Goal: Information Seeking & Learning: Learn about a topic

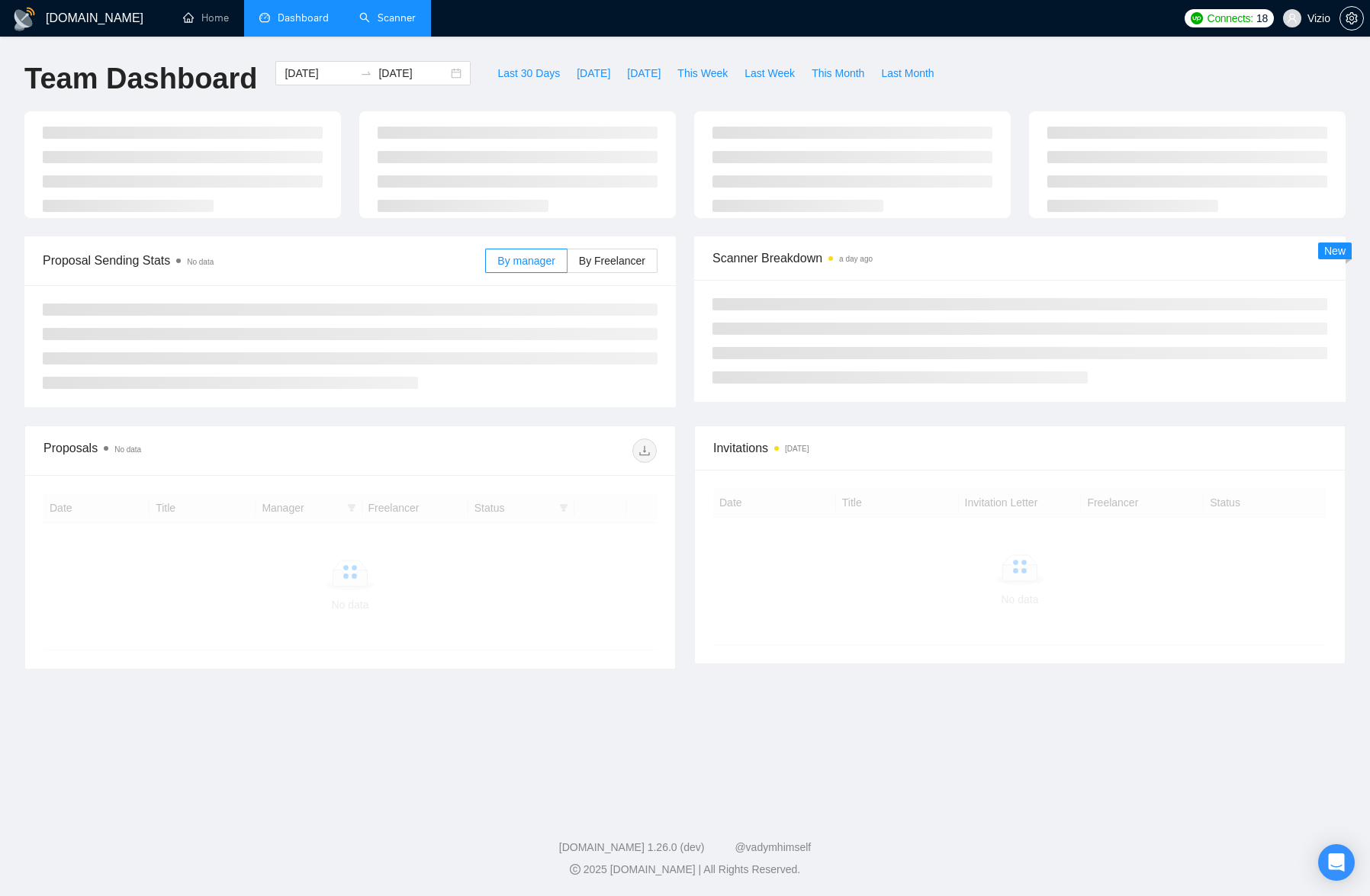
click at [388, 24] on link "Scanner" at bounding box center [387, 17] width 56 height 13
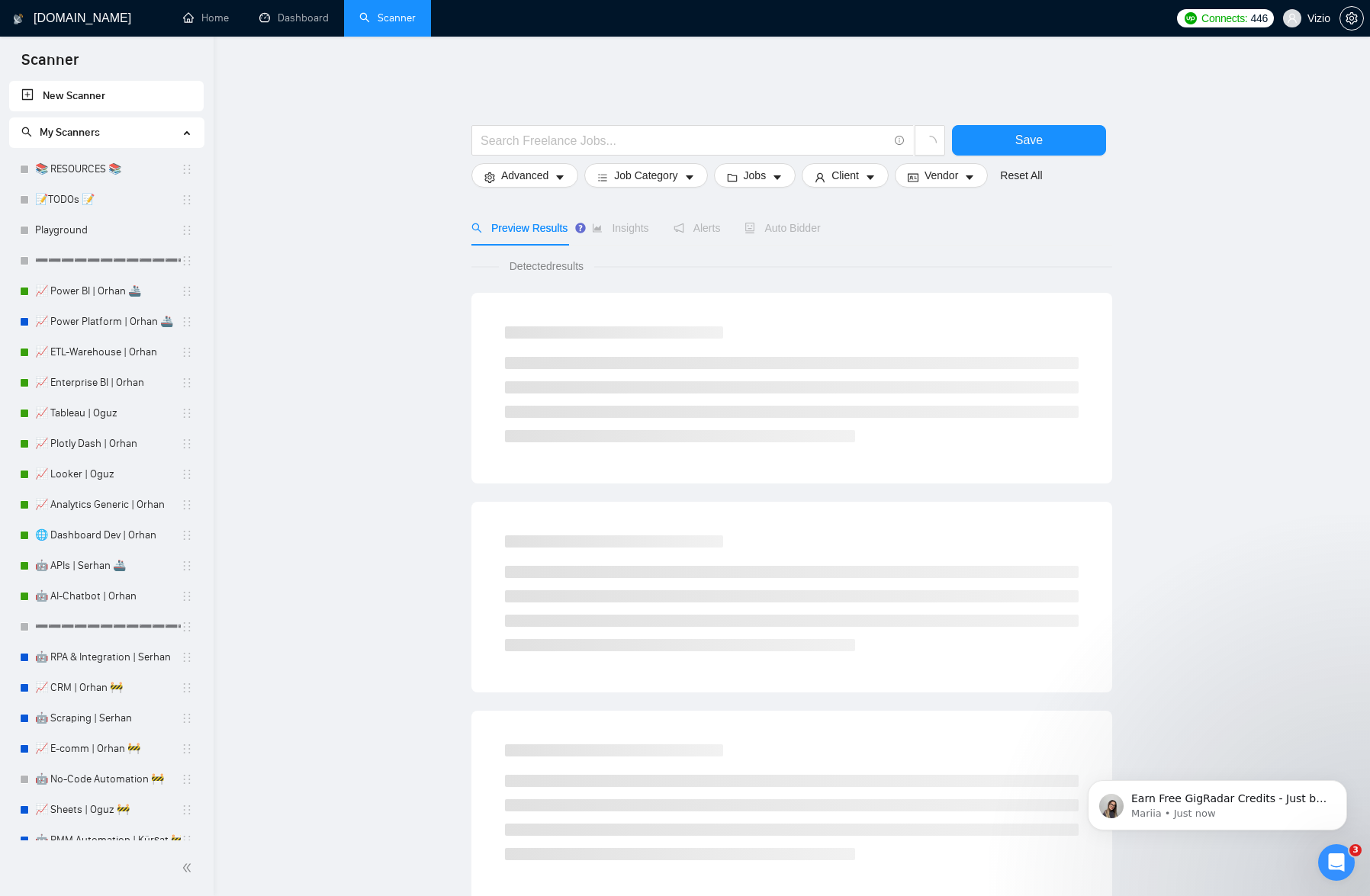
click at [321, 11] on link "Dashboard" at bounding box center [294, 17] width 69 height 13
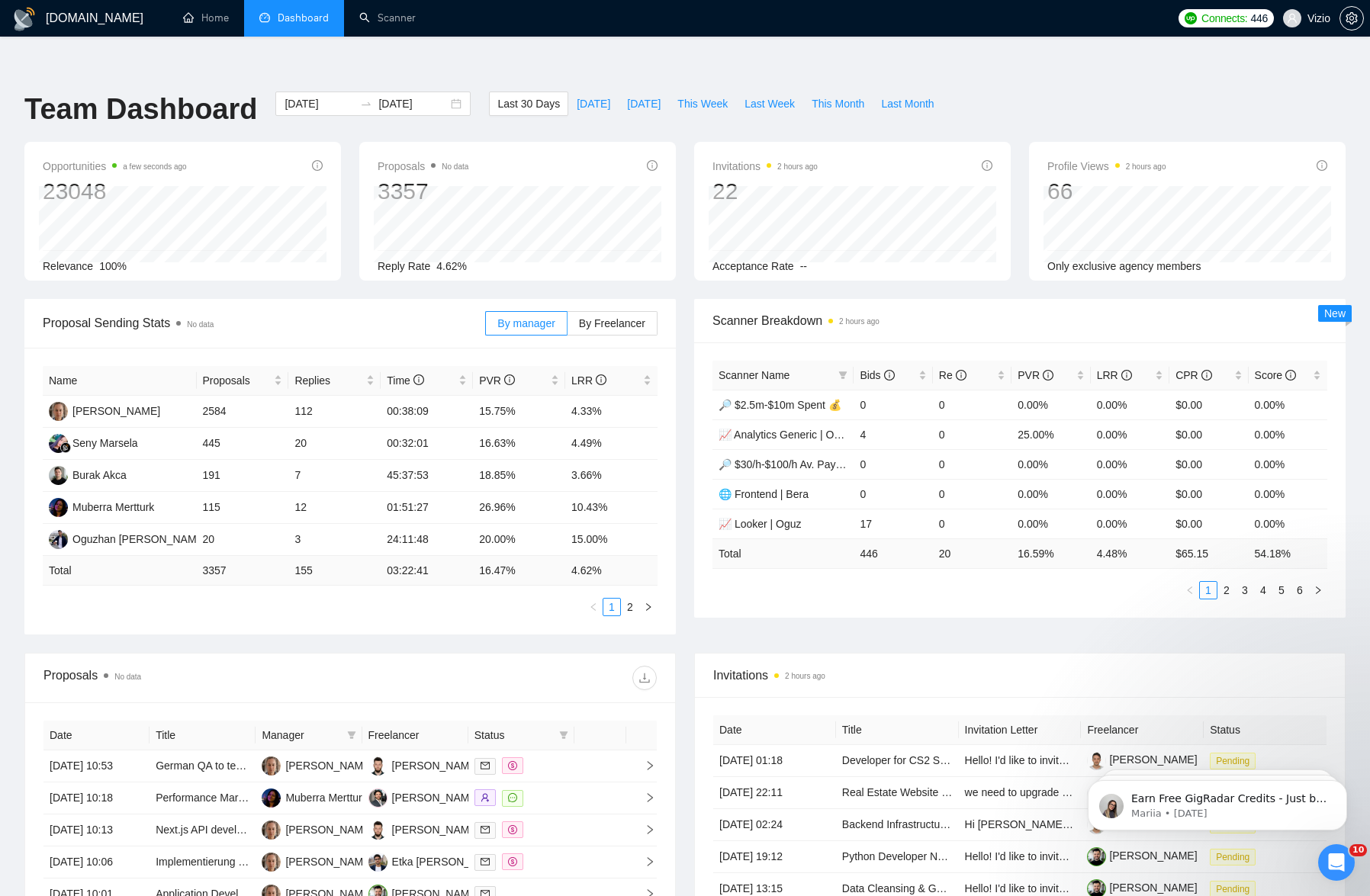
drag, startPoint x: 0, startPoint y: 0, endPoint x: 680, endPoint y: 148, distance: 695.9
click at [680, 148] on div "Proposals No data 3357 Reply Rate 4.62%" at bounding box center [517, 211] width 335 height 139
click at [412, 17] on link "Scanner" at bounding box center [387, 17] width 56 height 13
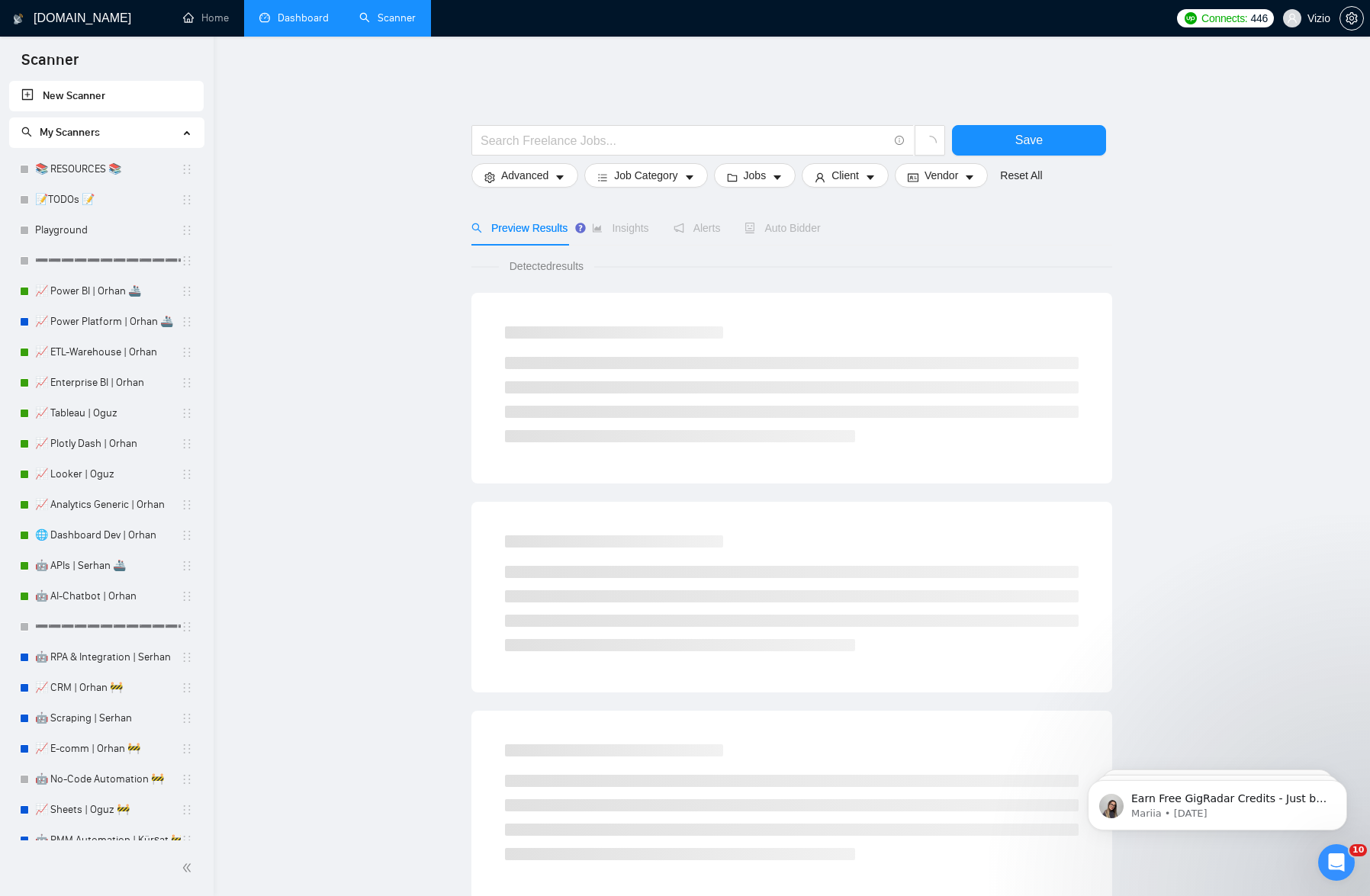
click at [319, 20] on link "Dashboard" at bounding box center [294, 17] width 69 height 13
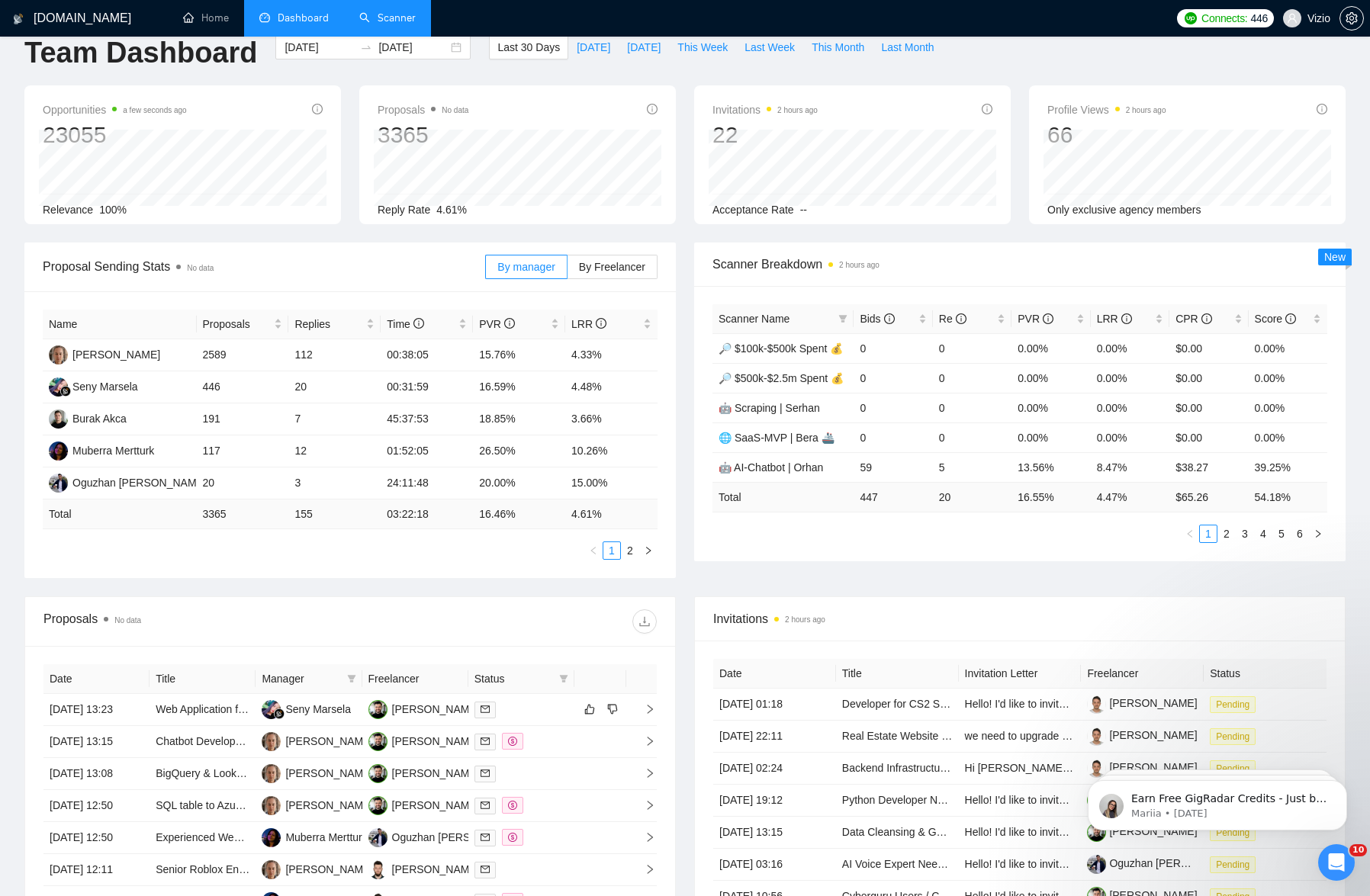
scroll to position [53, 0]
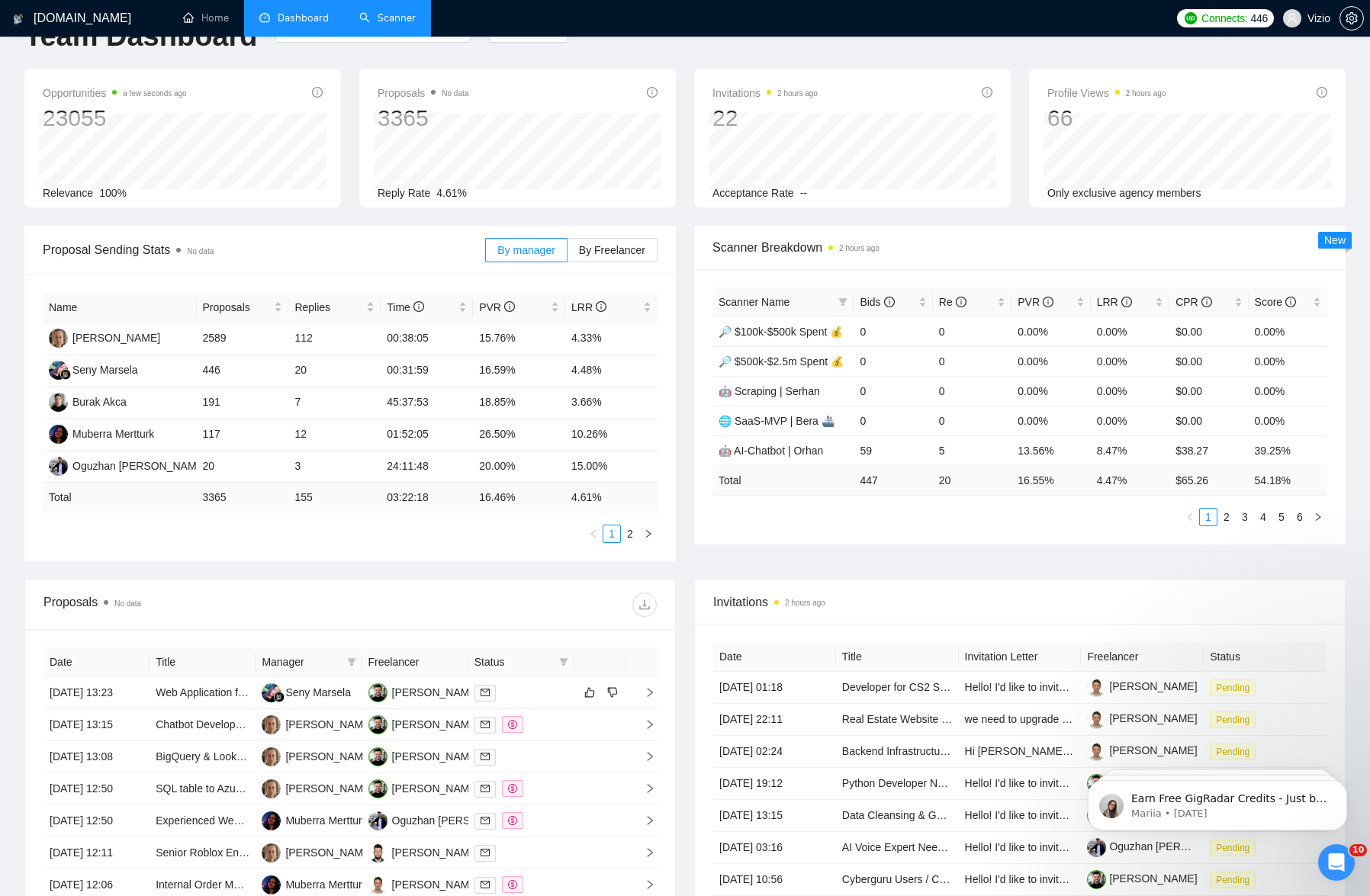
click at [406, 20] on link "Scanner" at bounding box center [387, 17] width 56 height 13
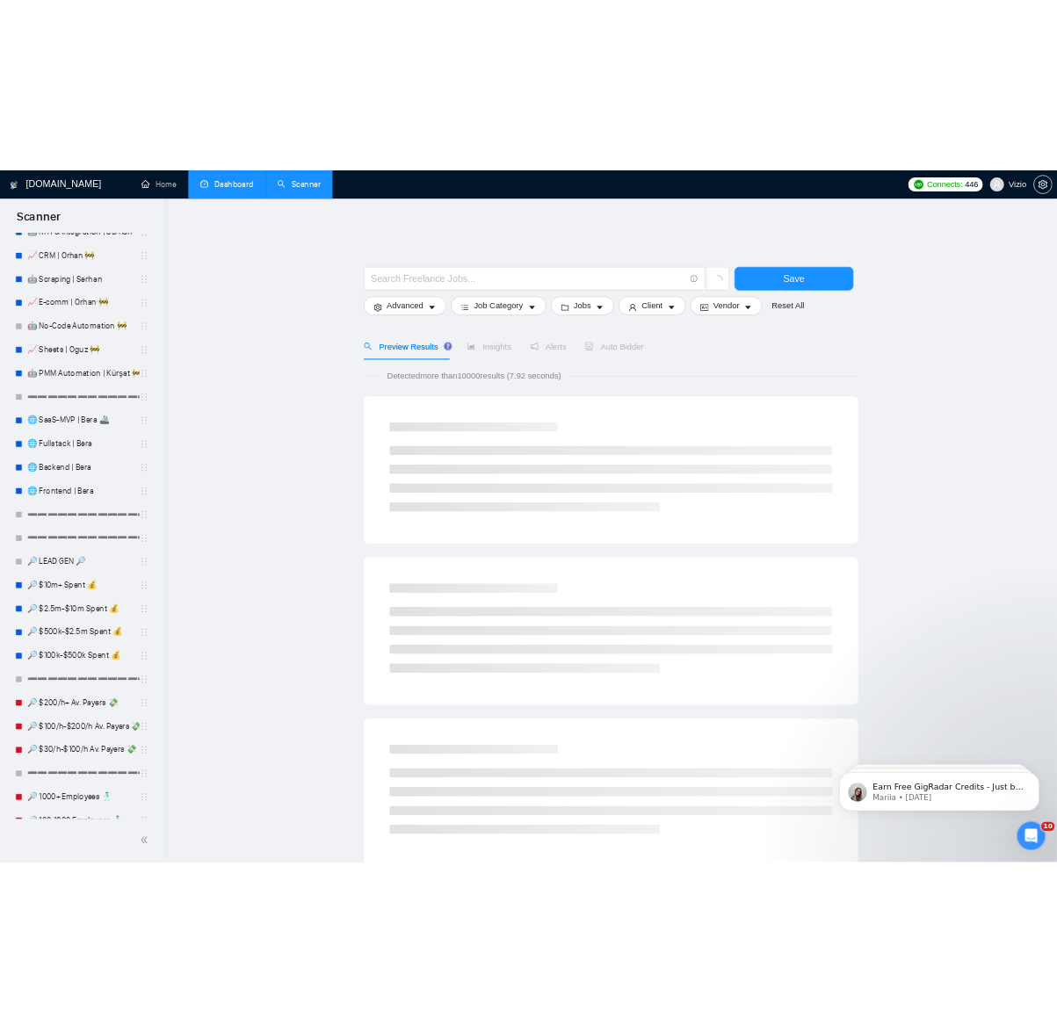
scroll to position [1107, 0]
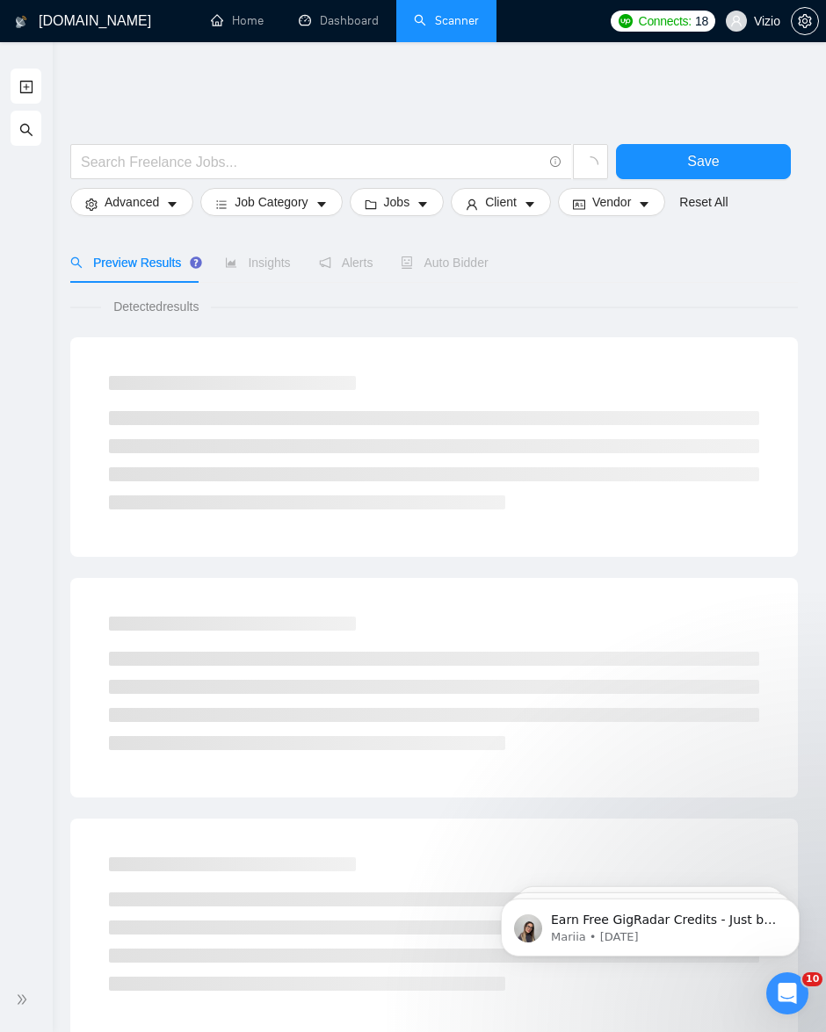
click at [35, 134] on span "My Scanners" at bounding box center [65, 127] width 92 height 15
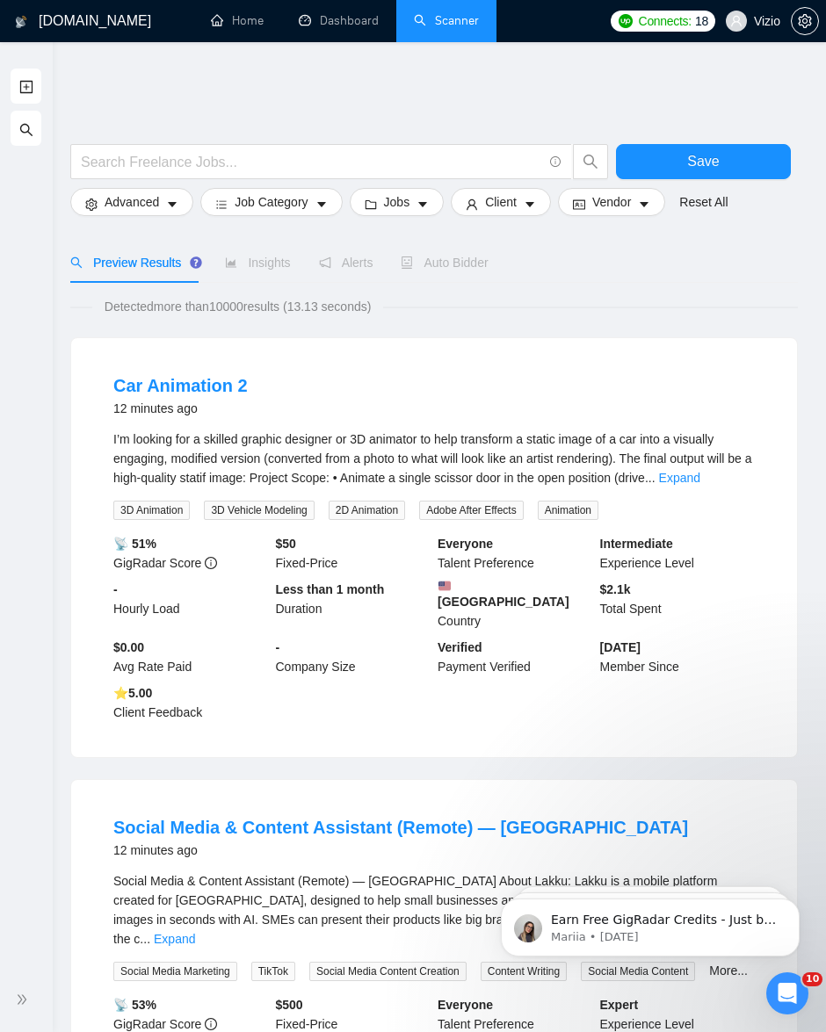
click at [23, 129] on icon "search" at bounding box center [26, 130] width 14 height 14
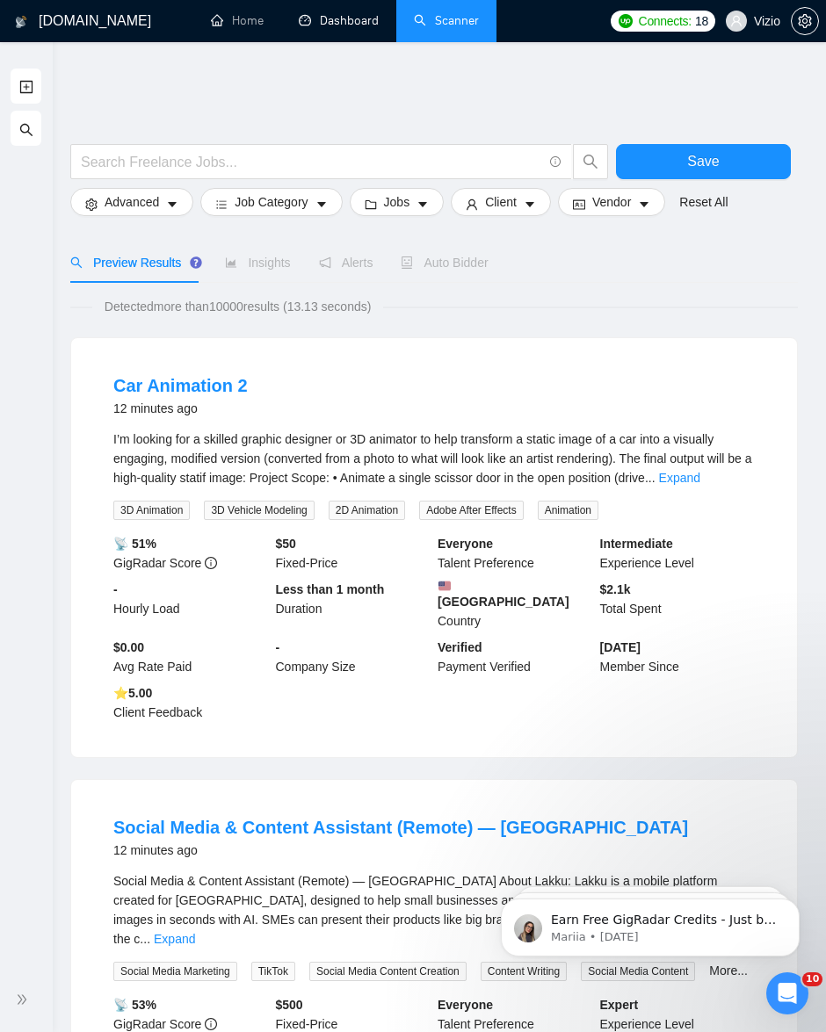
click at [436, 28] on link "Scanner" at bounding box center [446, 20] width 65 height 15
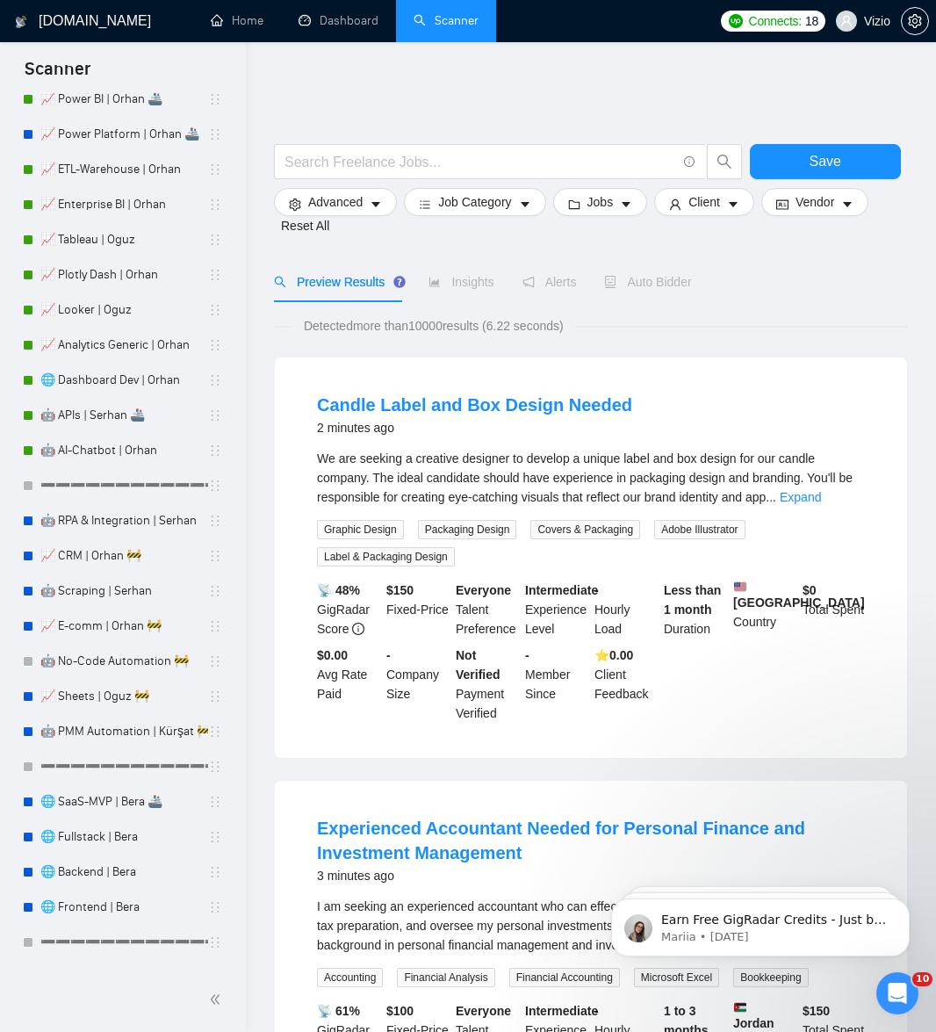
scroll to position [129, 0]
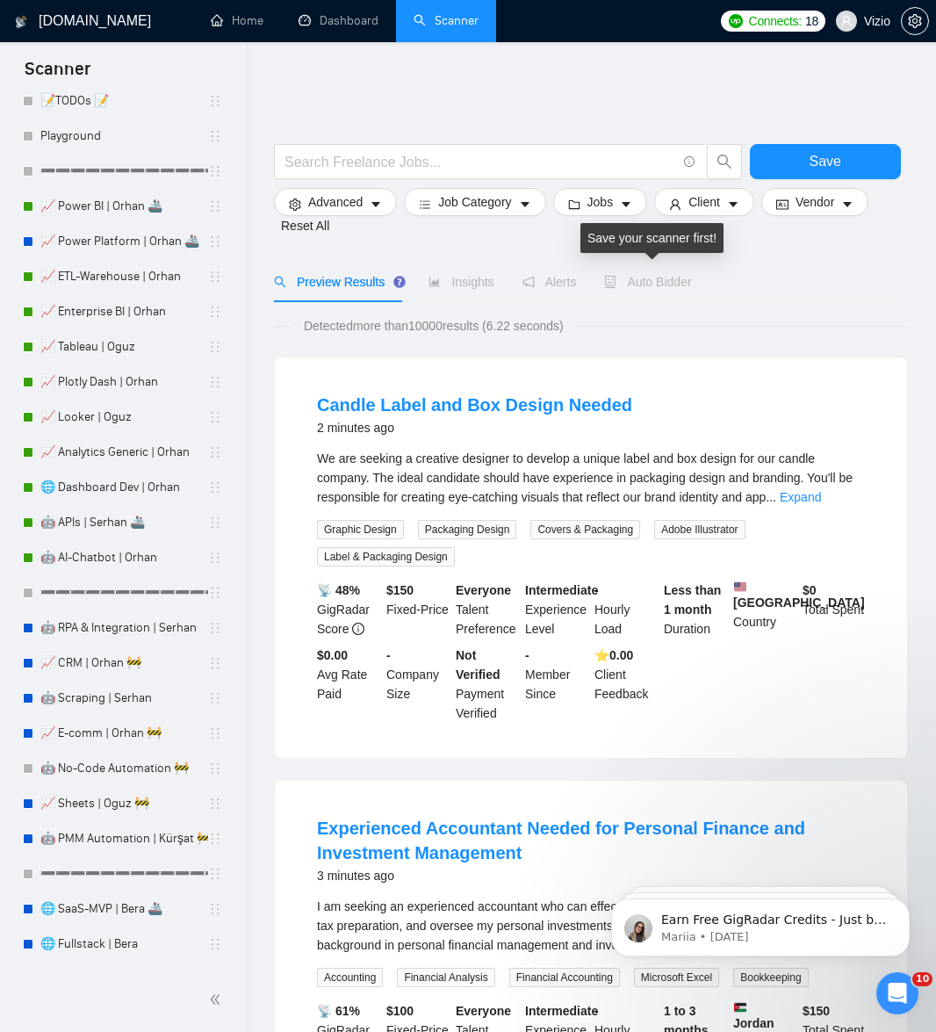
click at [665, 275] on span "Auto Bidder" at bounding box center [647, 282] width 87 height 14
click at [69, 267] on link "📈 ETL-Warehouse | Orhan" at bounding box center [124, 276] width 168 height 35
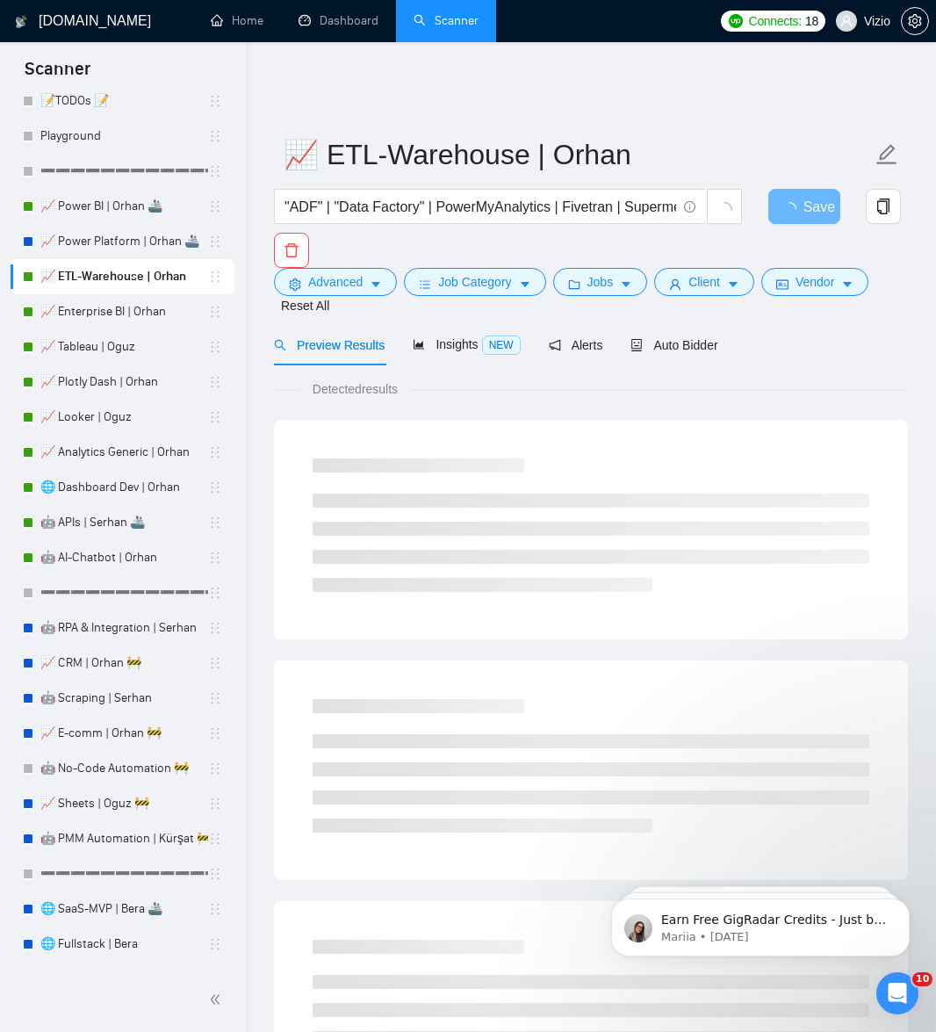
click at [698, 297] on div "Advanced Job Category Jobs Client Vendor Reset All" at bounding box center [588, 291] width 634 height 47
click at [693, 339] on span "Auto Bidder" at bounding box center [674, 345] width 87 height 14
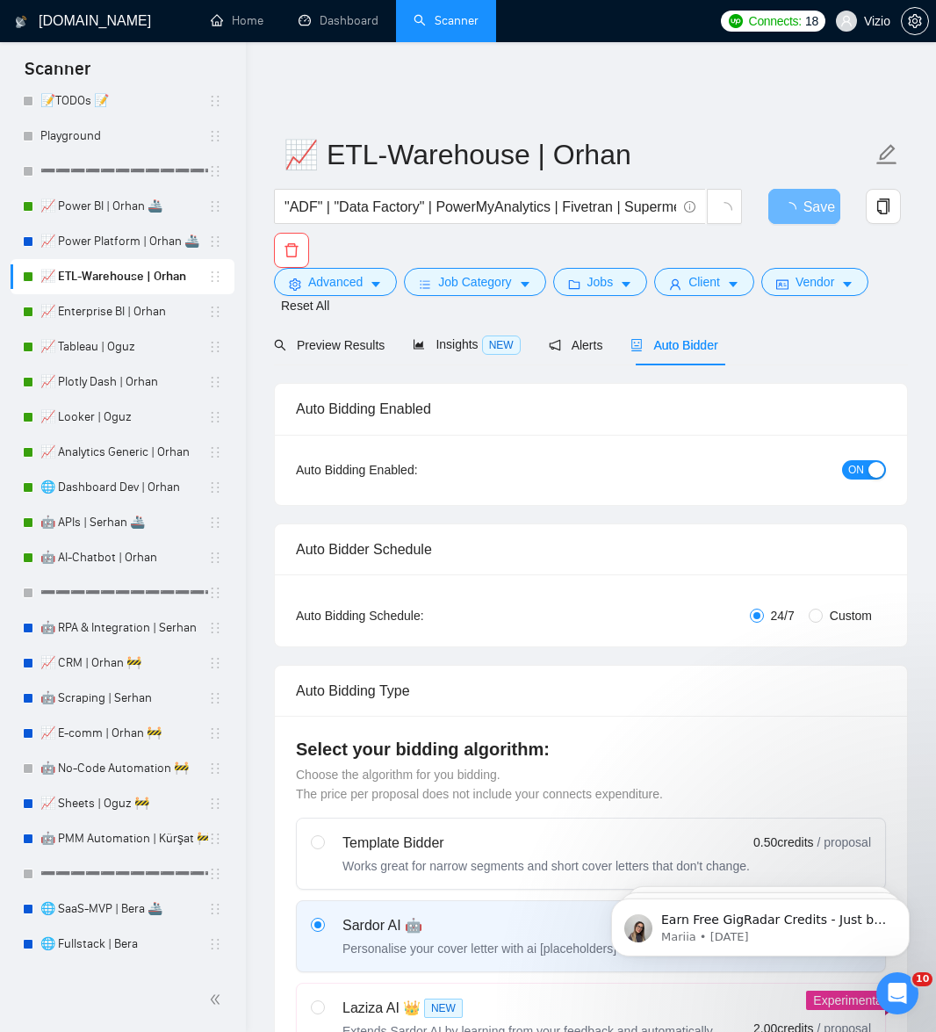
checkbox input "true"
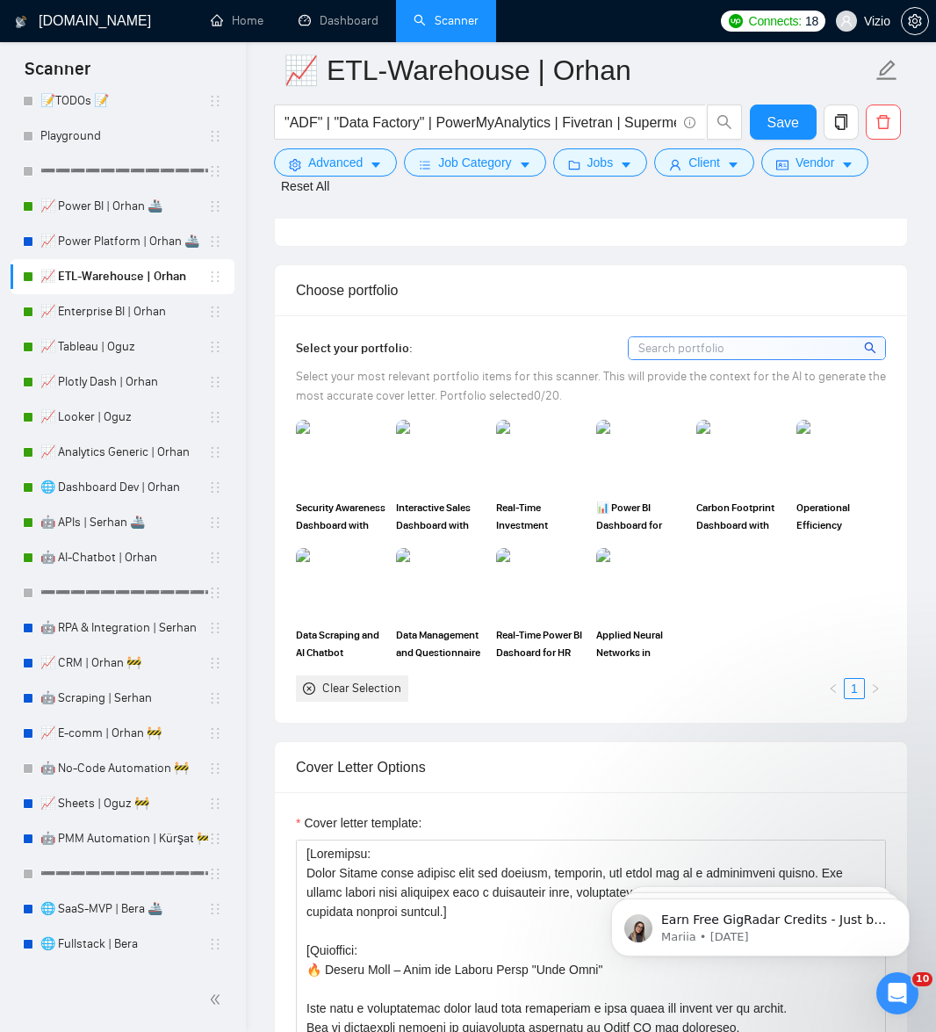
scroll to position [1805, 0]
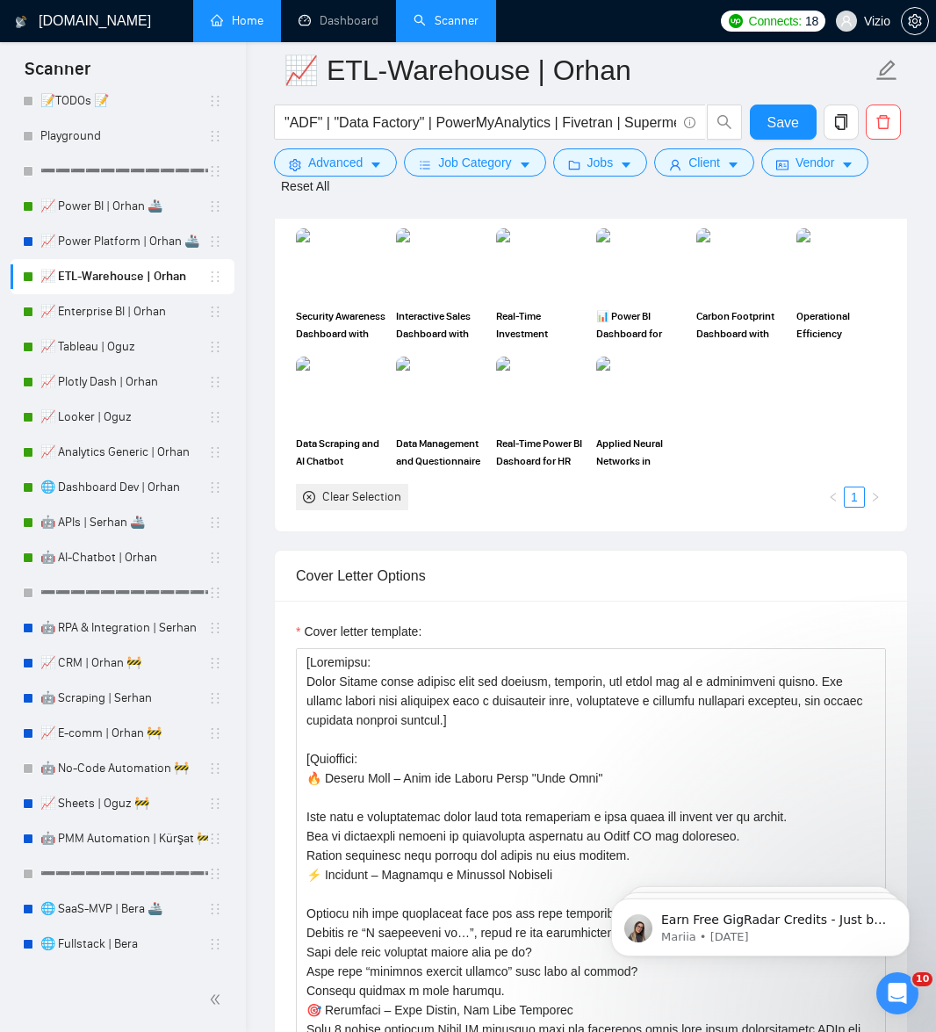
click at [233, 18] on link "Home" at bounding box center [237, 20] width 53 height 15
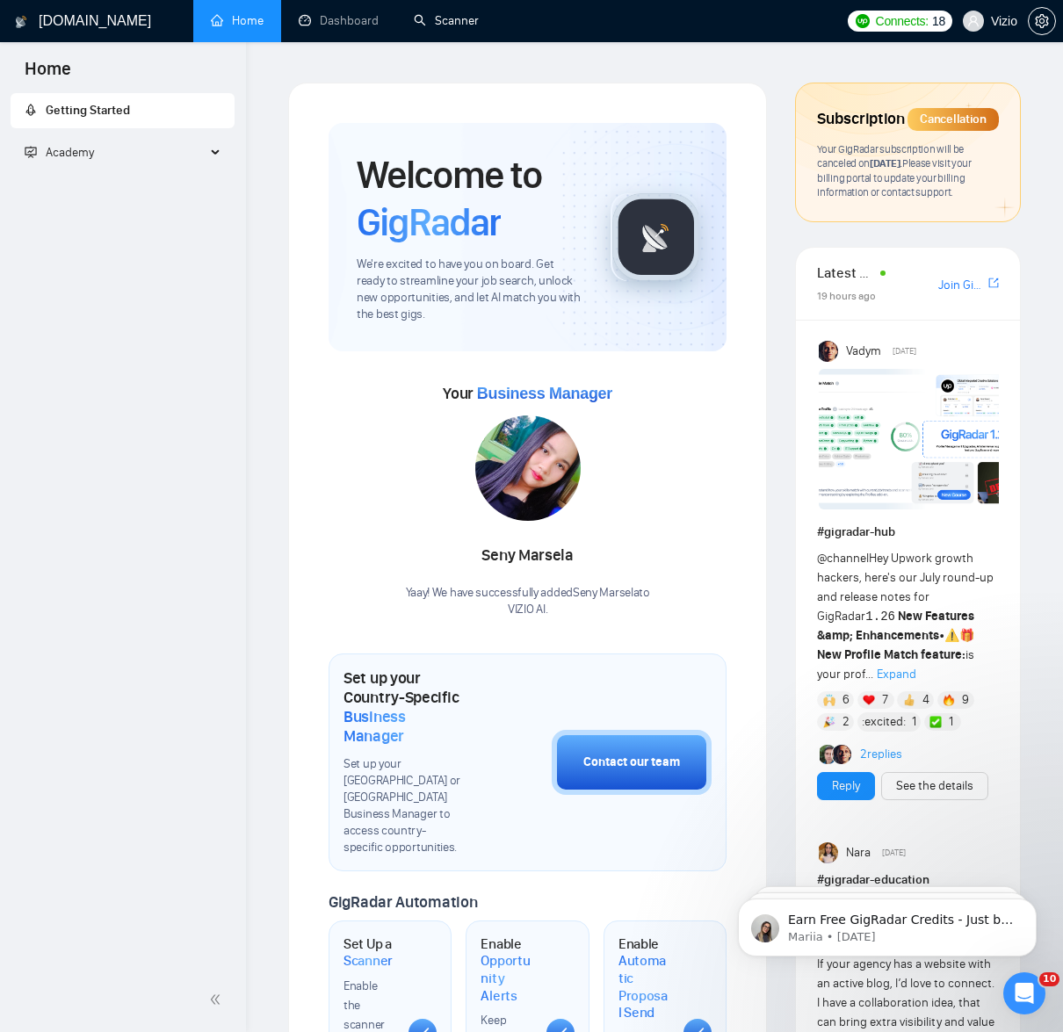
click at [344, 20] on link "Dashboard" at bounding box center [339, 20] width 80 height 15
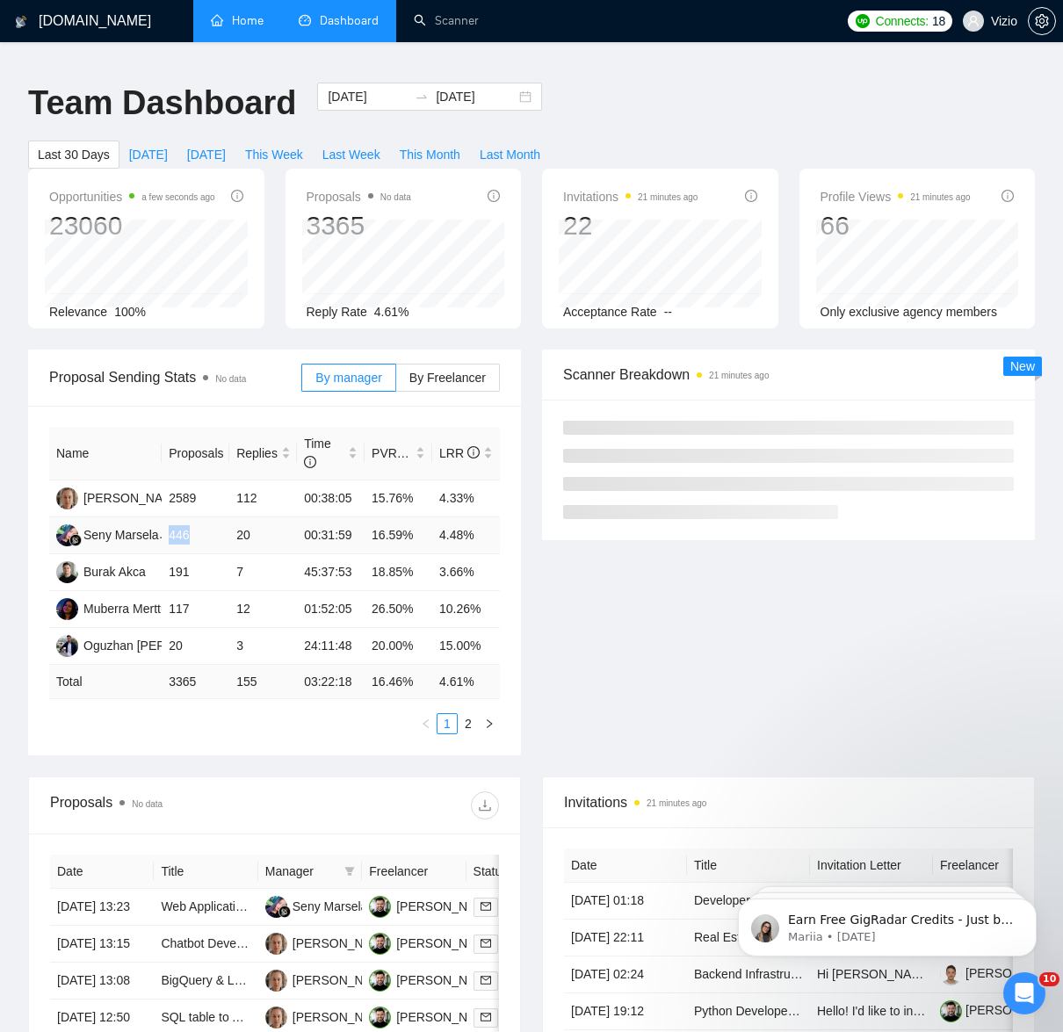
drag, startPoint x: 170, startPoint y: 519, endPoint x: 204, endPoint y: 519, distance: 33.4
click at [204, 519] on td "446" at bounding box center [196, 535] width 68 height 37
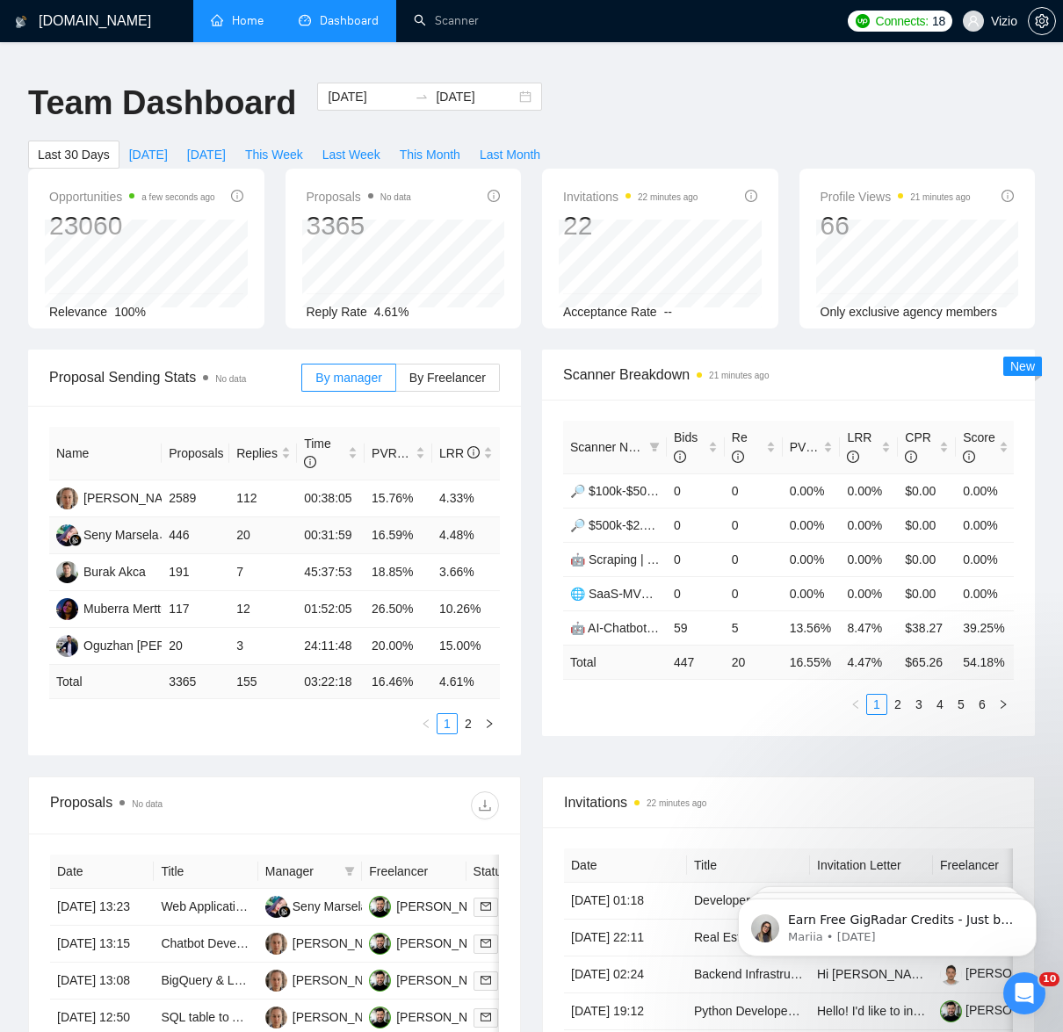
click at [176, 520] on td "446" at bounding box center [196, 535] width 68 height 37
click at [226, 28] on link "Home" at bounding box center [237, 20] width 53 height 15
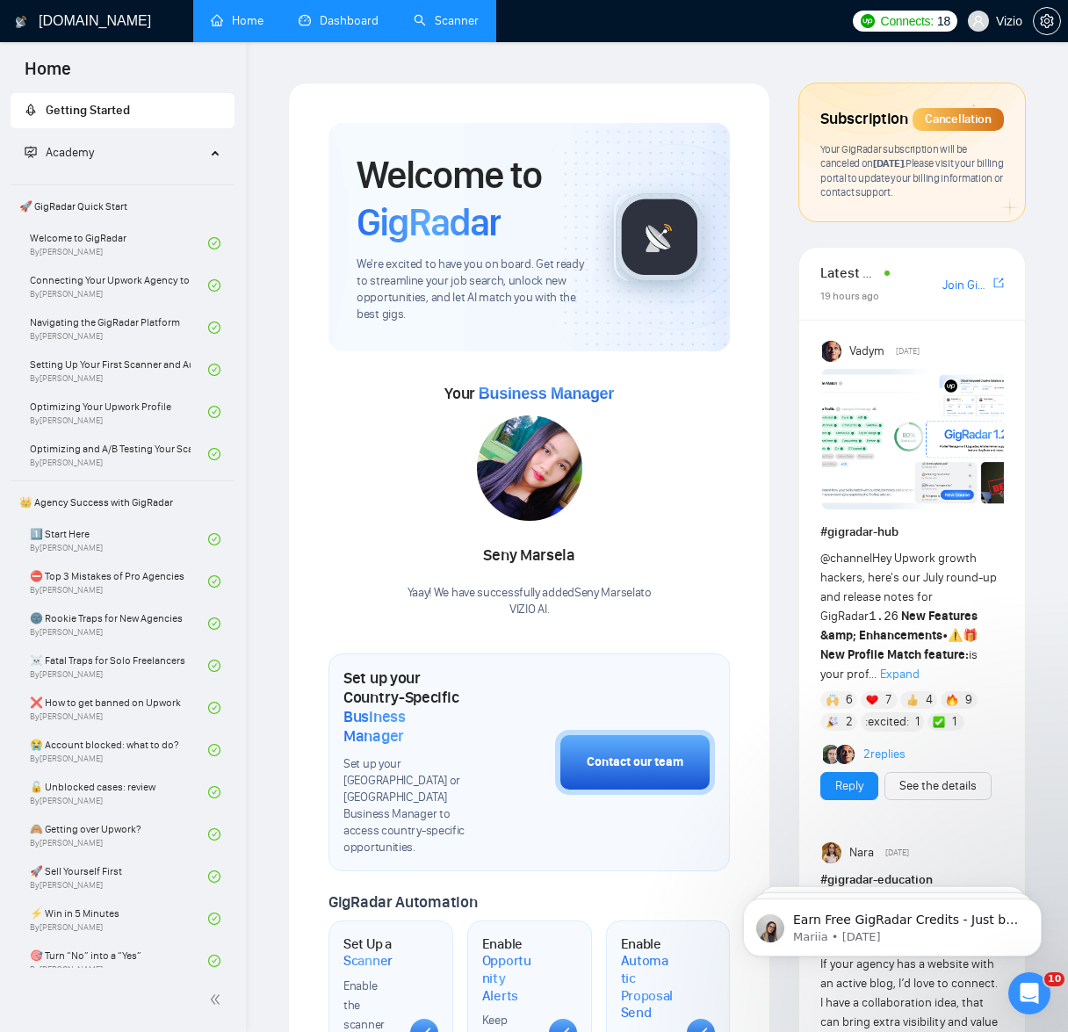
click at [464, 21] on link "Scanner" at bounding box center [446, 20] width 65 height 15
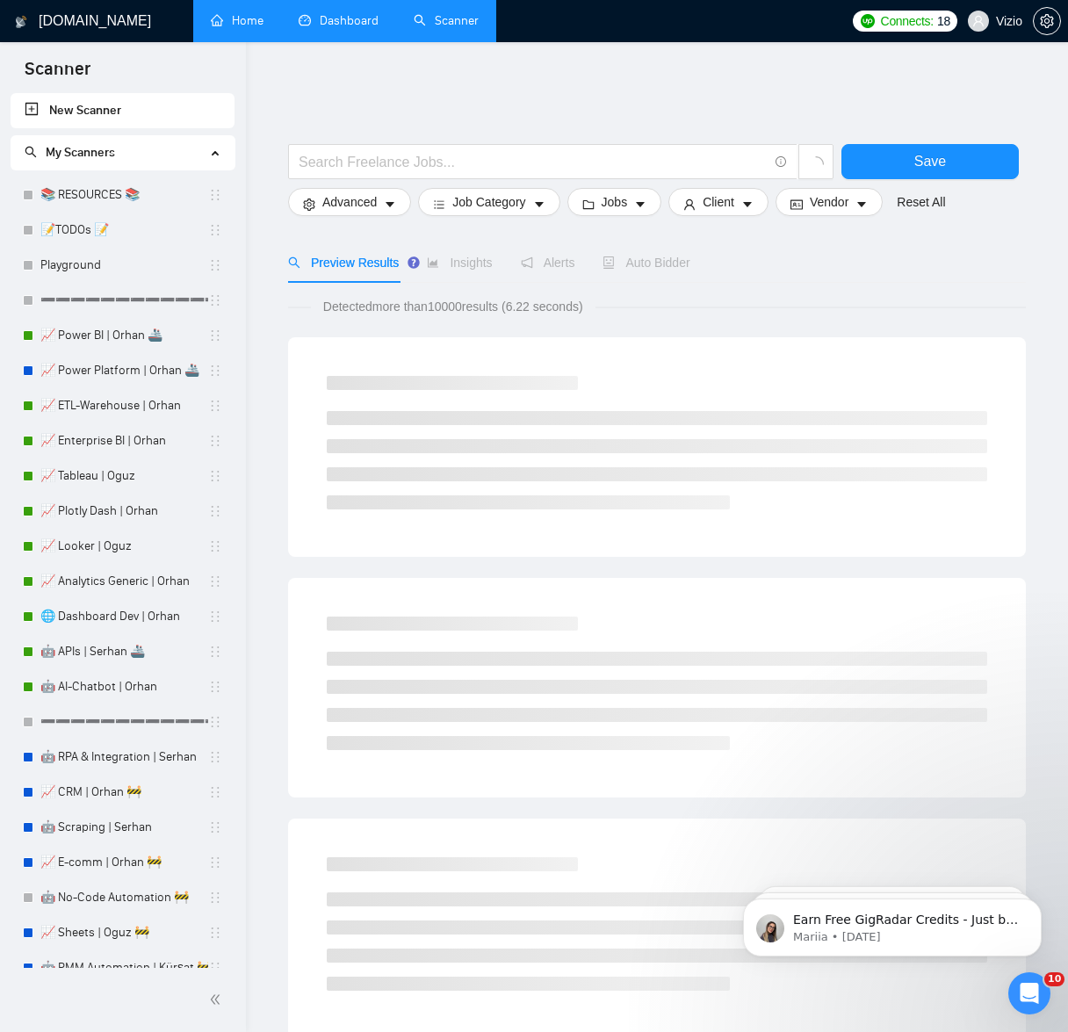
click at [344, 17] on link "Dashboard" at bounding box center [339, 20] width 80 height 15
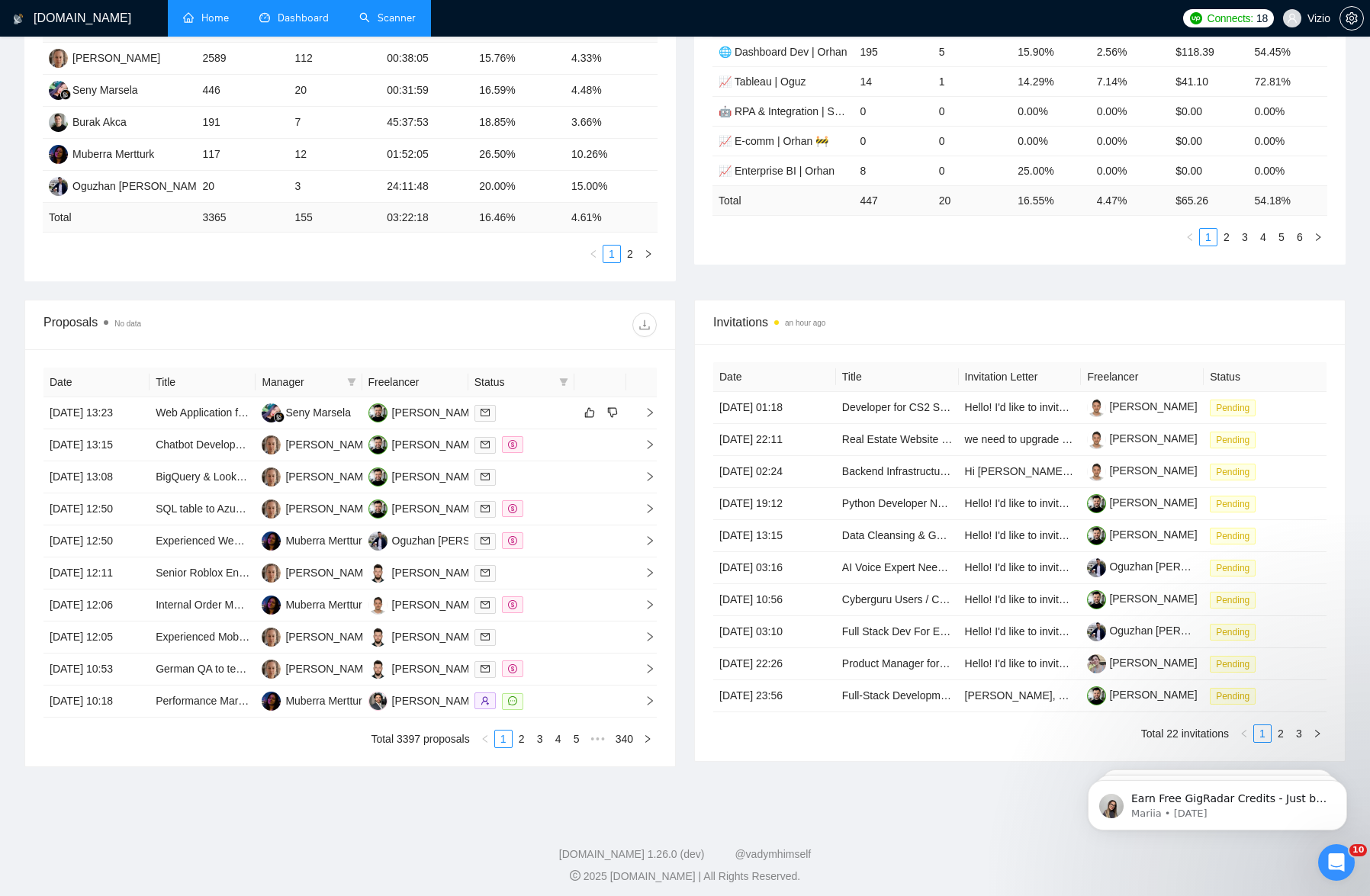
scroll to position [473, 0]
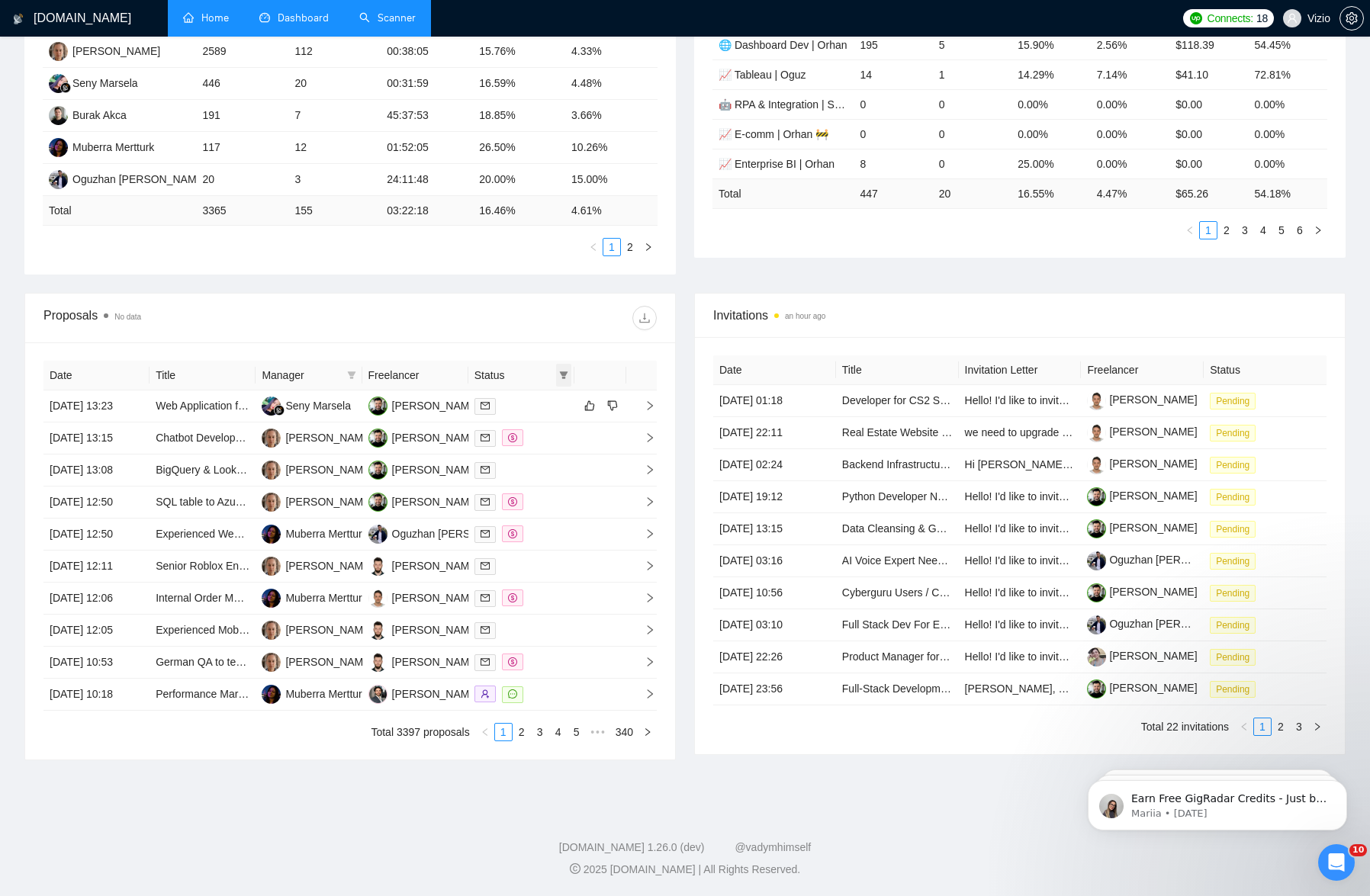
click at [565, 364] on span at bounding box center [563, 375] width 16 height 23
click at [496, 388] on input "checkbox" at bounding box center [495, 394] width 12 height 12
checkbox input "true"
click at [555, 442] on span "OK" at bounding box center [551, 450] width 16 height 16
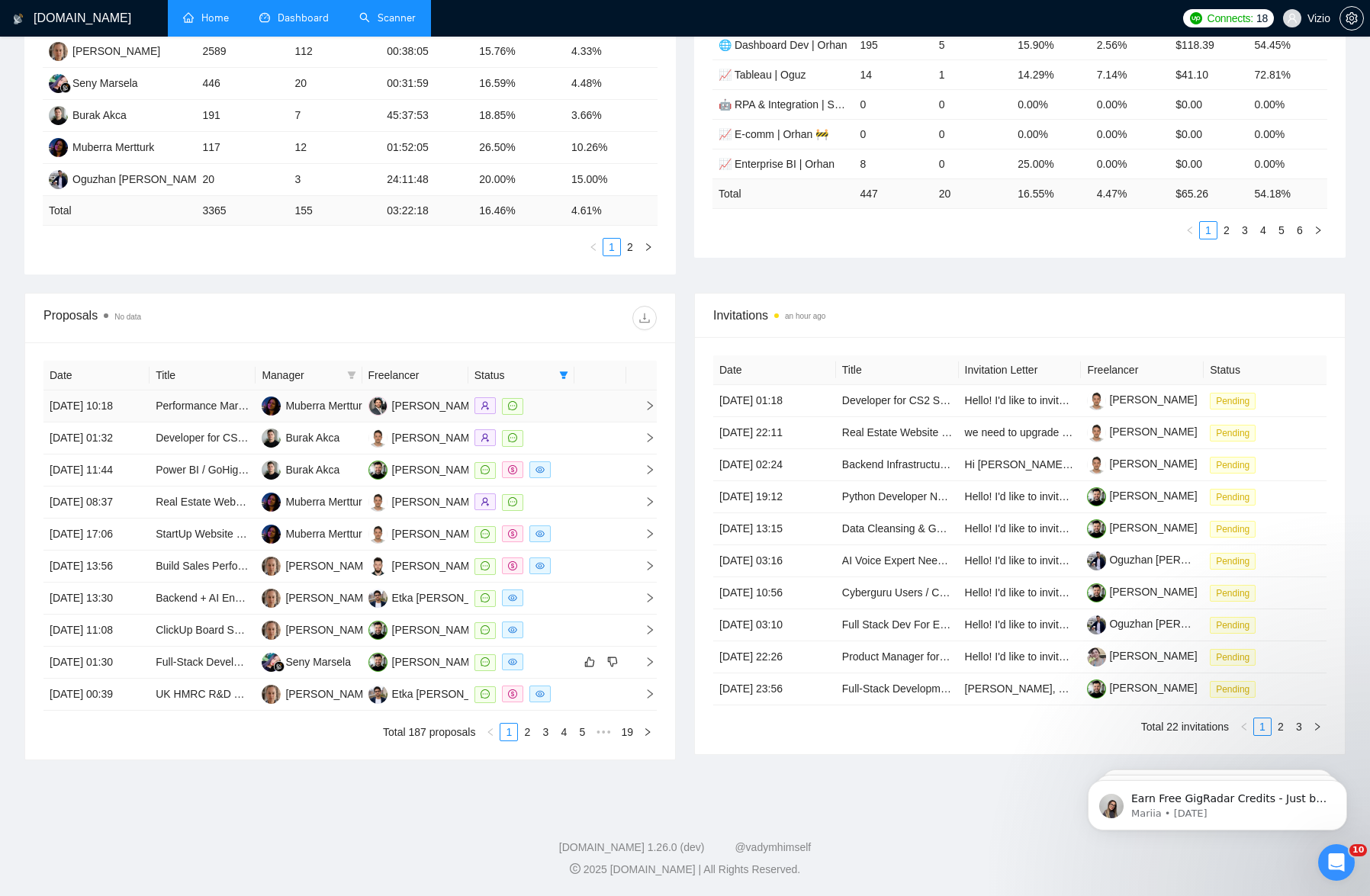
click at [563, 398] on div at bounding box center [521, 406] width 94 height 17
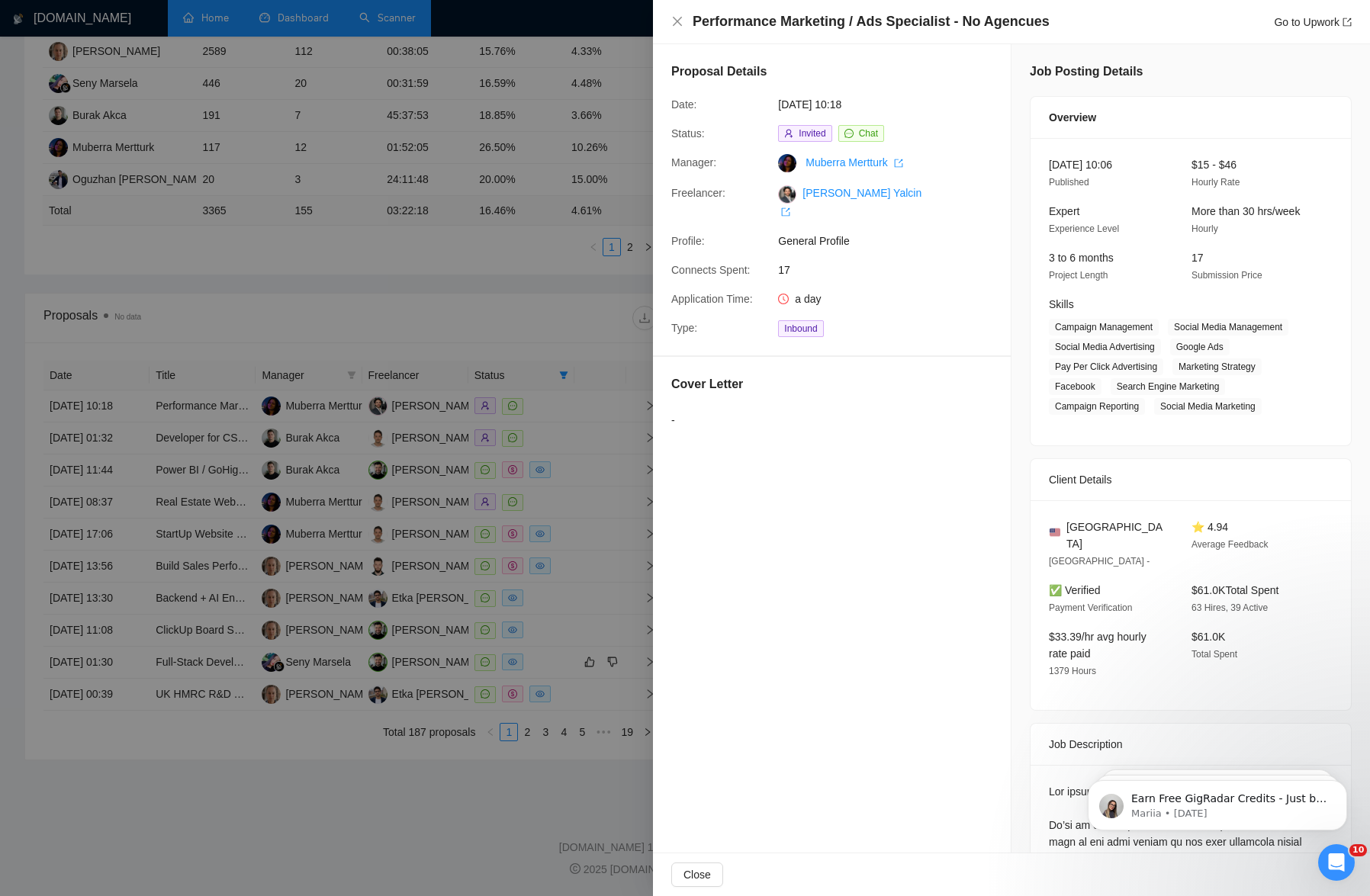
click at [812, 556] on span "[GEOGRAPHIC_DATA] -" at bounding box center [1099, 561] width 101 height 10
drag, startPoint x: 1049, startPoint y: 612, endPoint x: 1121, endPoint y: 649, distance: 81.0
click at [812, 649] on div "$33.39/hr avg hourly rate paid 1379 Hours" at bounding box center [1108, 654] width 130 height 51
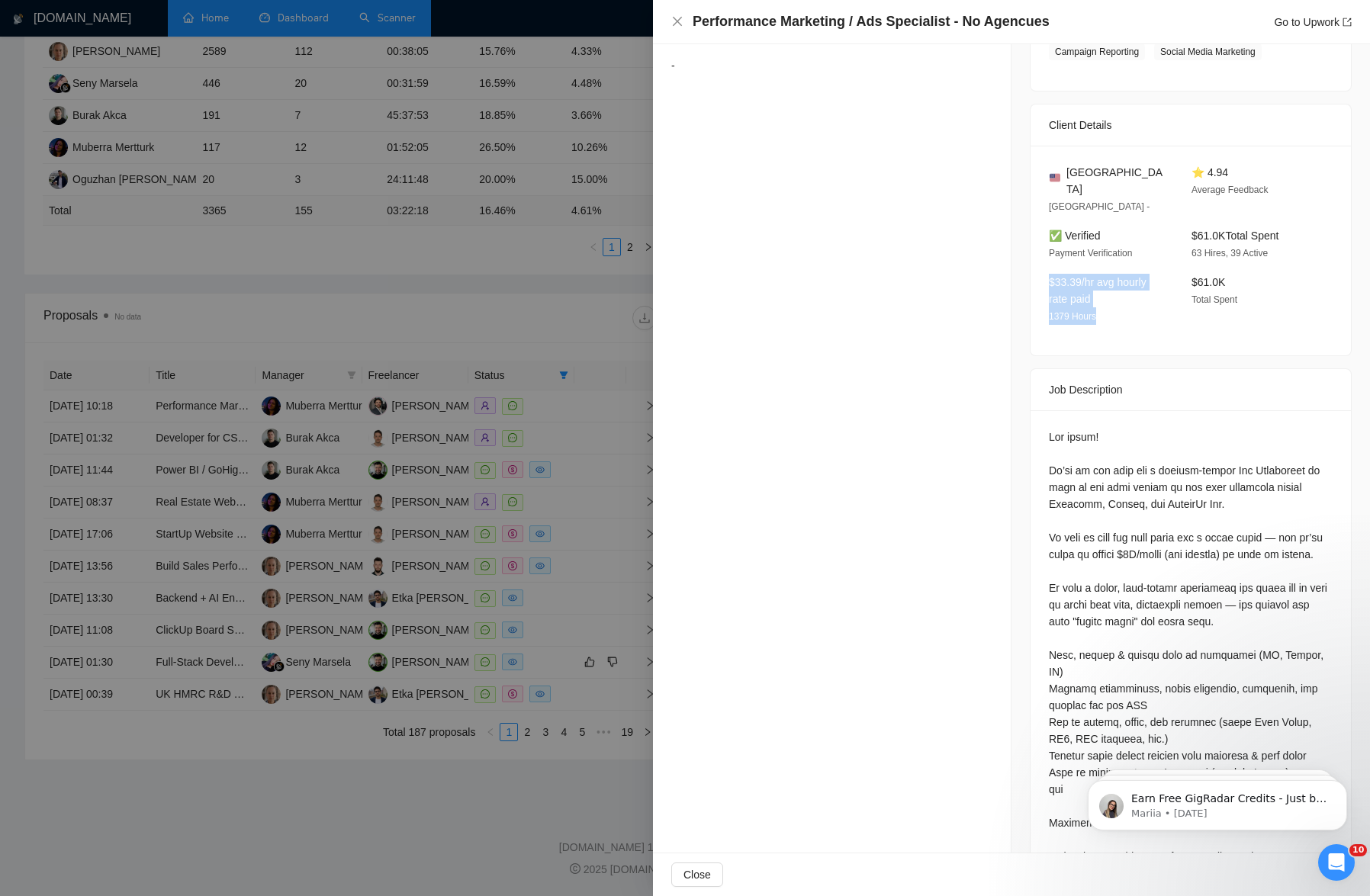
scroll to position [517, 0]
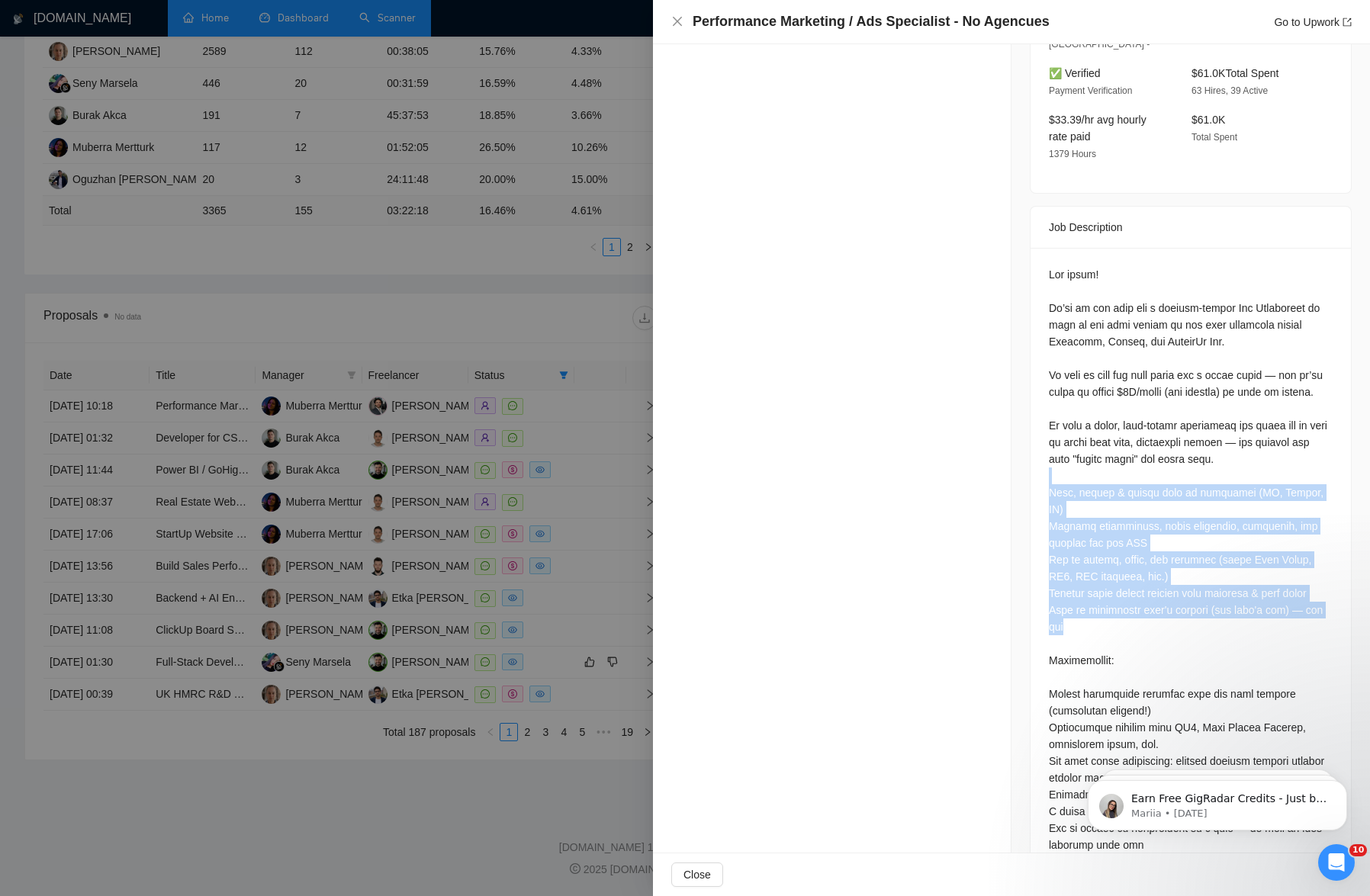
drag, startPoint x: 1050, startPoint y: 481, endPoint x: 1154, endPoint y: 630, distance: 181.7
click at [812, 630] on div at bounding box center [1190, 602] width 284 height 671
click at [812, 607] on div at bounding box center [1190, 602] width 284 height 671
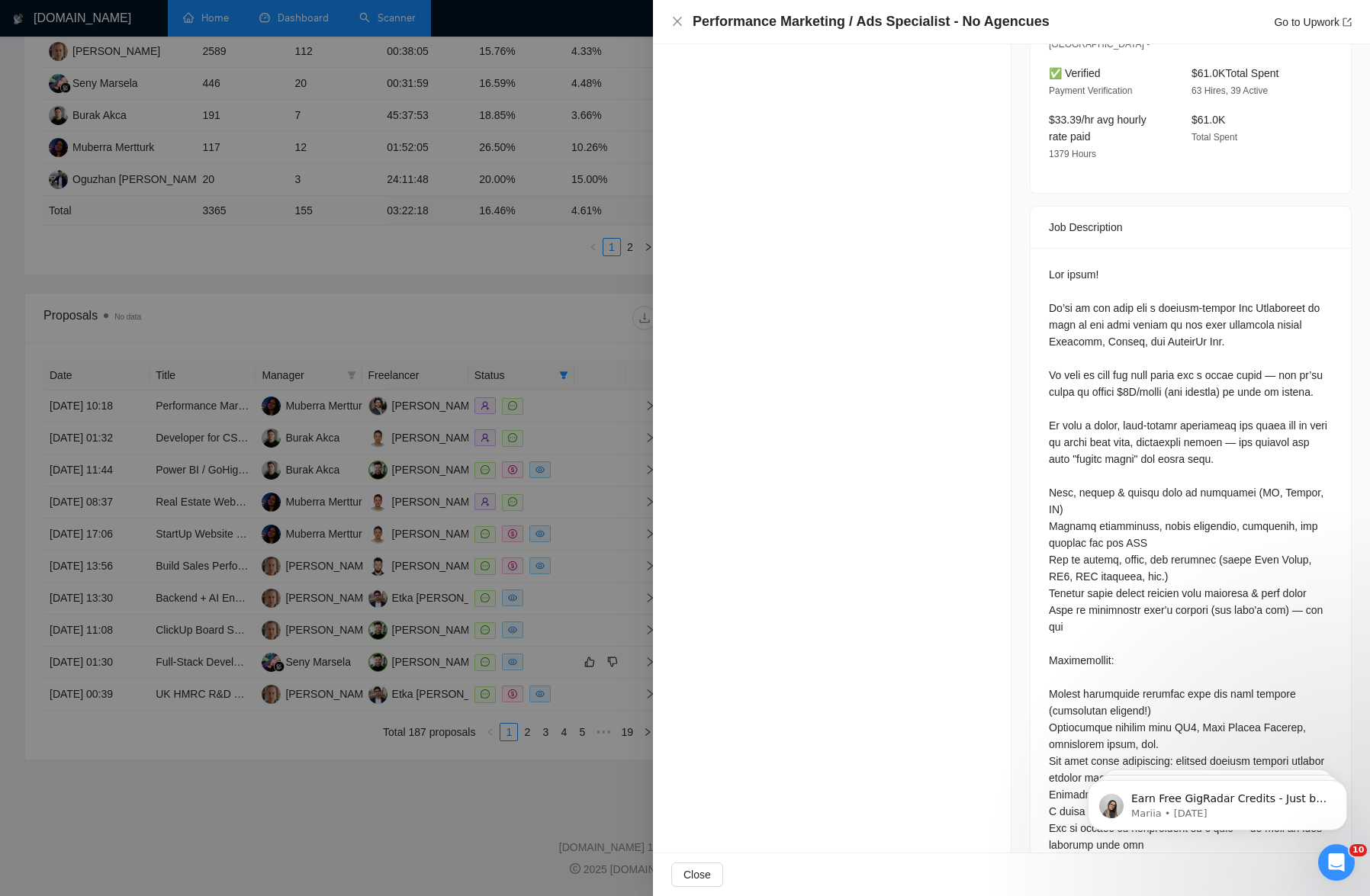
scroll to position [660, 0]
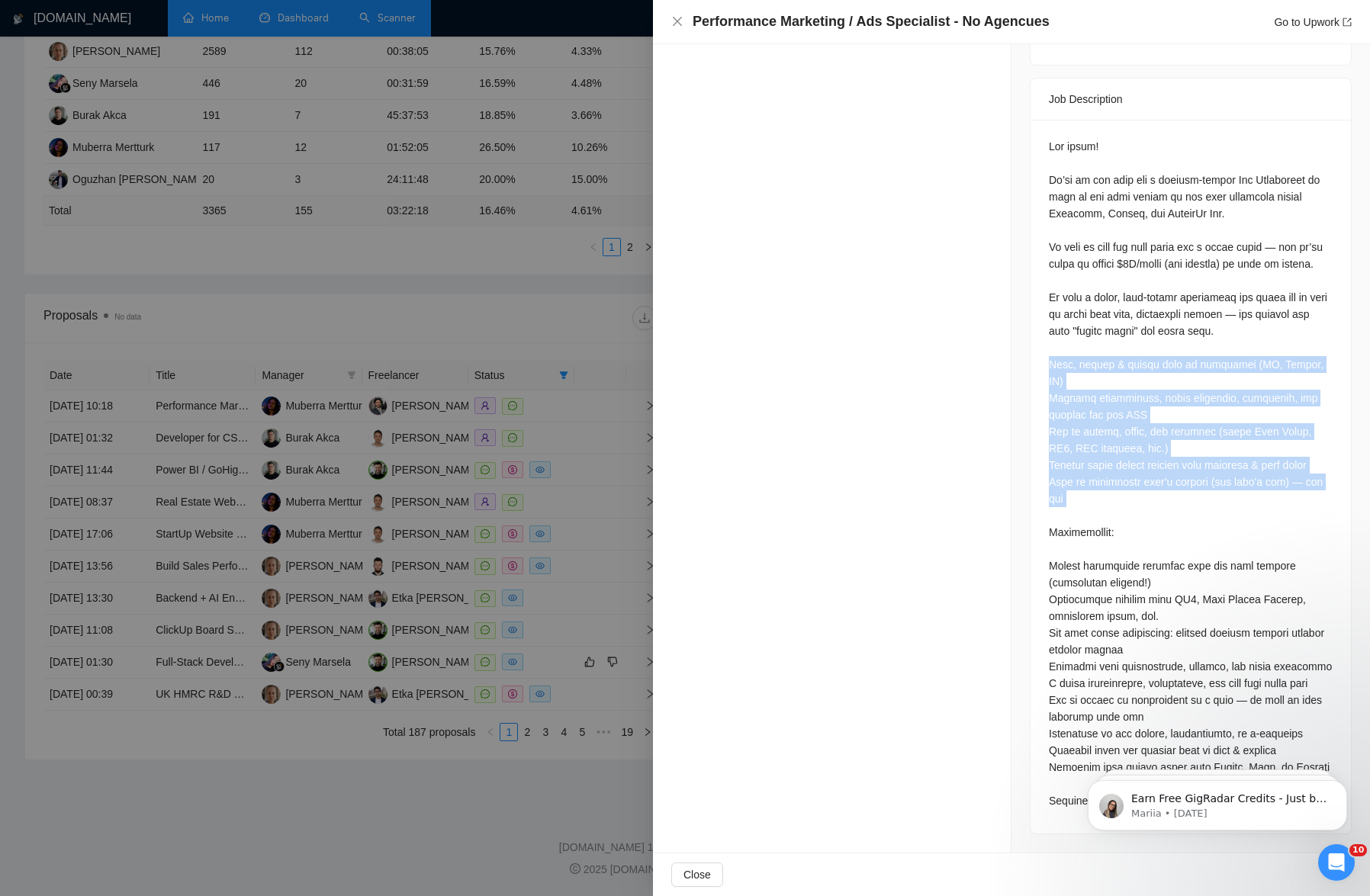
drag, startPoint x: 1051, startPoint y: 346, endPoint x: 1085, endPoint y: 504, distance: 161.6
click at [812, 504] on div at bounding box center [1190, 473] width 284 height 671
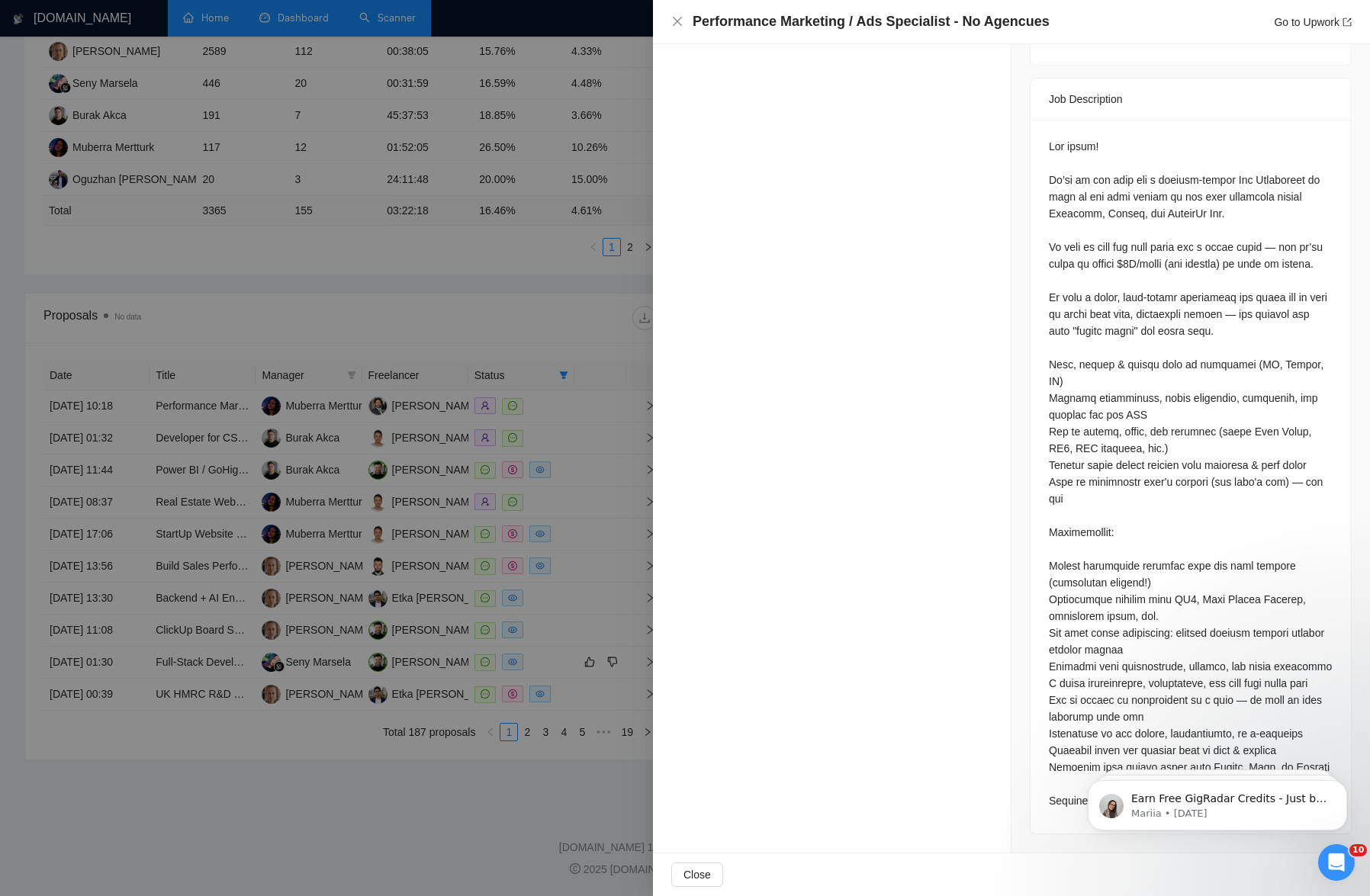
click at [495, 418] on div at bounding box center [685, 448] width 1370 height 896
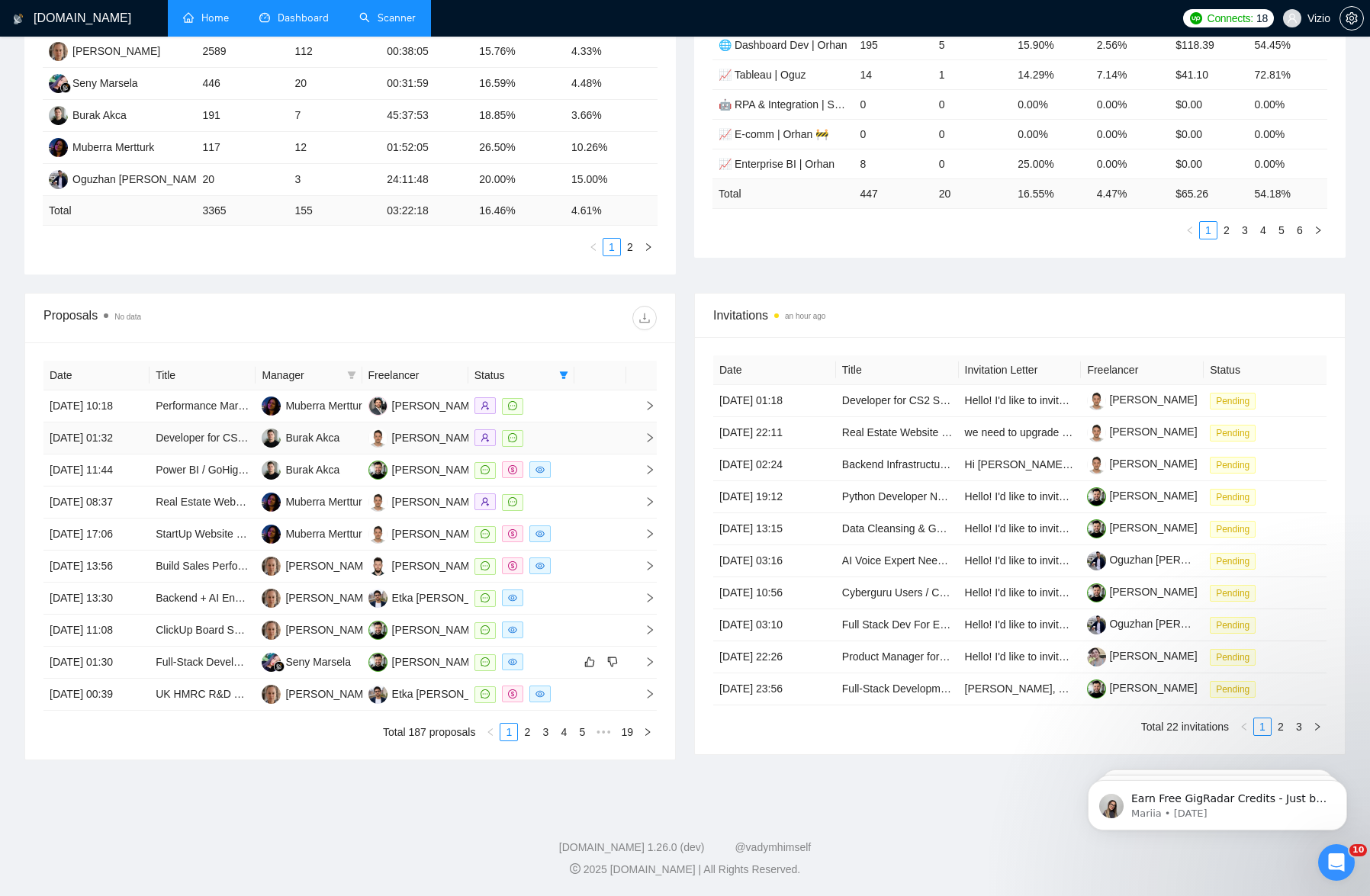
click at [605, 423] on td at bounding box center [600, 438] width 52 height 32
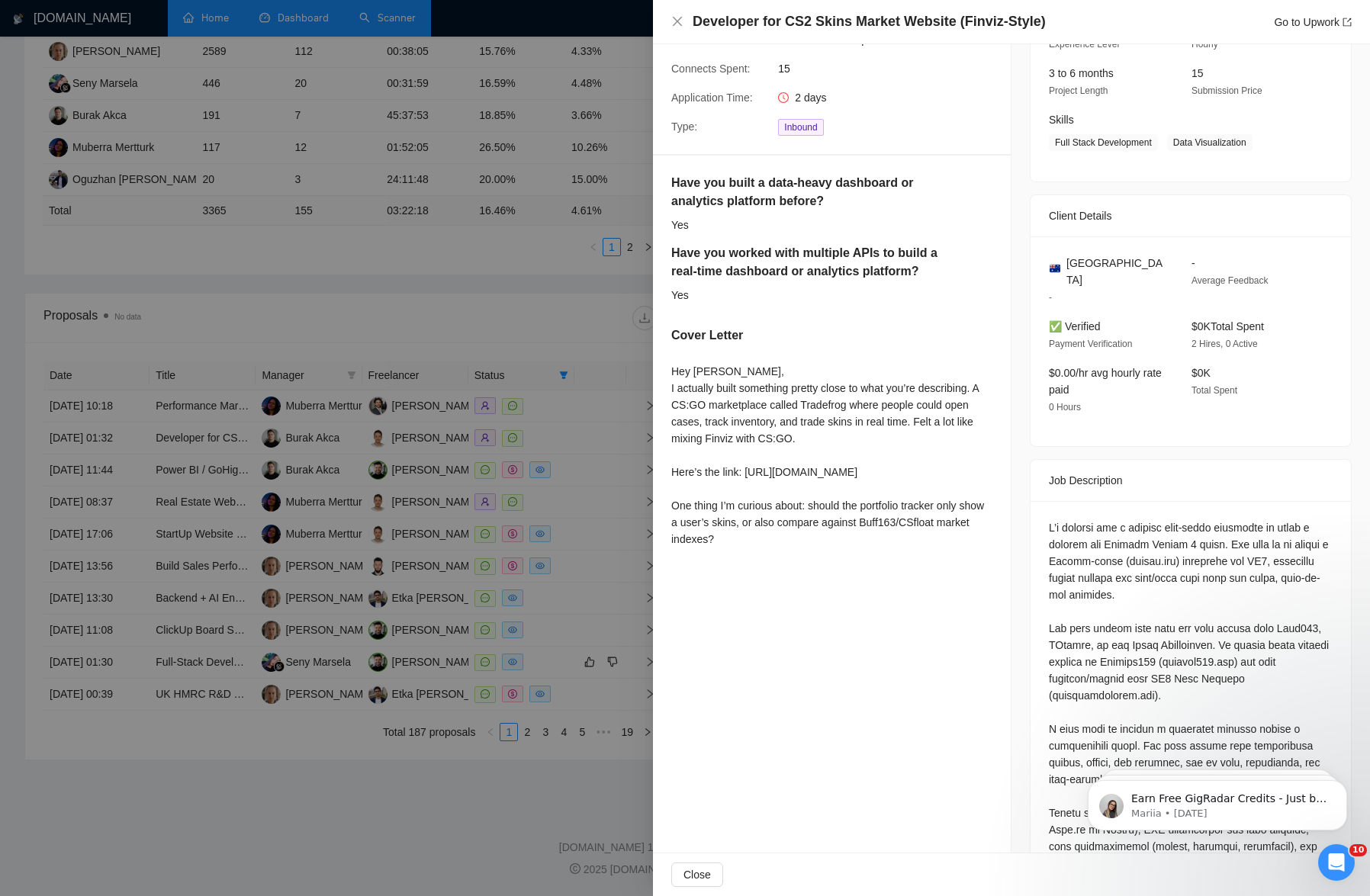
scroll to position [0, 0]
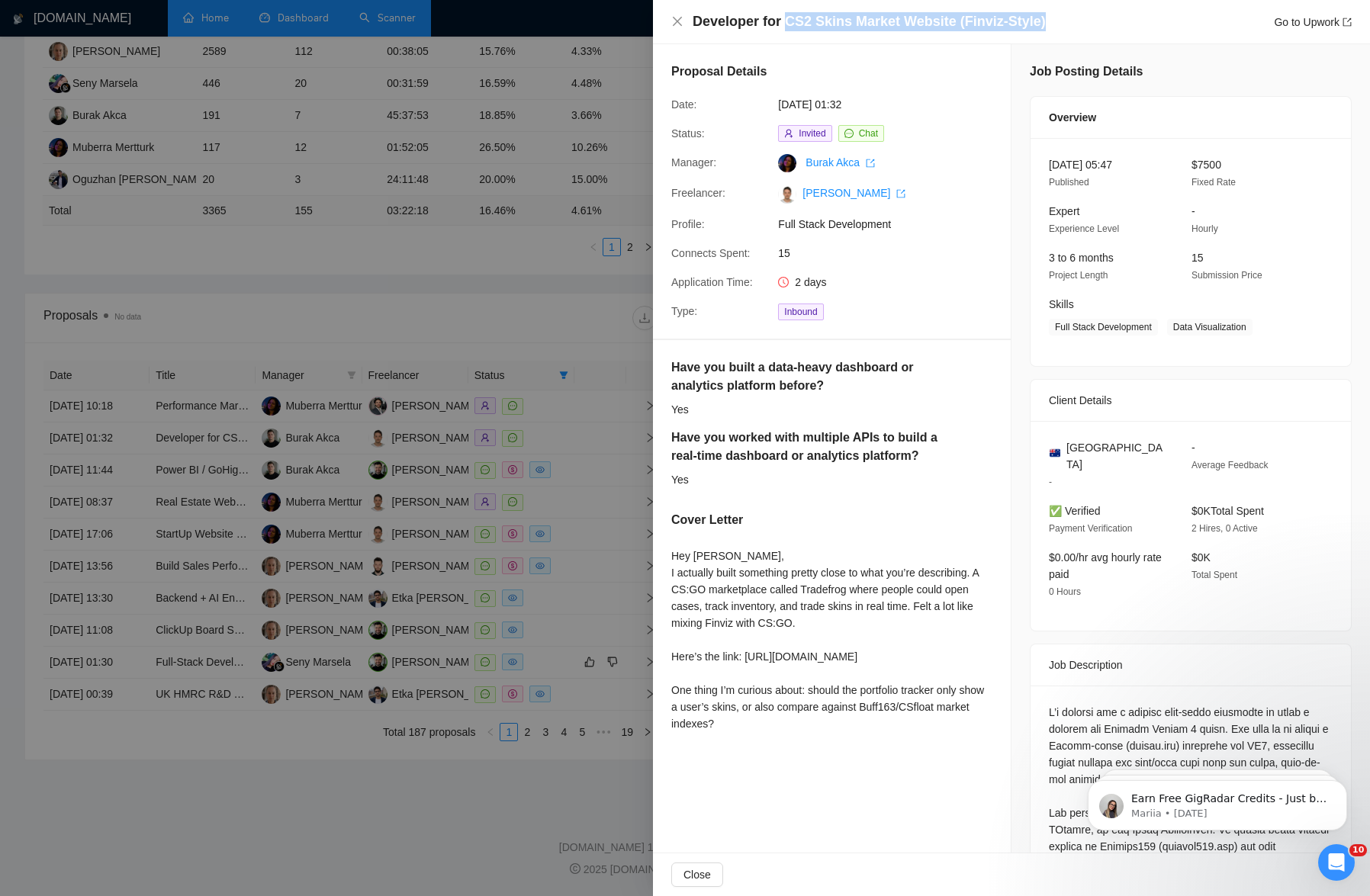
drag, startPoint x: 784, startPoint y: 17, endPoint x: 1051, endPoint y: 12, distance: 267.0
click at [812, 12] on div "Developer for CS2 Skins Market Website (Finviz-Style) Go to Upwork" at bounding box center [1022, 22] width 659 height 19
drag, startPoint x: 1184, startPoint y: 164, endPoint x: 1232, endPoint y: 191, distance: 55.1
click at [812, 191] on div "[DATE] 05:47 Published $7500 Fixed Rate Expert Experience Level - Hourly 3 to 6…" at bounding box center [1190, 252] width 320 height 228
click at [812, 190] on div "$7500 Fixed Rate" at bounding box center [1250, 174] width 130 height 35
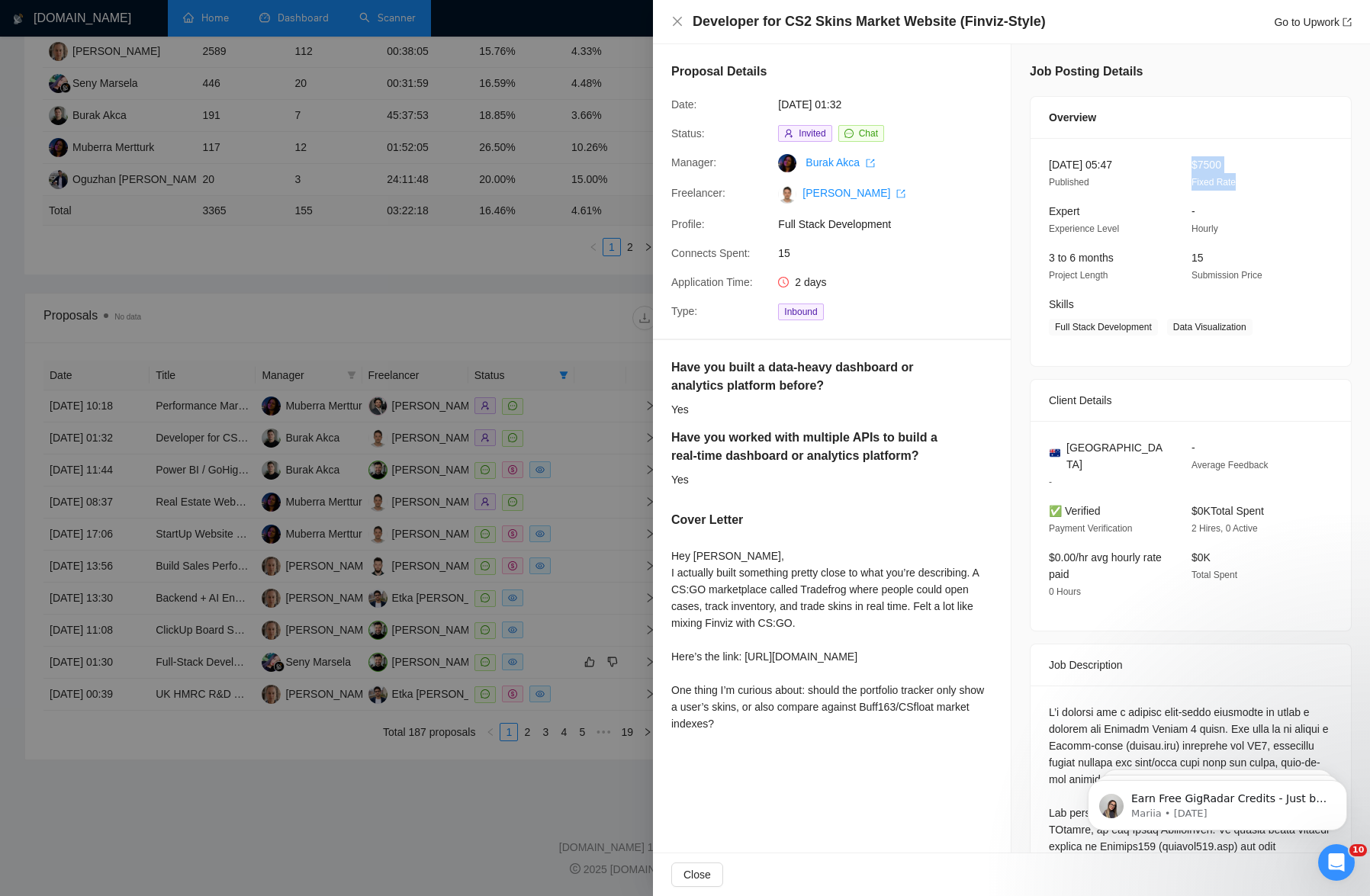
drag, startPoint x: 1239, startPoint y: 182, endPoint x: 1189, endPoint y: 157, distance: 55.9
click at [812, 157] on div "$7500 Fixed Rate" at bounding box center [1250, 174] width 130 height 35
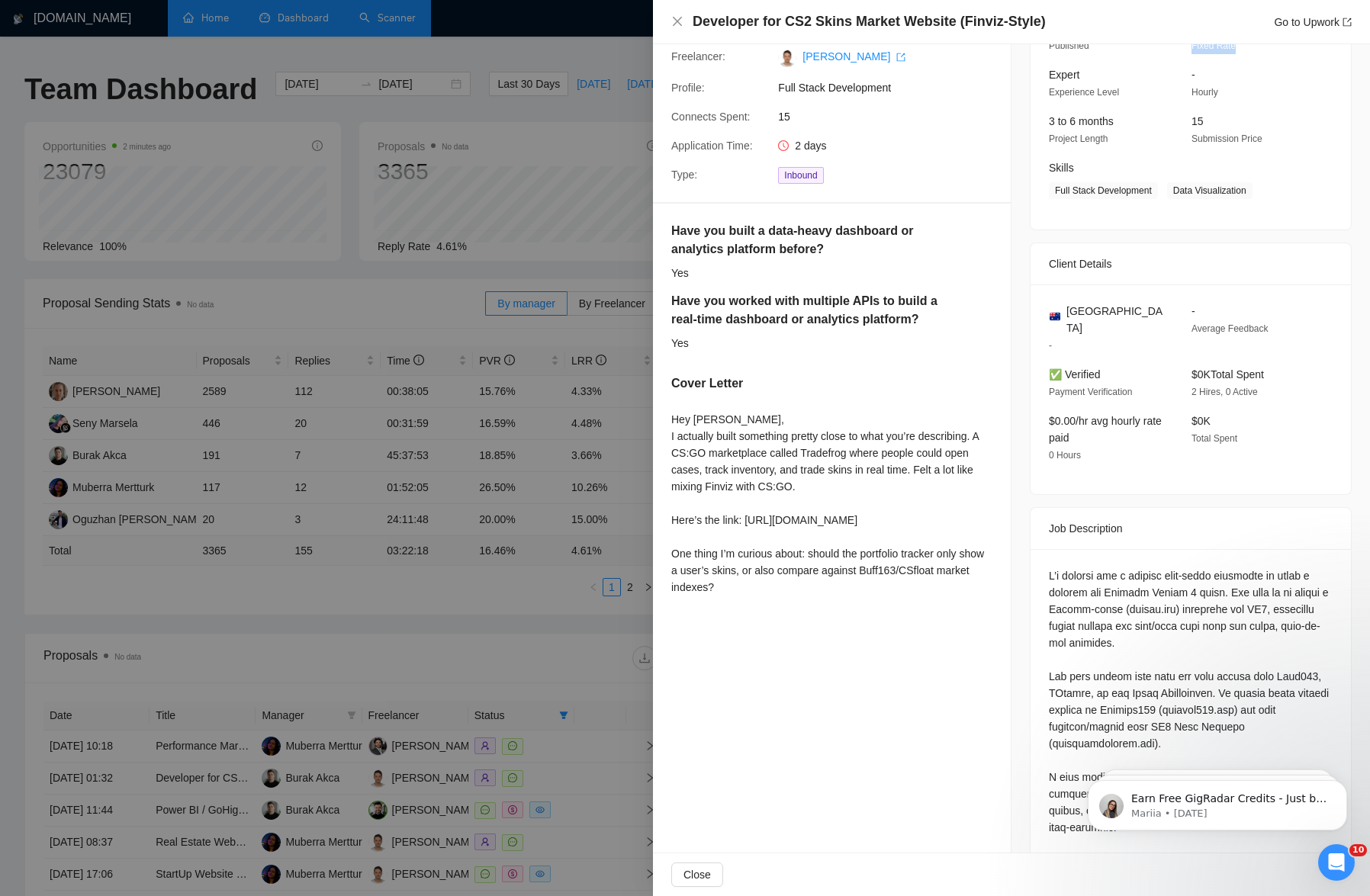
scroll to position [164, 0]
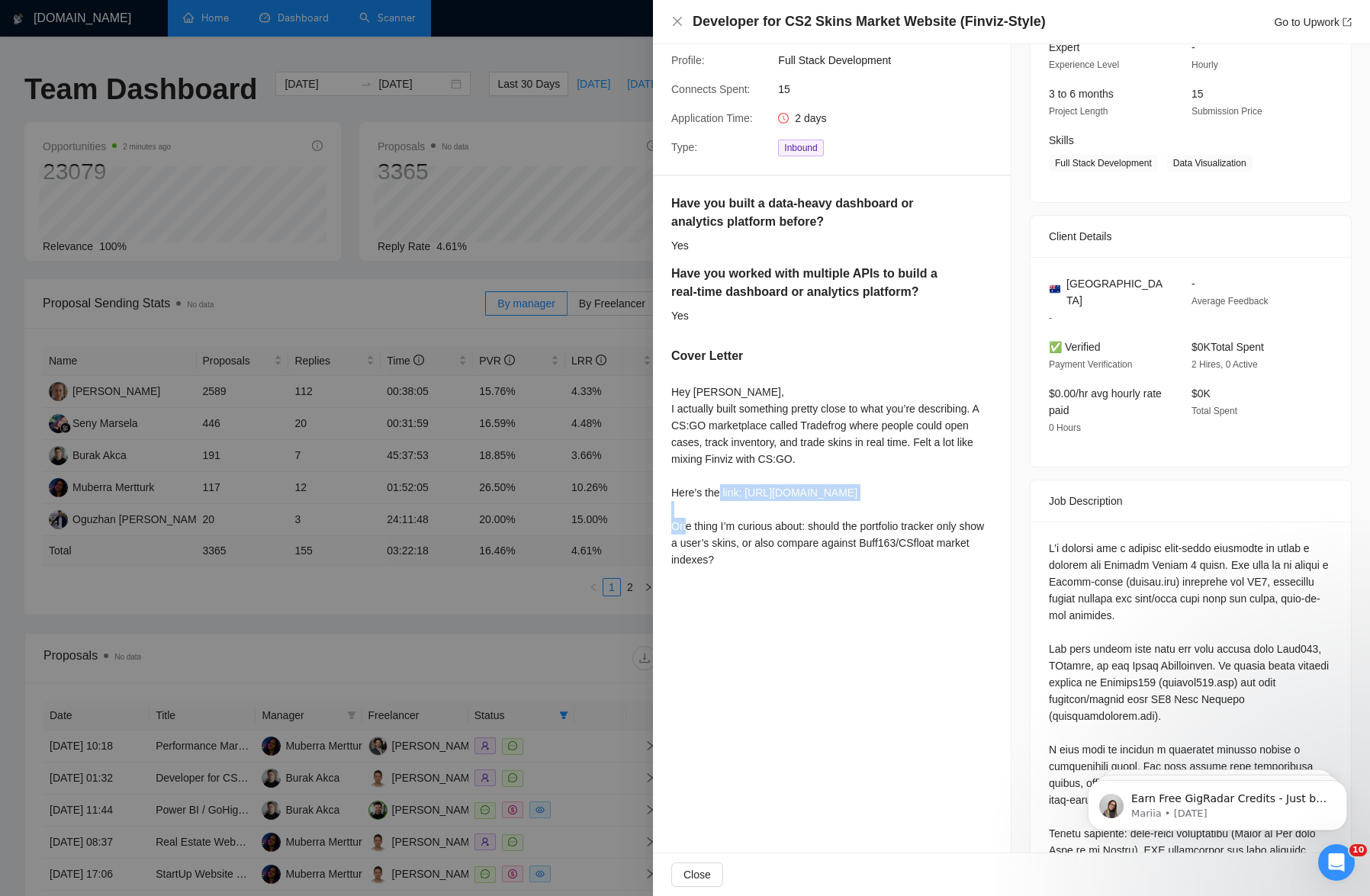
drag, startPoint x: 901, startPoint y: 493, endPoint x: 749, endPoint y: 492, distance: 152.0
click at [748, 492] on div "Hey [PERSON_NAME], I actually built something pretty close to what you’re descr…" at bounding box center [832, 476] width 321 height 185
copy div "[URL][DOMAIN_NAME]"
click at [510, 198] on div at bounding box center [685, 448] width 1370 height 896
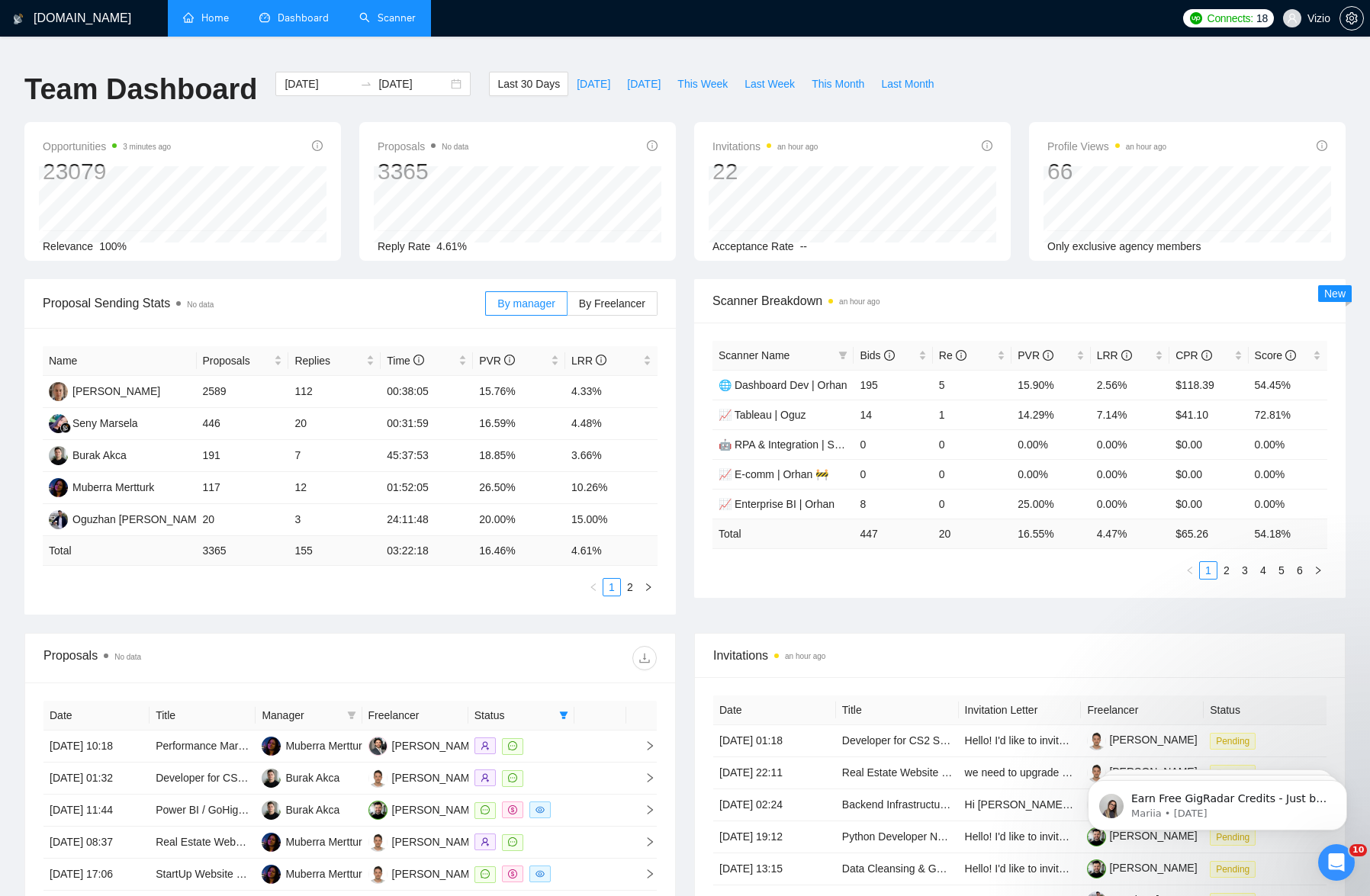
click at [693, 617] on div "Proposal Sending Stats No data By manager By Freelancer Name Proposals Replies …" at bounding box center [685, 456] width 1339 height 354
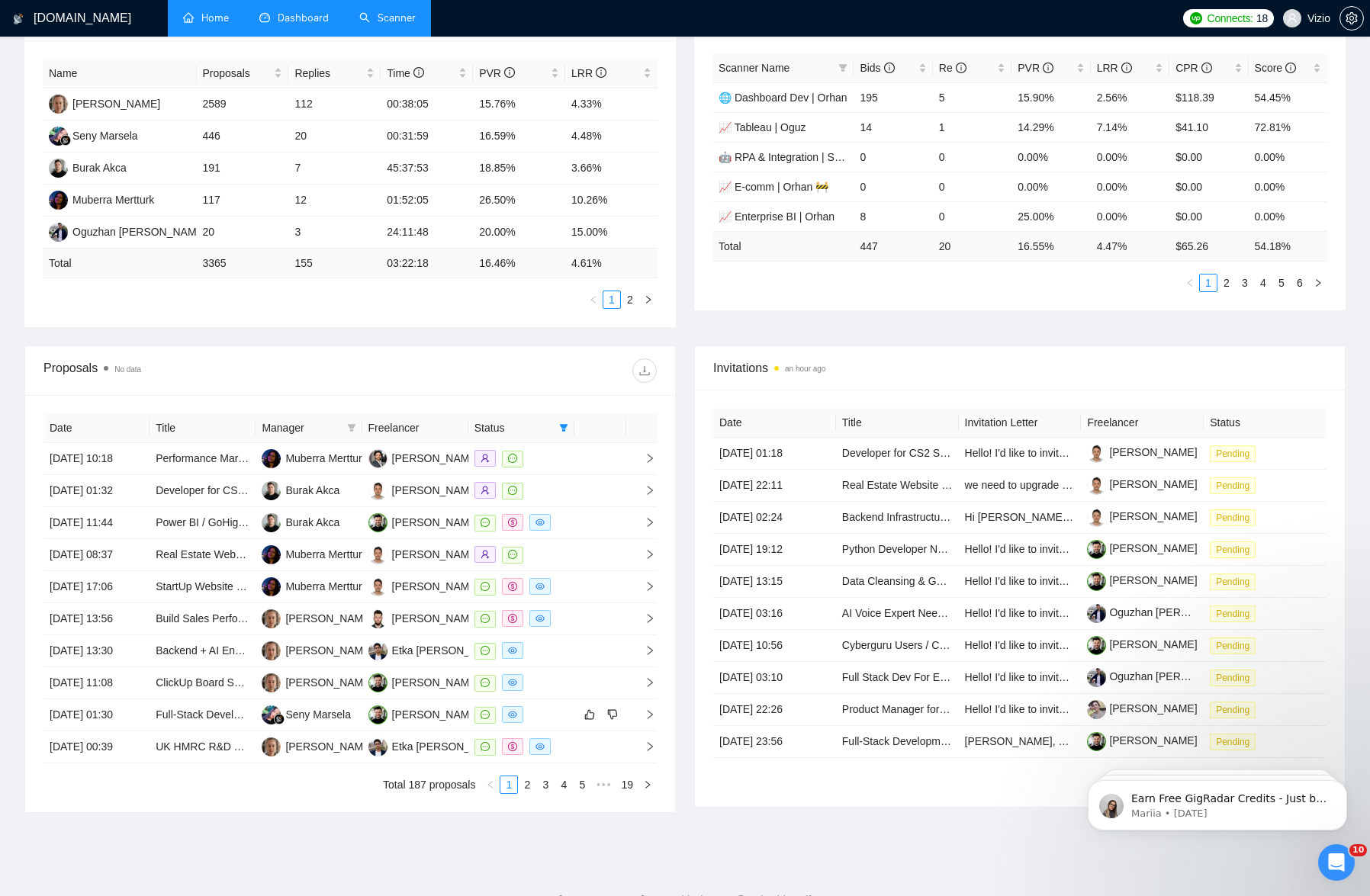
scroll to position [386, 0]
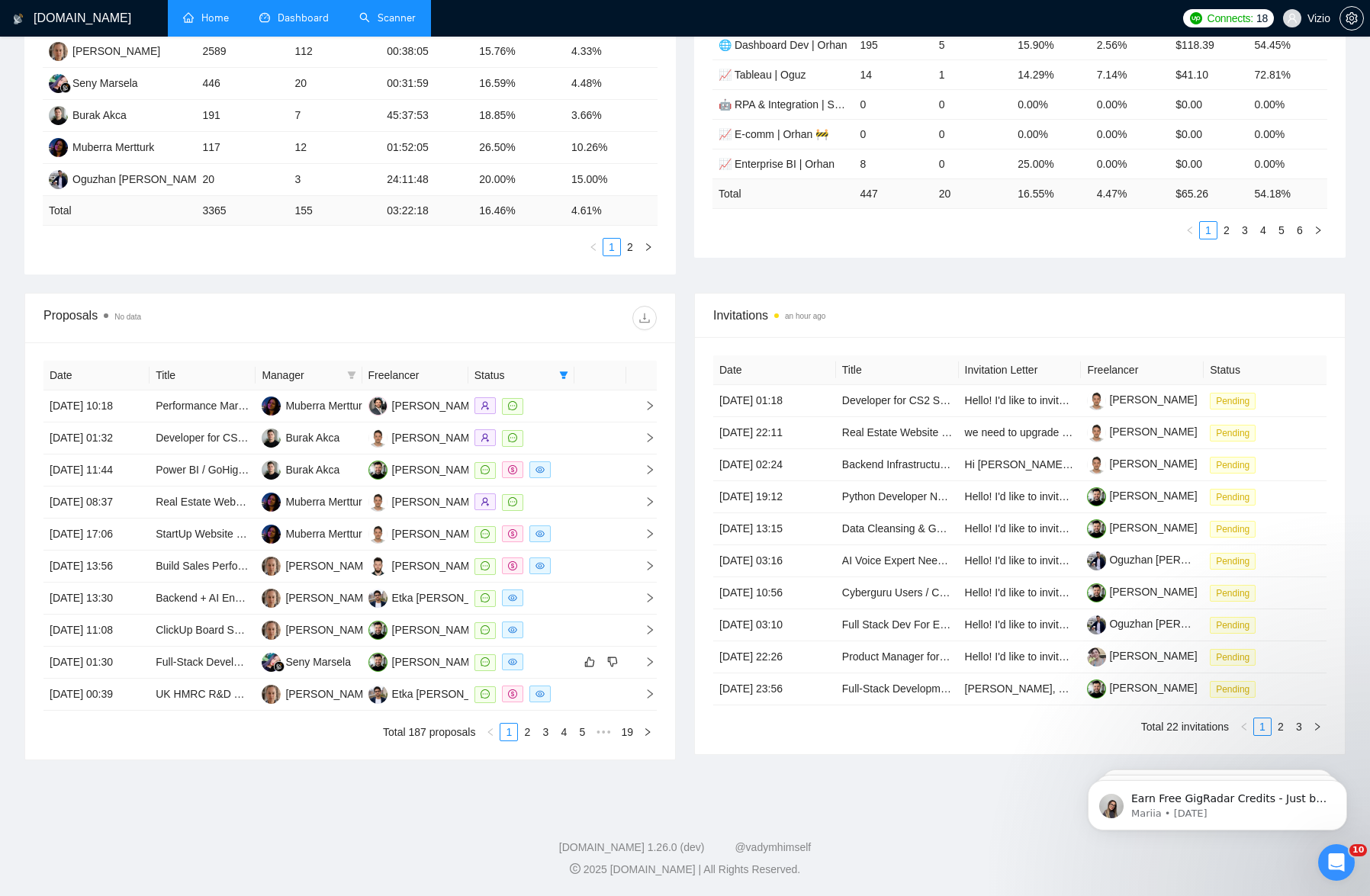
click at [369, 19] on link "Scanner" at bounding box center [387, 17] width 56 height 13
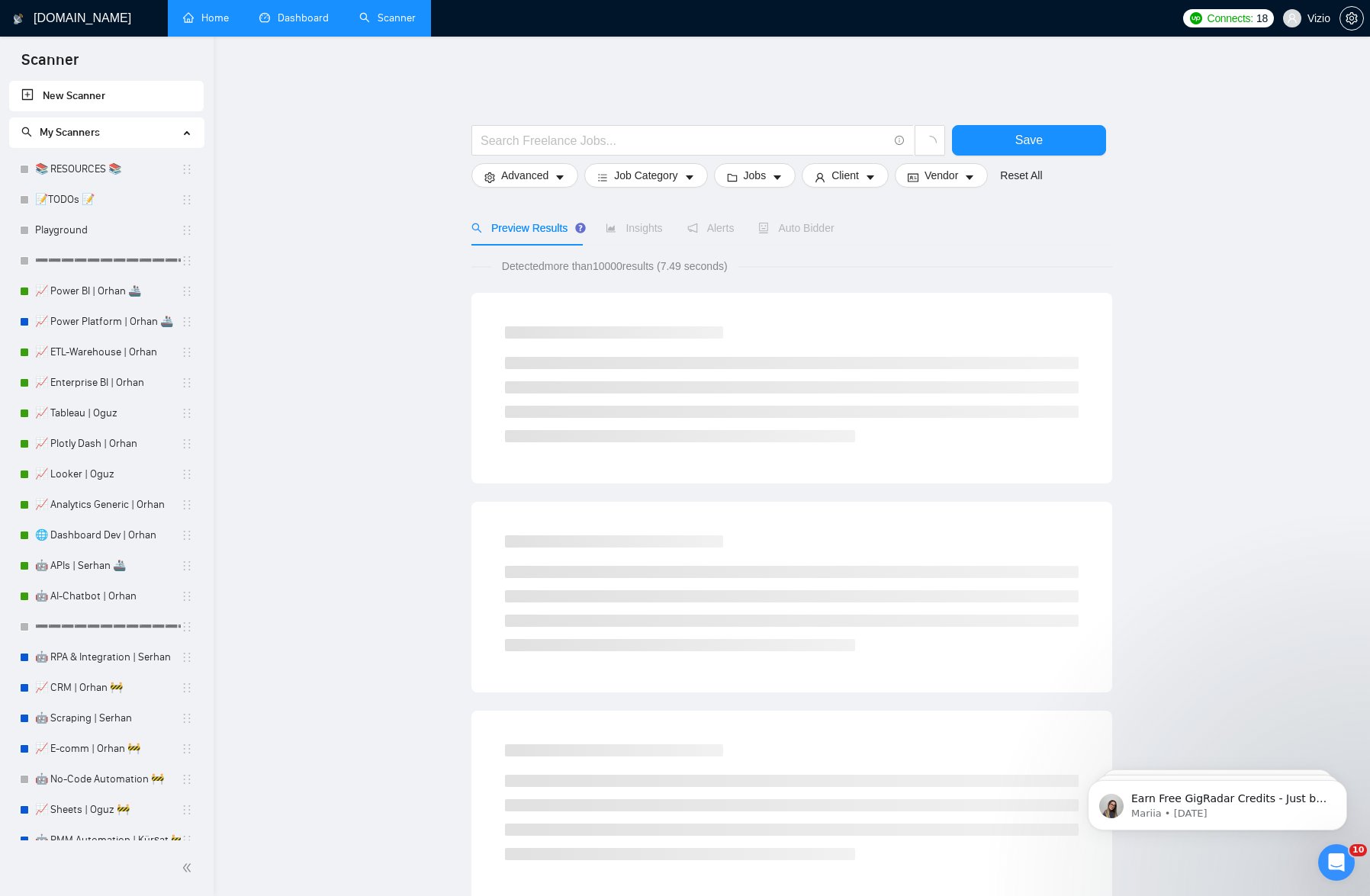
click at [306, 24] on link "Dashboard" at bounding box center [294, 17] width 69 height 13
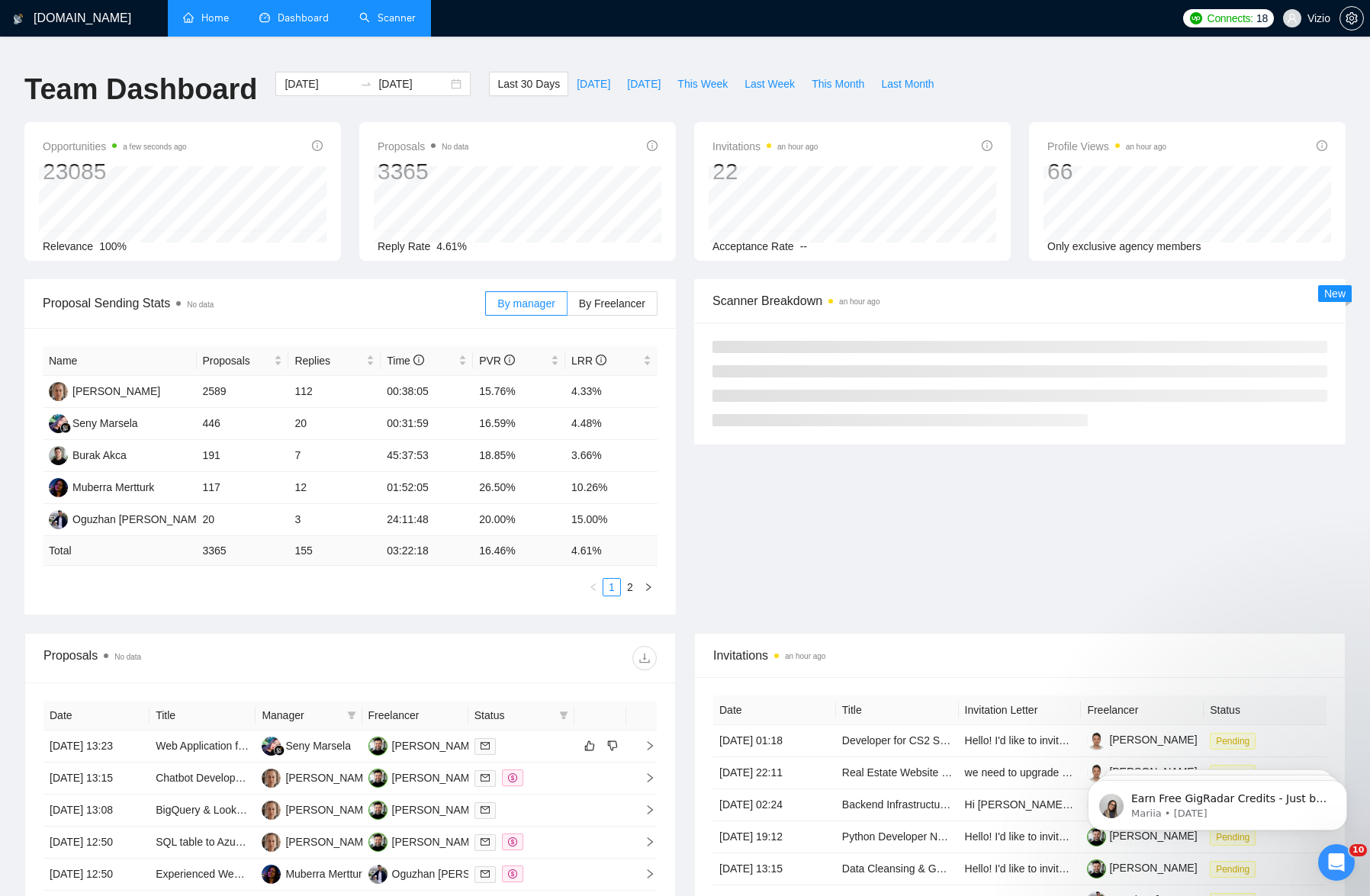
click at [191, 24] on link "Home" at bounding box center [206, 17] width 46 height 13
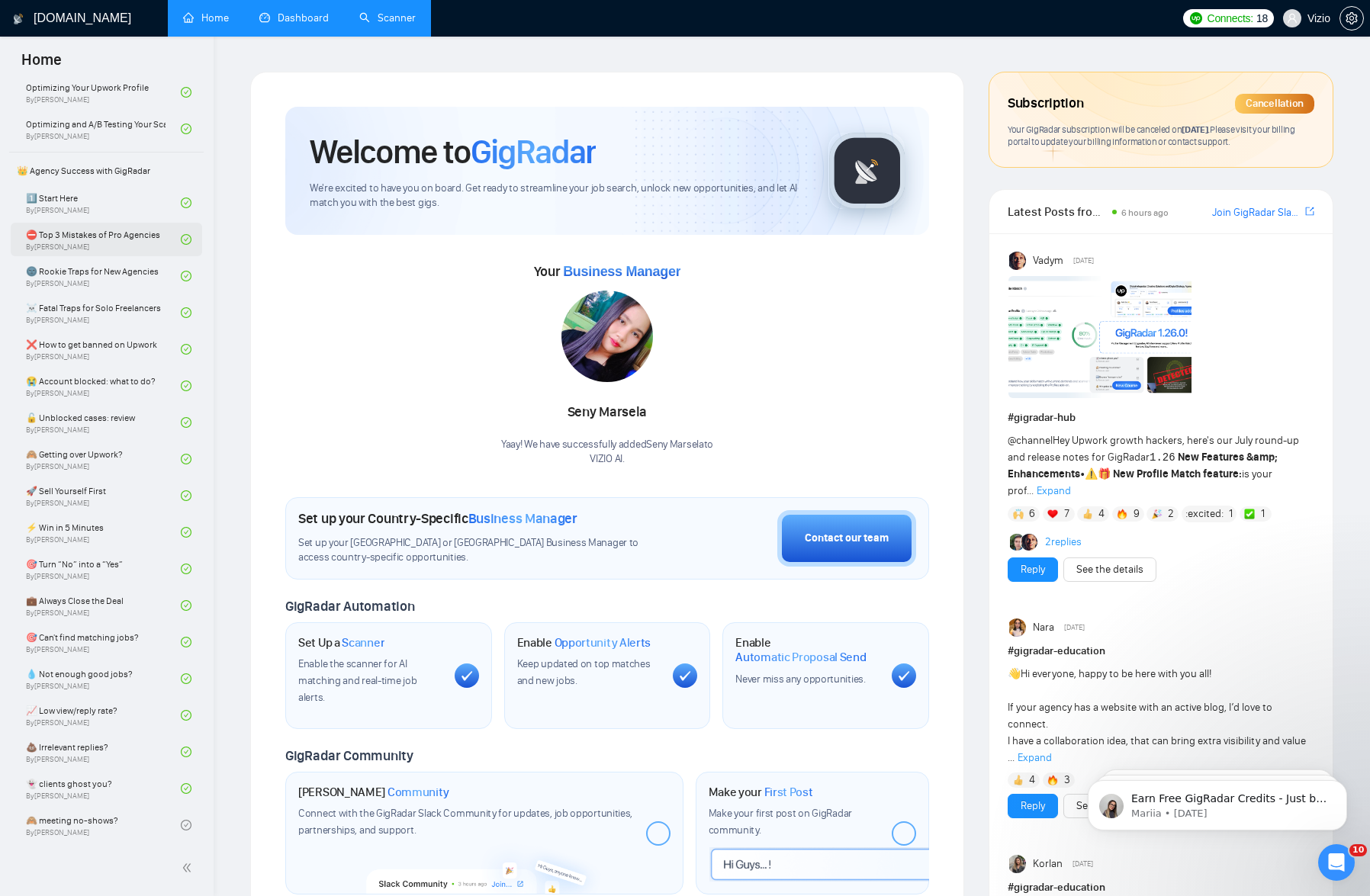
scroll to position [280, 0]
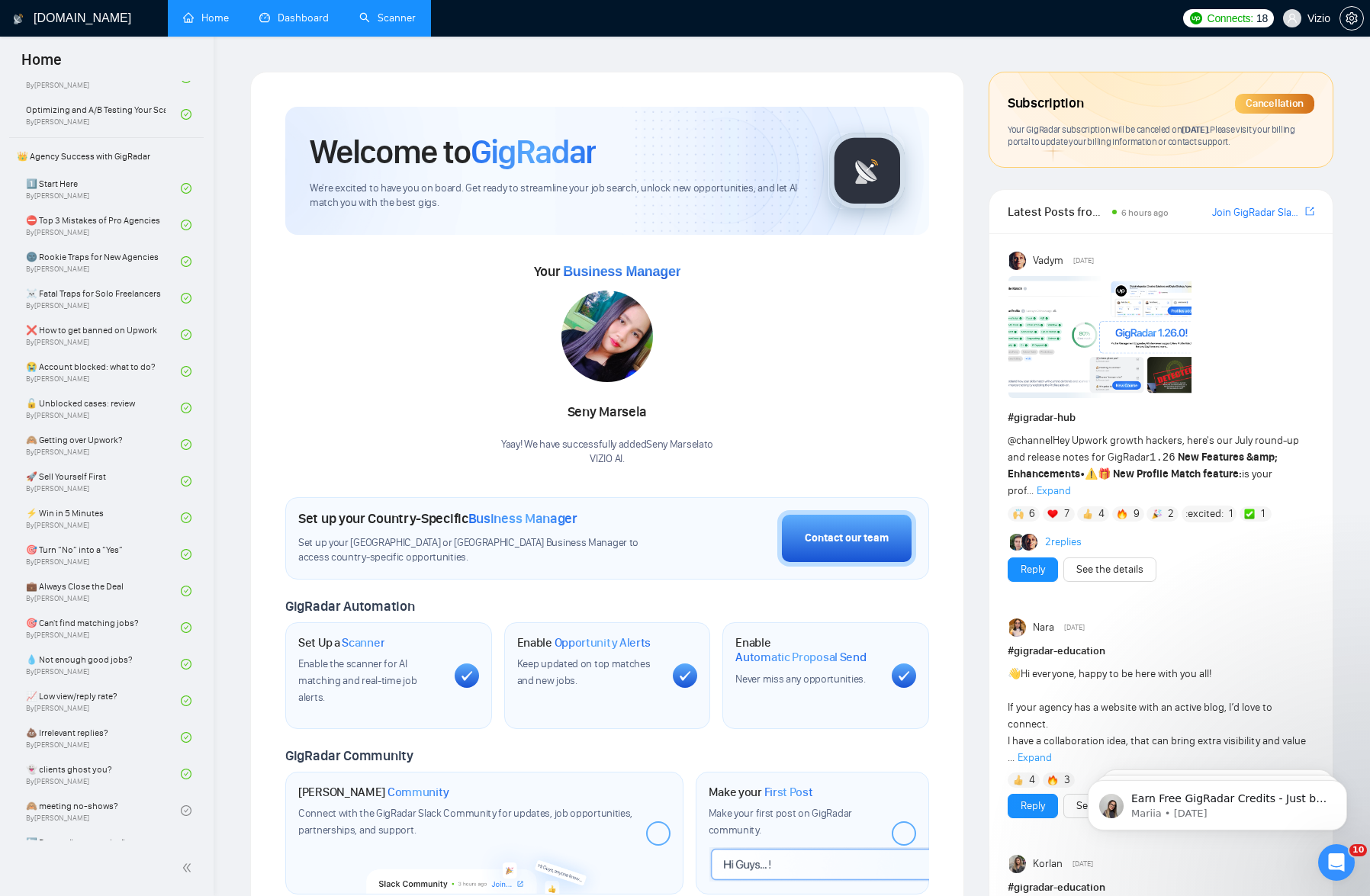
click at [108, 352] on div "1️⃣ Start Here By [PERSON_NAME] ⛔ Top 3 Mistakes of Pro Agencies By [PERSON_NAM…" at bounding box center [106, 537] width 191 height 729
click at [109, 332] on link "❌ How to get banned on Upwork By [PERSON_NAME]" at bounding box center [103, 334] width 155 height 34
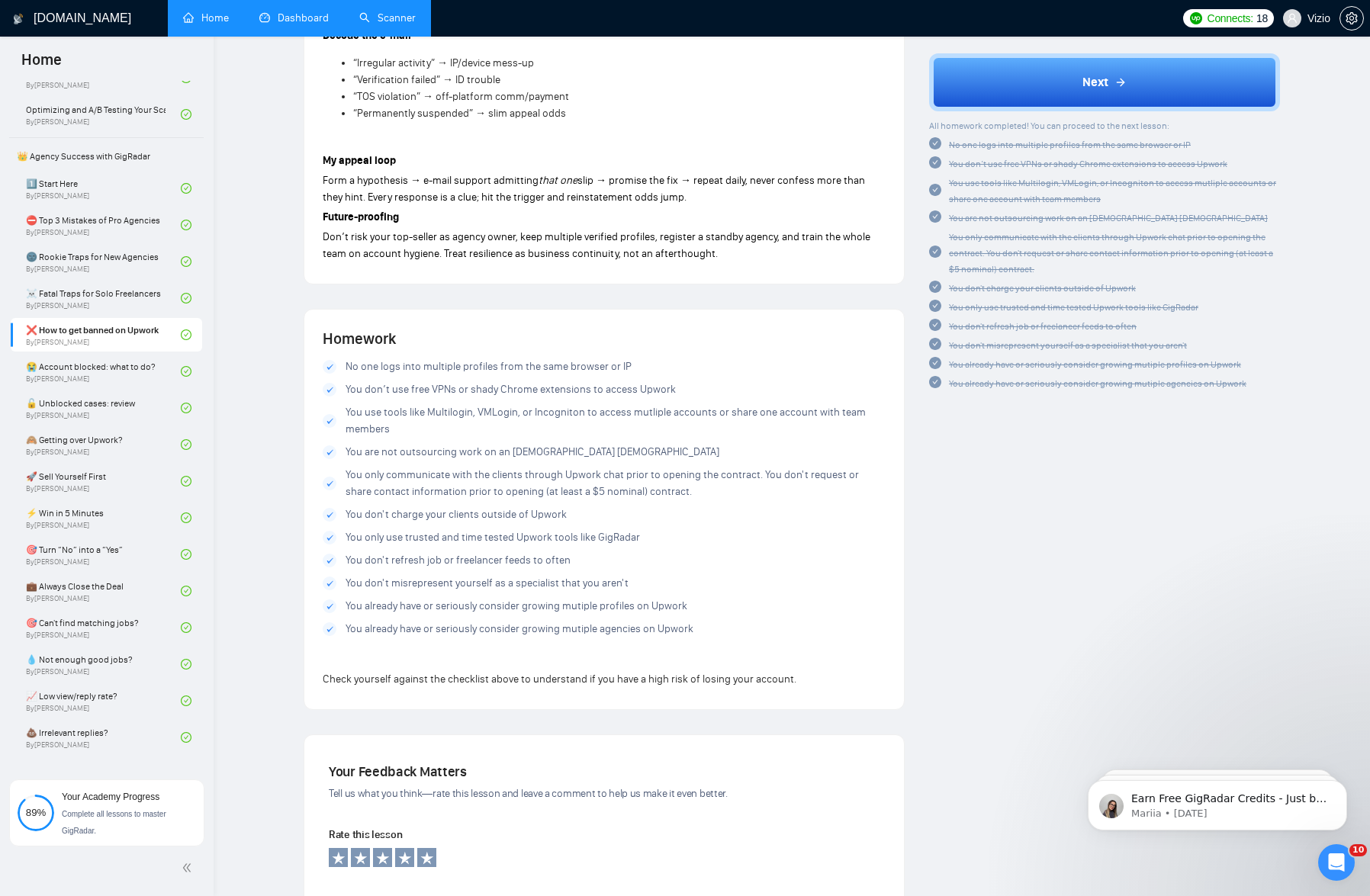
scroll to position [2969, 0]
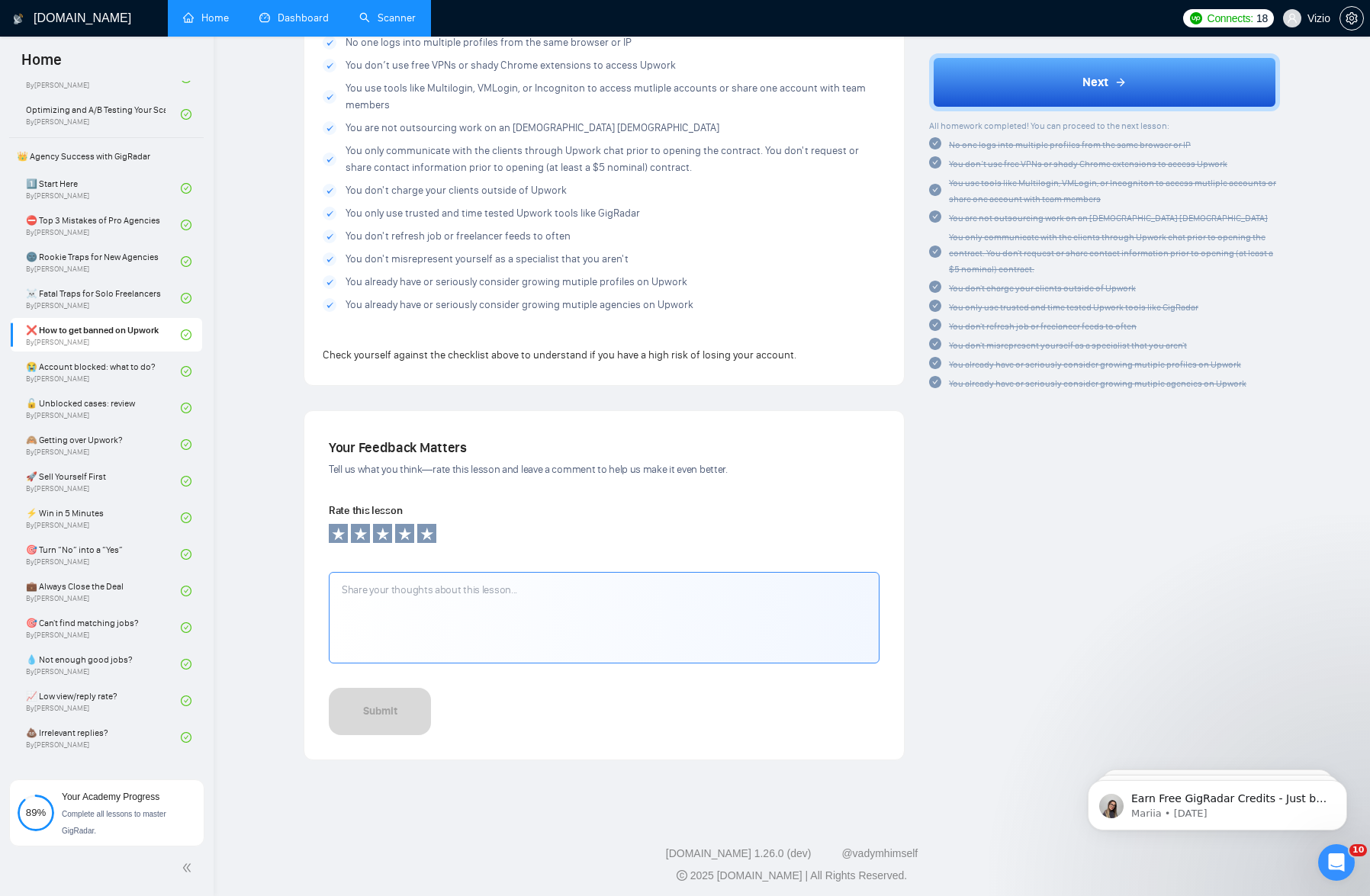
click at [99, 388] on div "1️⃣ Start Here By [PERSON_NAME] ⛔ Top 3 Mistakes of Pro Agencies By [PERSON_NAM…" at bounding box center [106, 537] width 191 height 729
click at [99, 286] on link "☠️ Fatal Traps for Solo Freelancers By [PERSON_NAME]" at bounding box center [103, 298] width 155 height 34
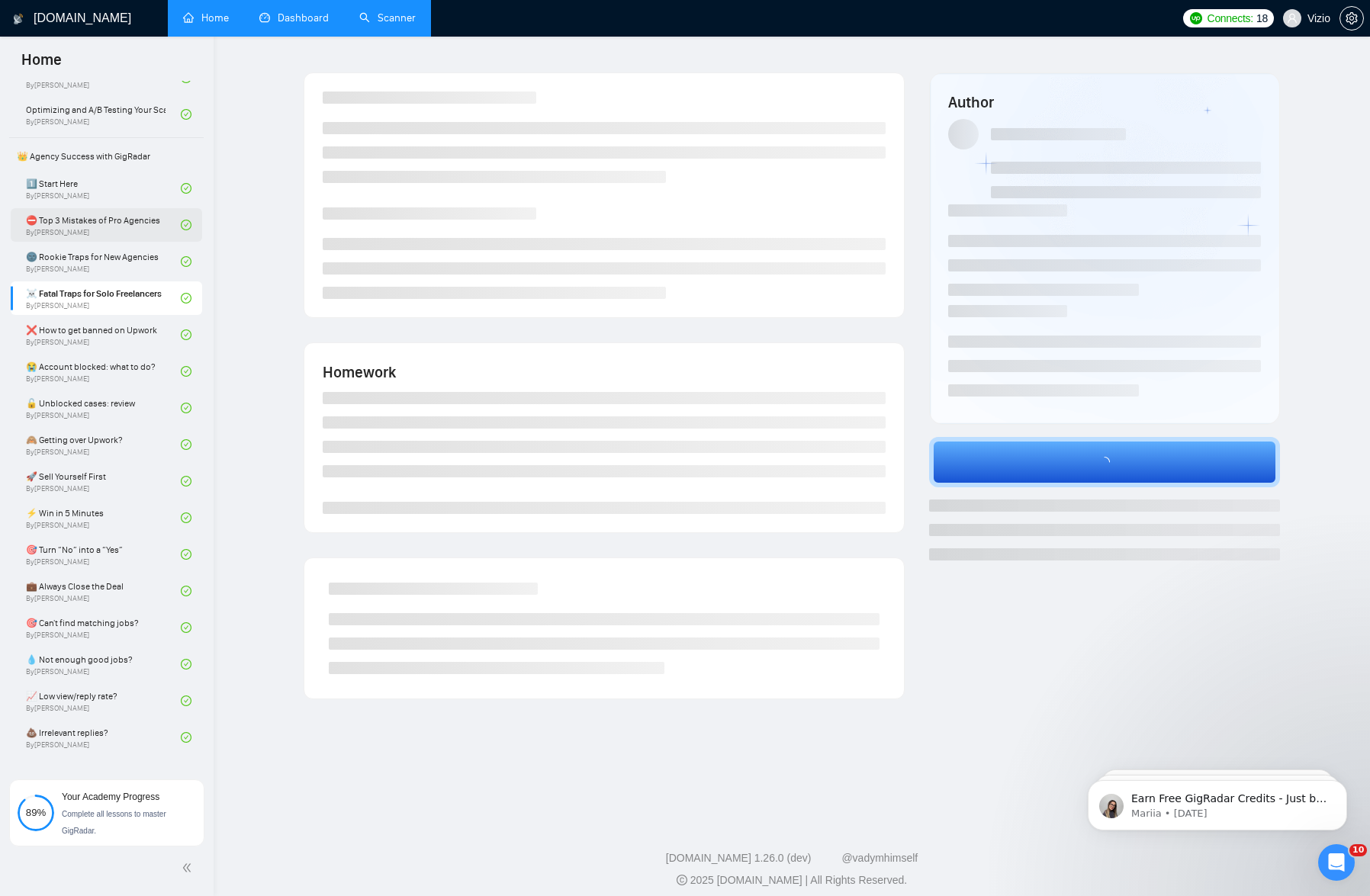
click at [122, 228] on link "⛔ Top 3 Mistakes of Pro Agencies By [PERSON_NAME]" at bounding box center [103, 225] width 155 height 34
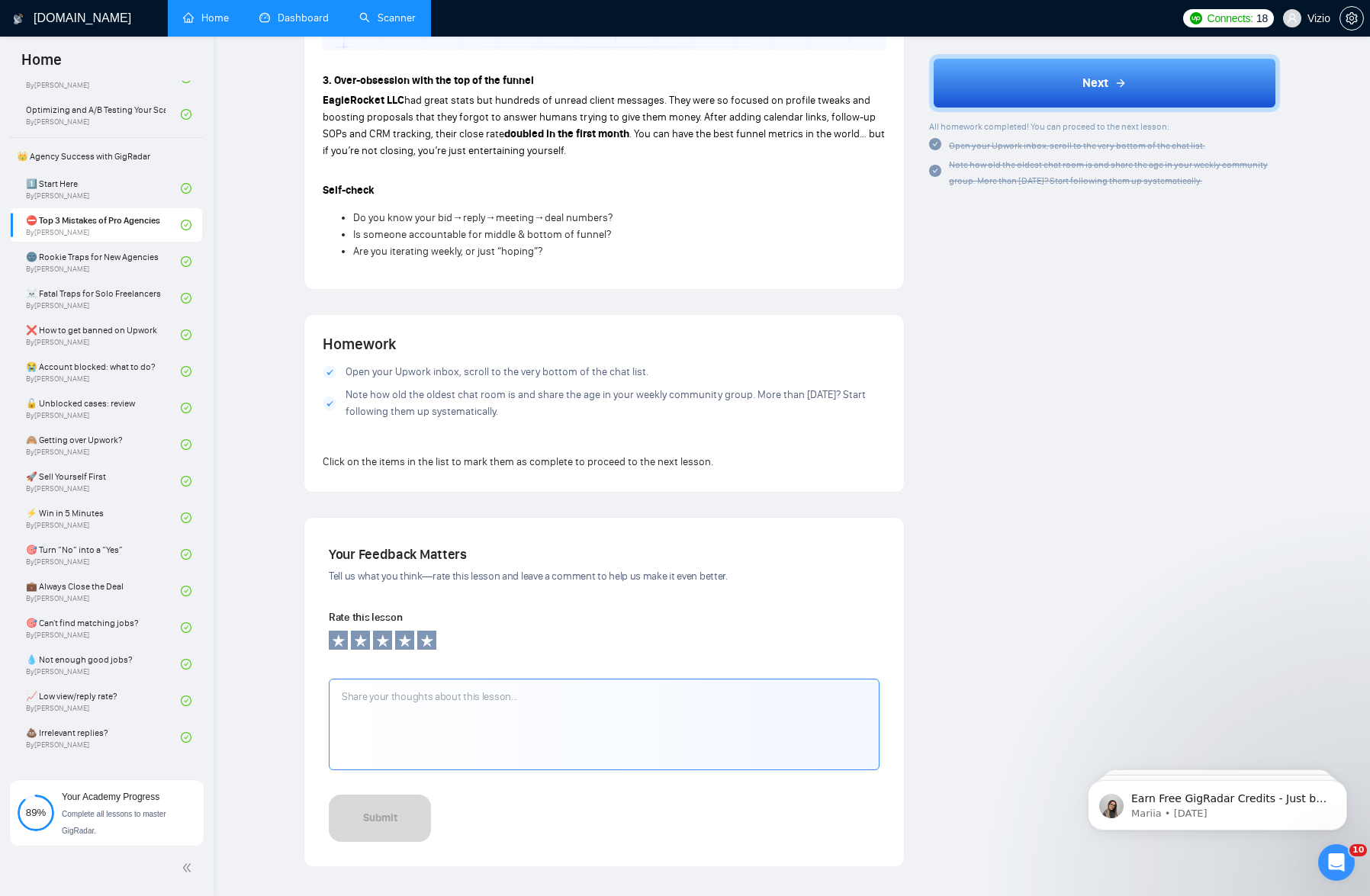
scroll to position [1288, 0]
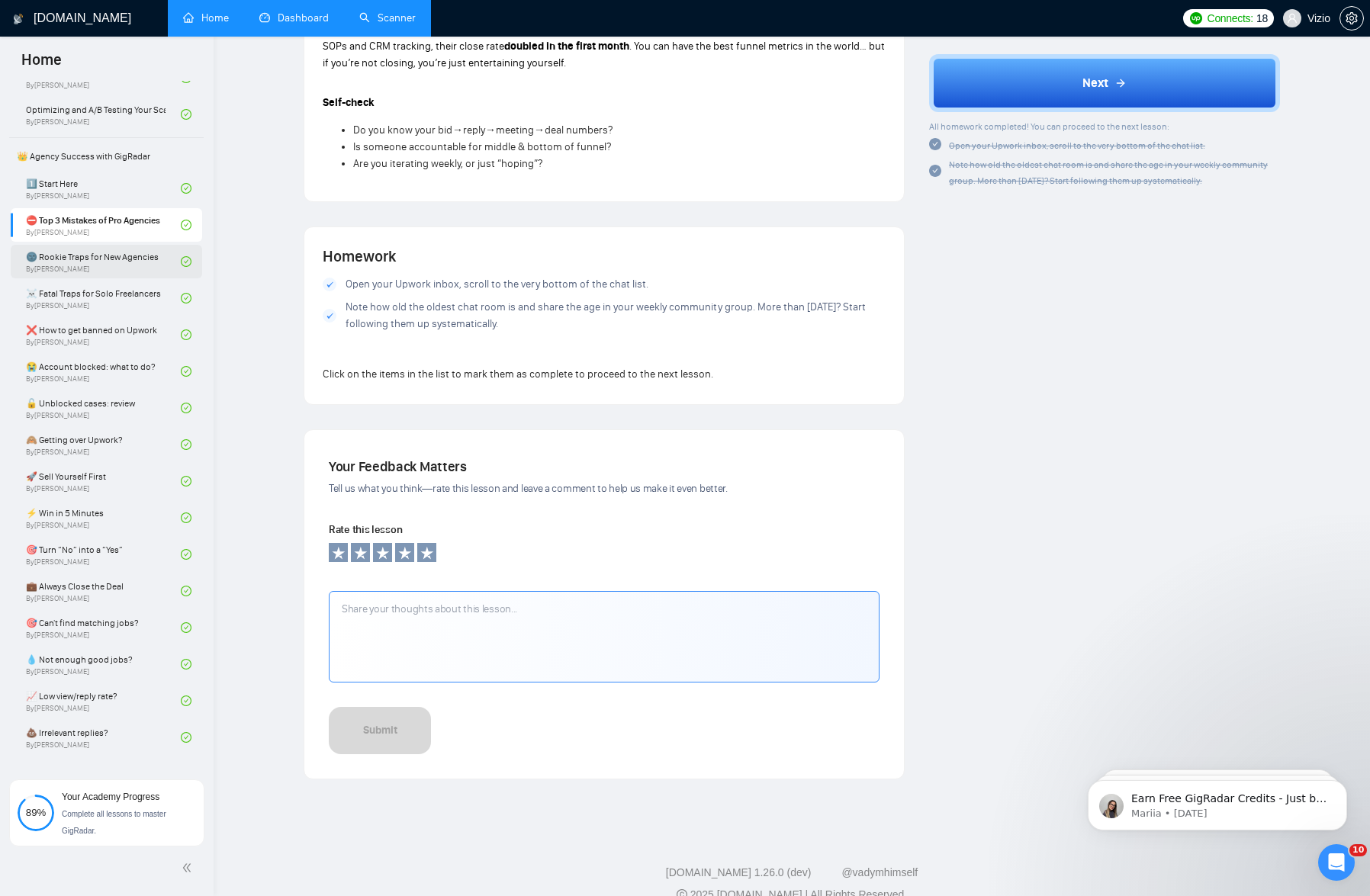
click at [108, 255] on link "🌚 Rookie Traps for New Agencies By [PERSON_NAME]" at bounding box center [103, 261] width 155 height 34
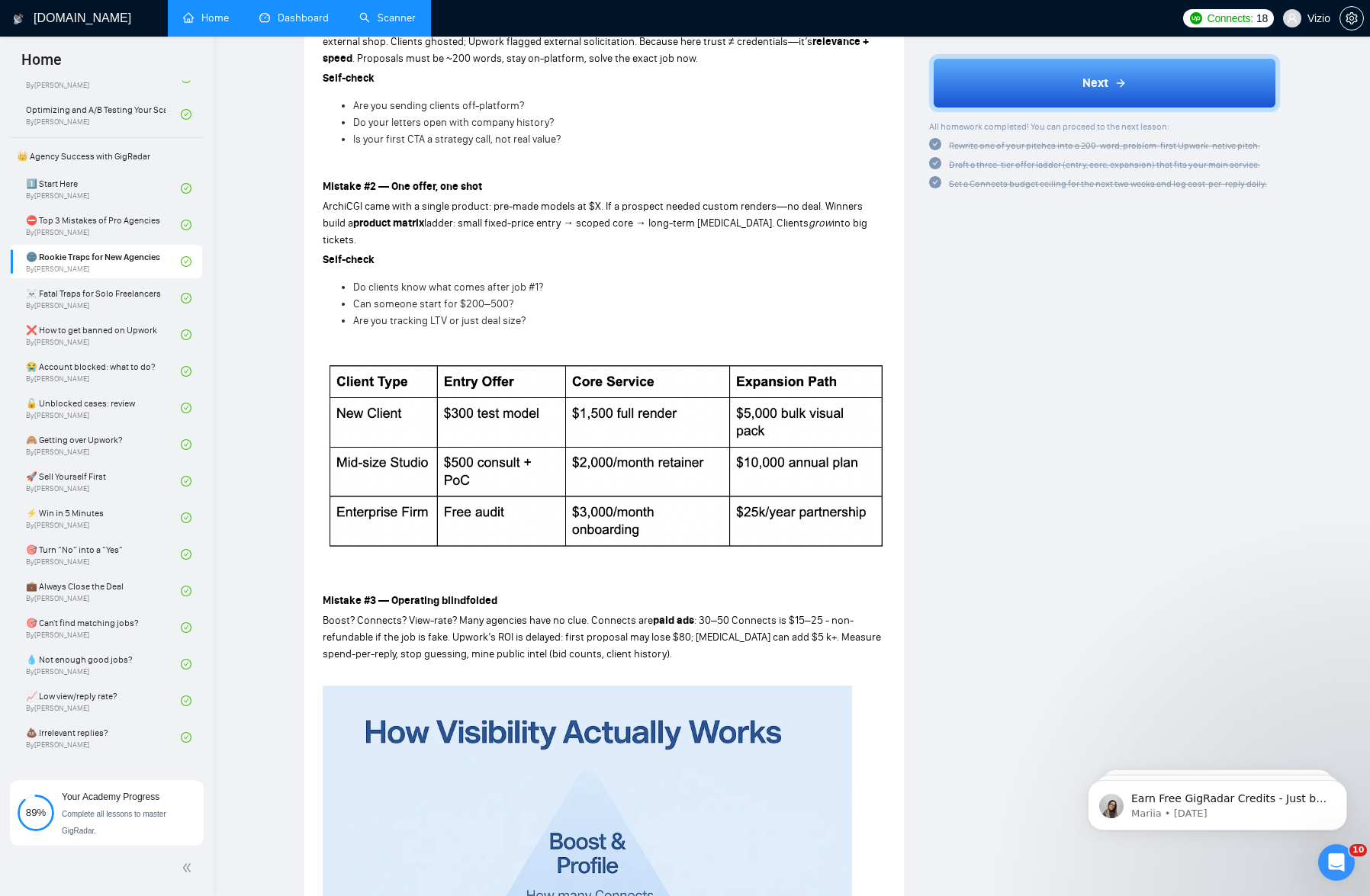
scroll to position [611, 0]
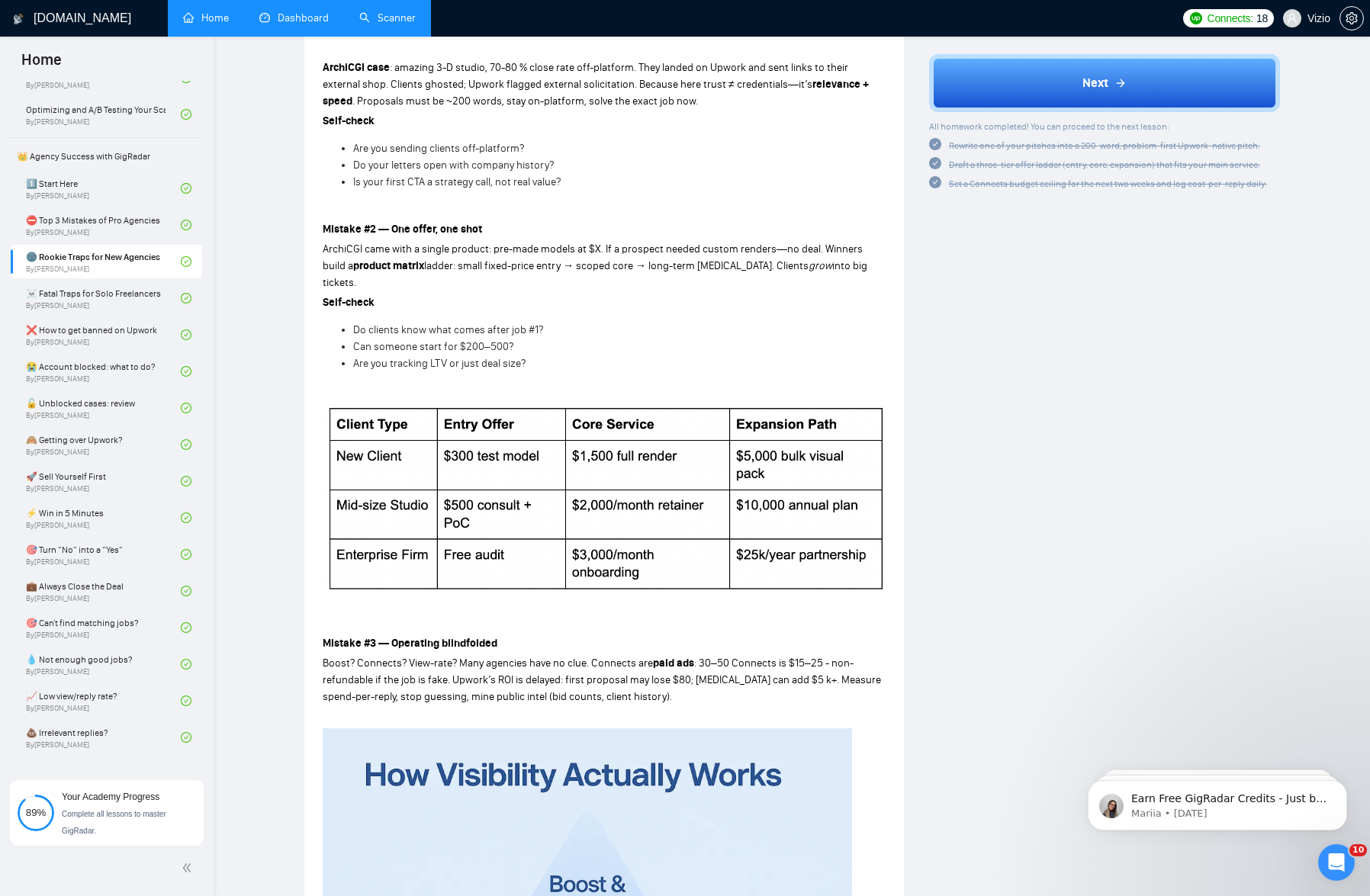
click at [374, 11] on link "Scanner" at bounding box center [387, 17] width 56 height 13
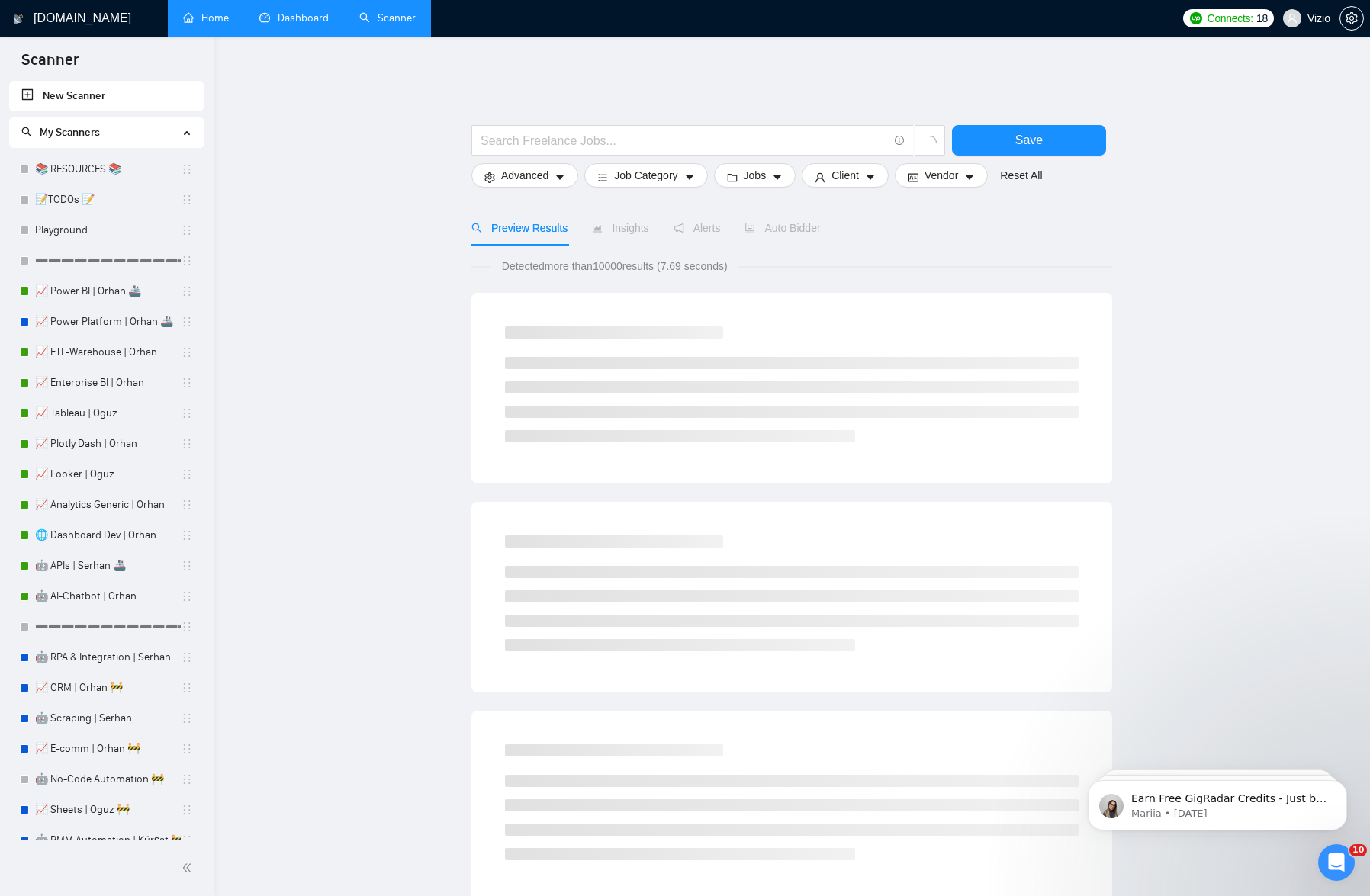
click at [323, 16] on link "Dashboard" at bounding box center [294, 17] width 69 height 13
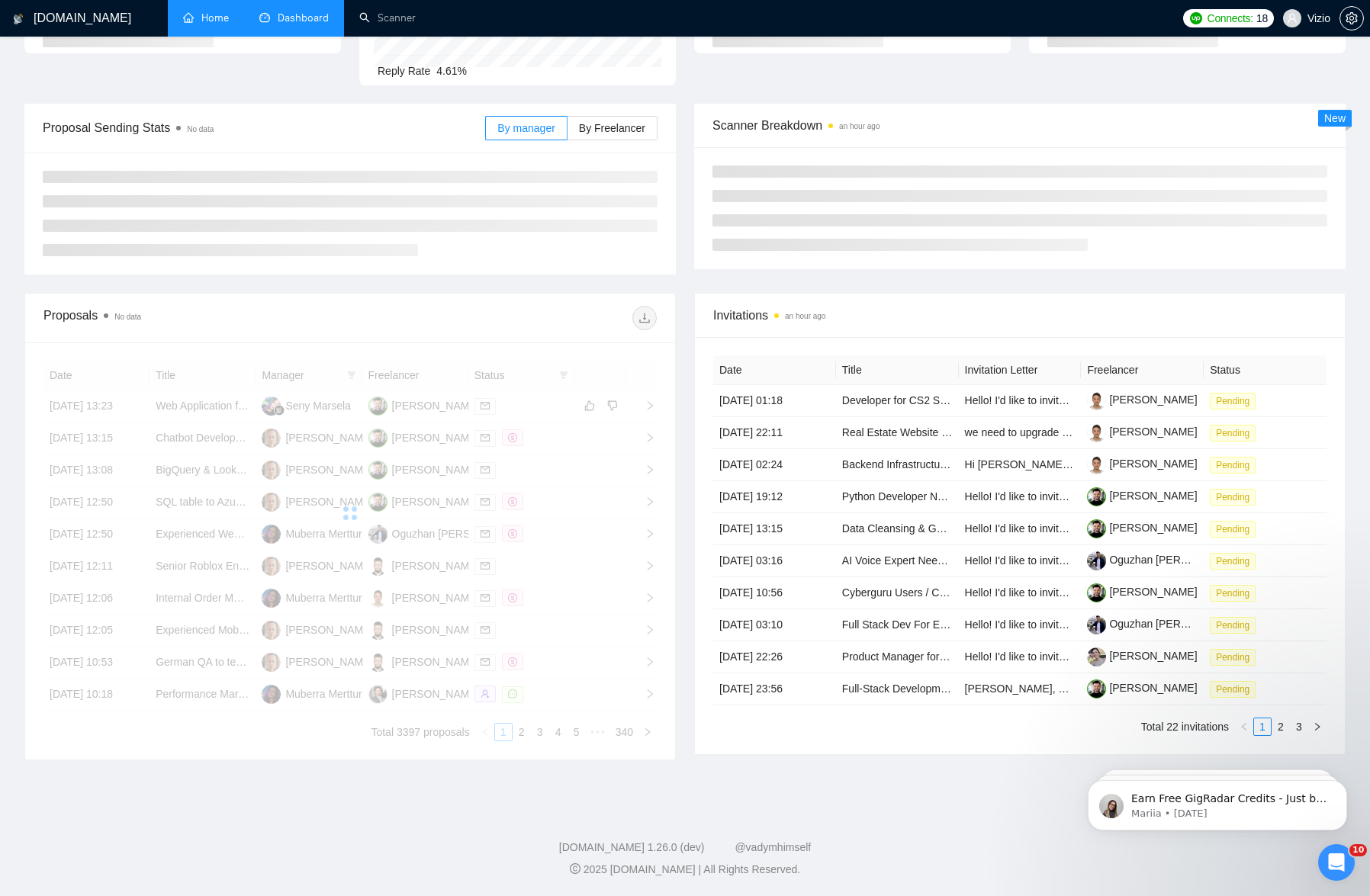
scroll to position [280, 0]
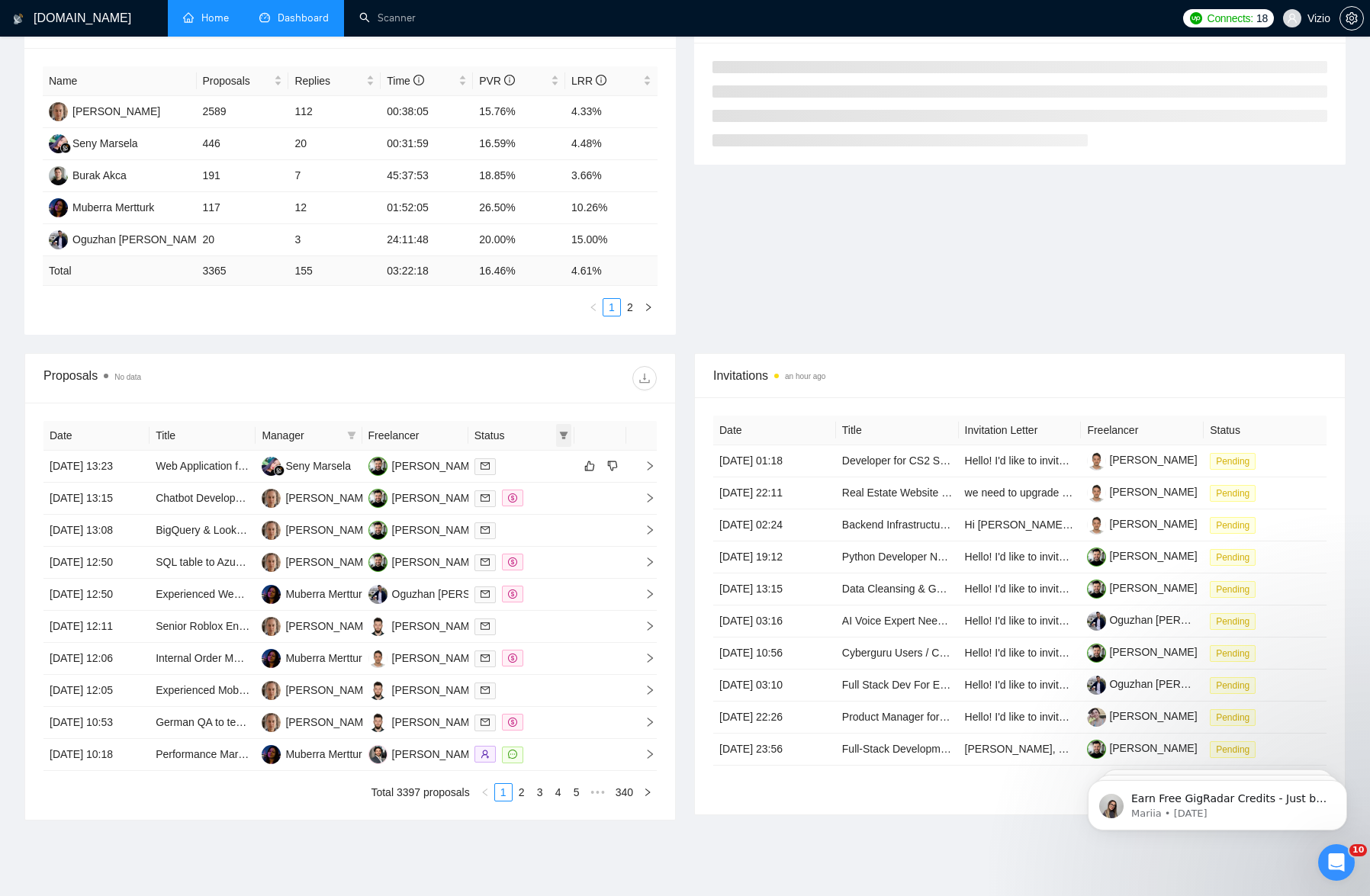
click at [559, 431] on icon "filter" at bounding box center [563, 435] width 10 height 10
click at [527, 455] on span "Chat" at bounding box center [515, 454] width 29 height 12
checkbox input "true"
click at [555, 505] on span "OK" at bounding box center [551, 508] width 16 height 16
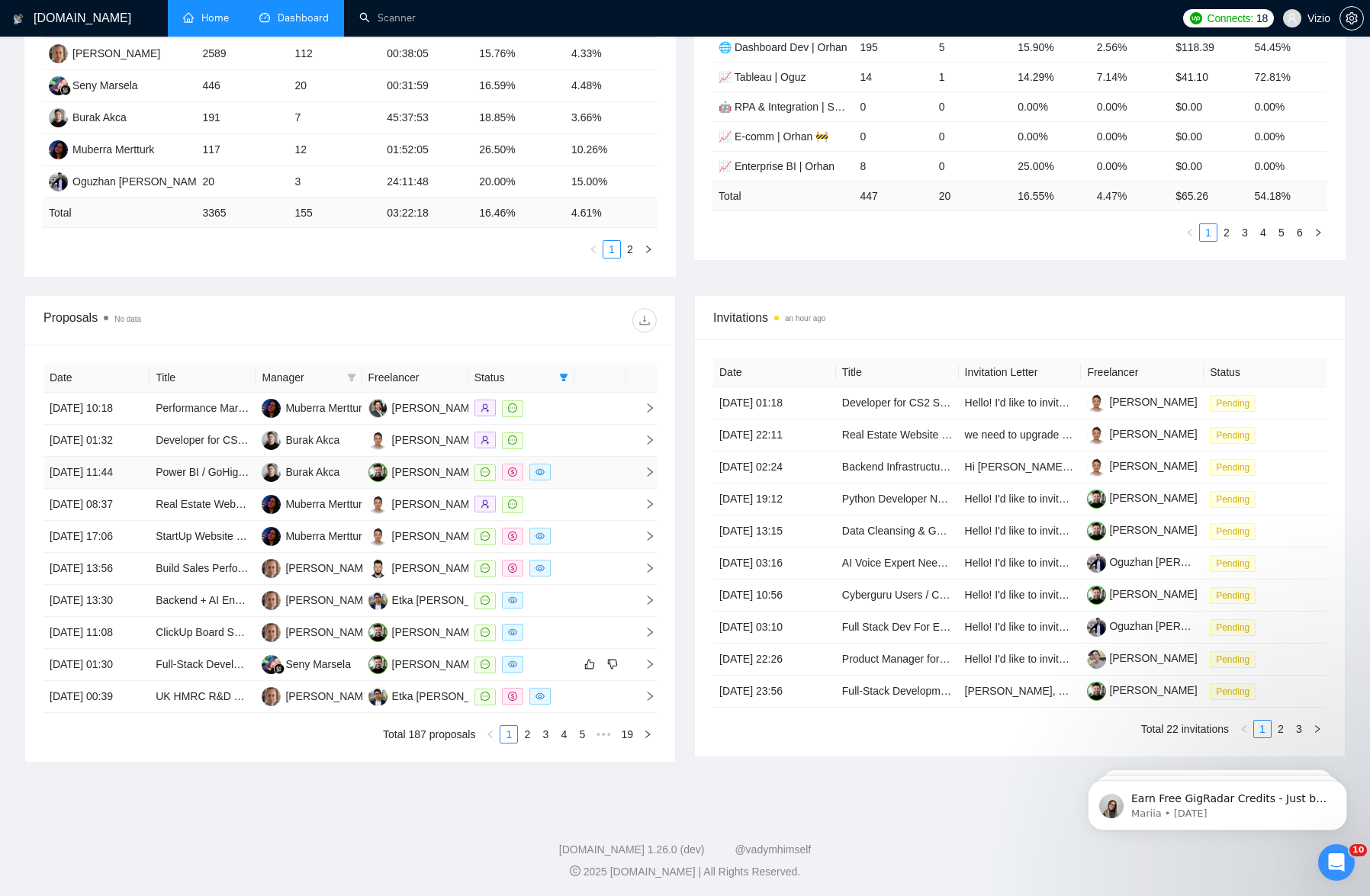
scroll to position [375, 0]
click at [589, 464] on td at bounding box center [600, 471] width 52 height 32
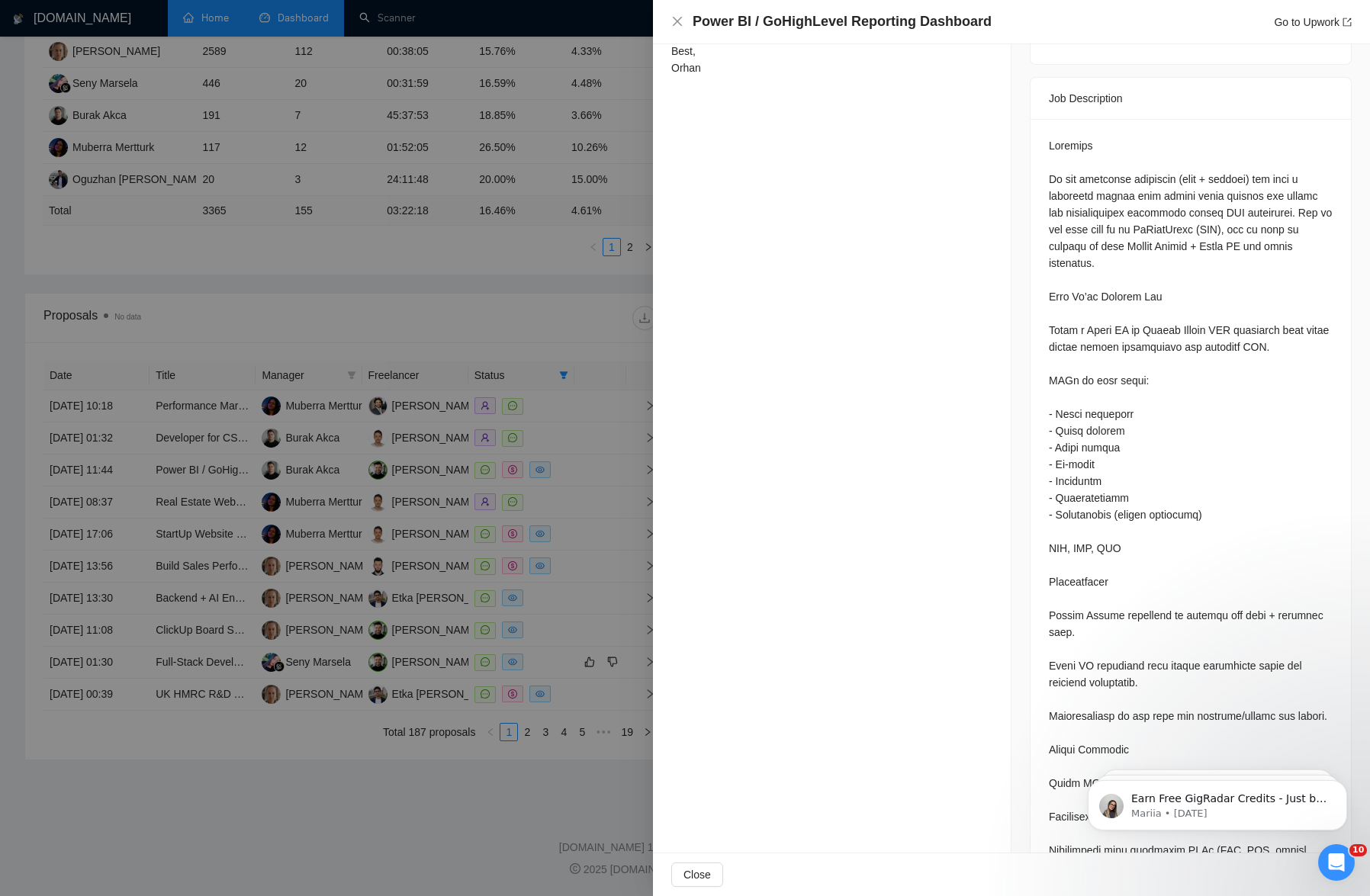
scroll to position [959, 0]
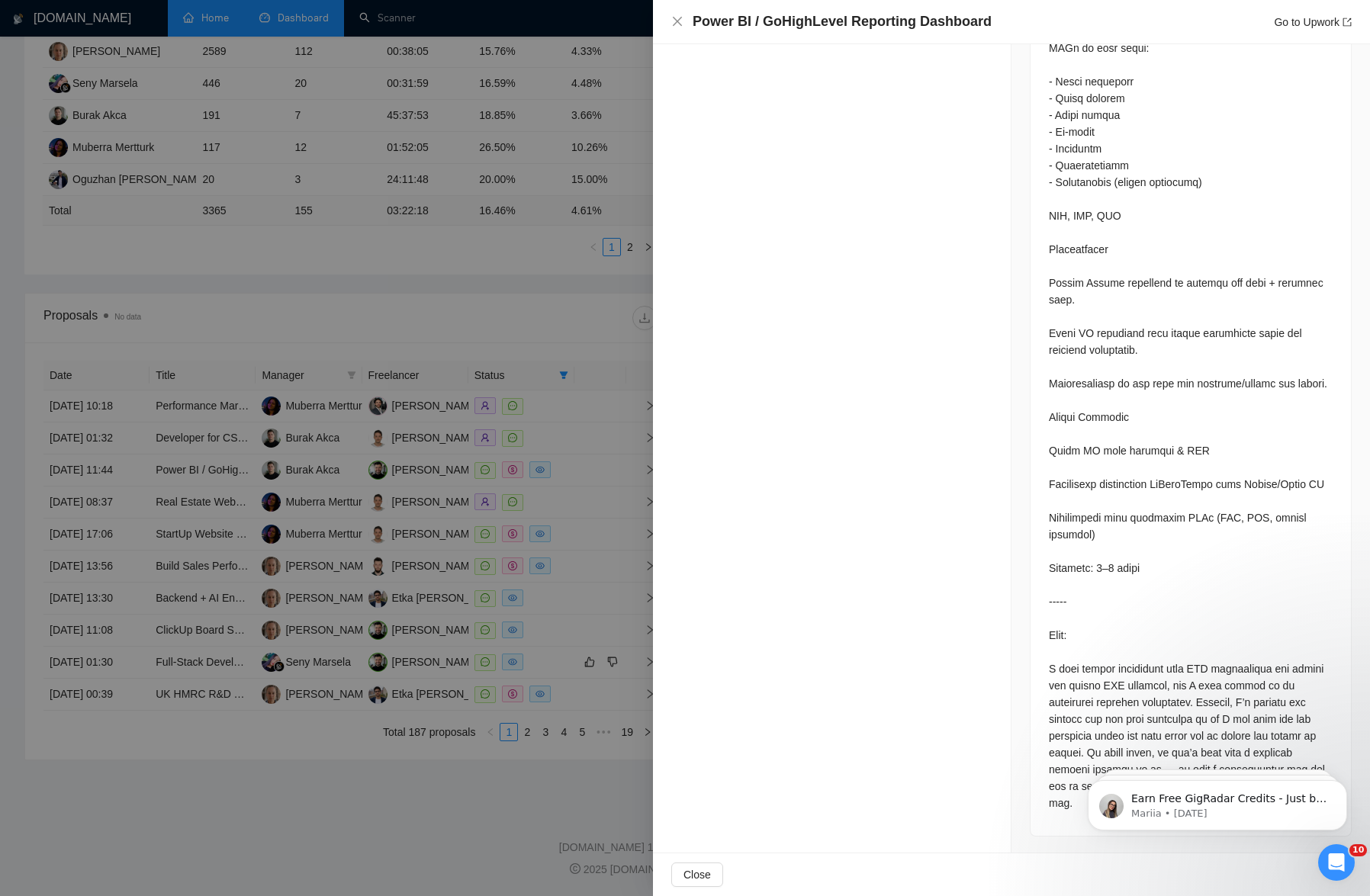
click at [812, 668] on div at bounding box center [1190, 307] width 284 height 1006
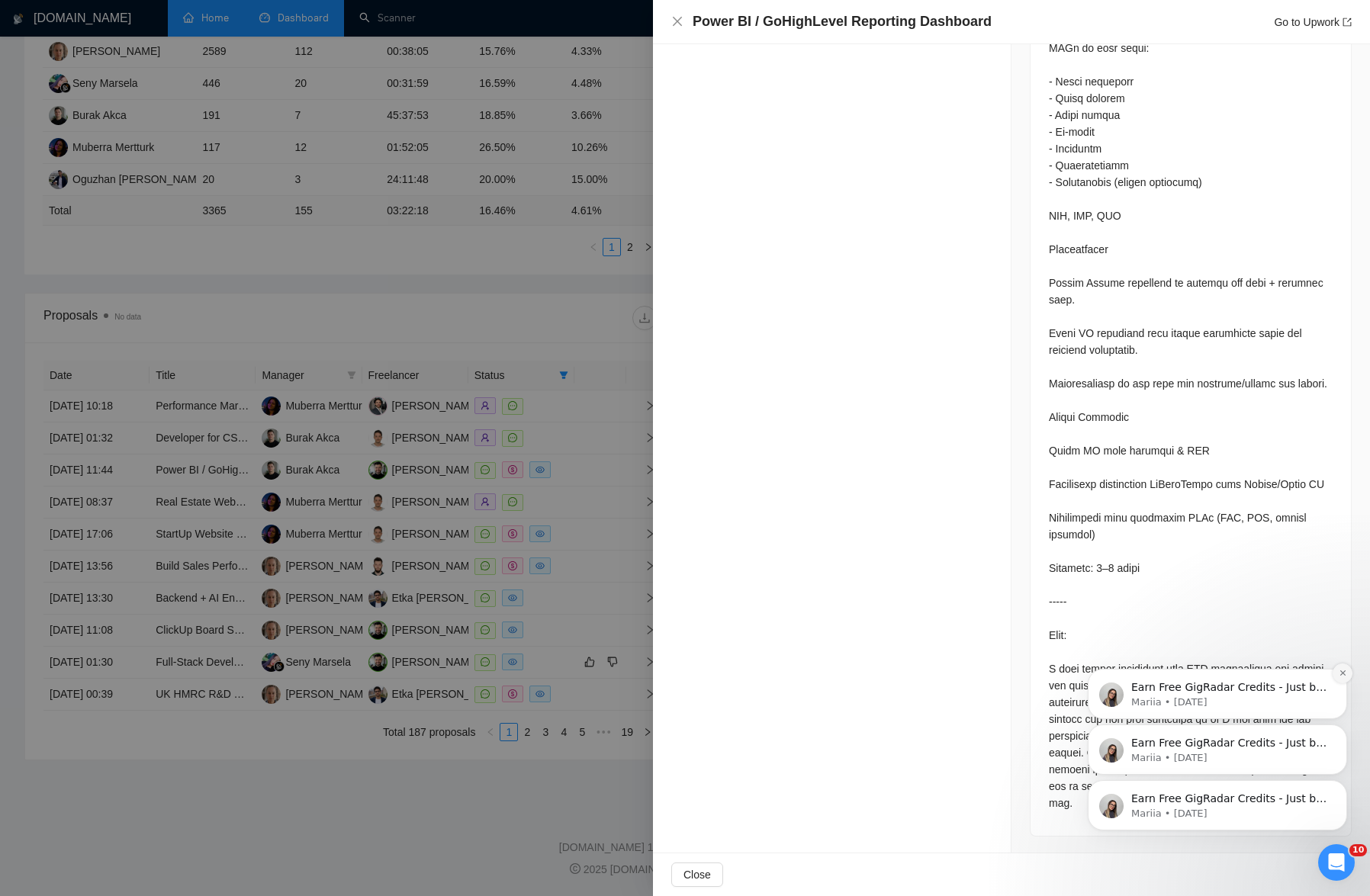
click at [812, 675] on icon "Dismiss notification" at bounding box center [1343, 673] width 9 height 9
click at [812, 730] on button "Dismiss notification" at bounding box center [1342, 728] width 20 height 20
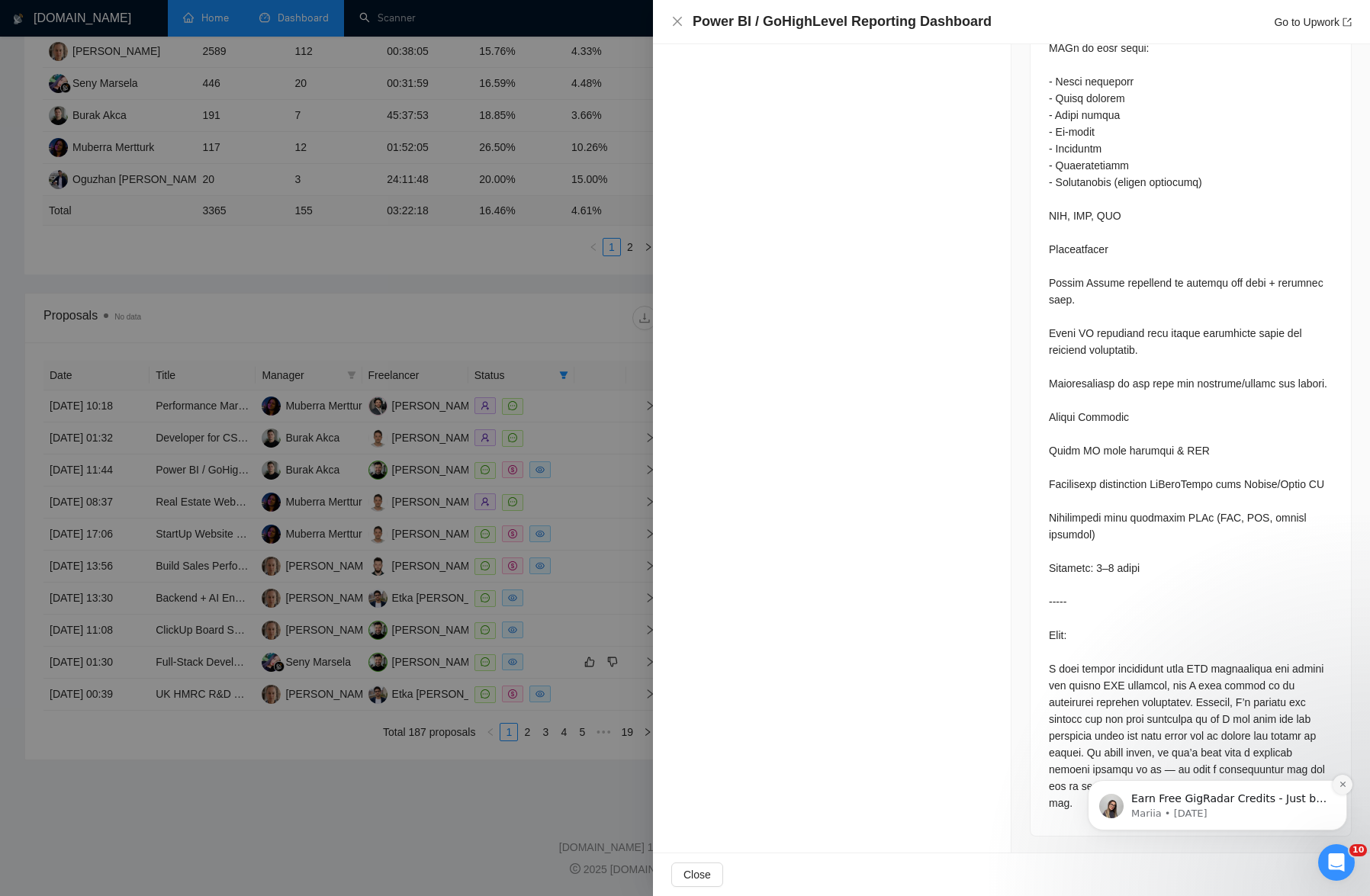
click at [812, 781] on icon "Dismiss notification" at bounding box center [1343, 785] width 9 height 9
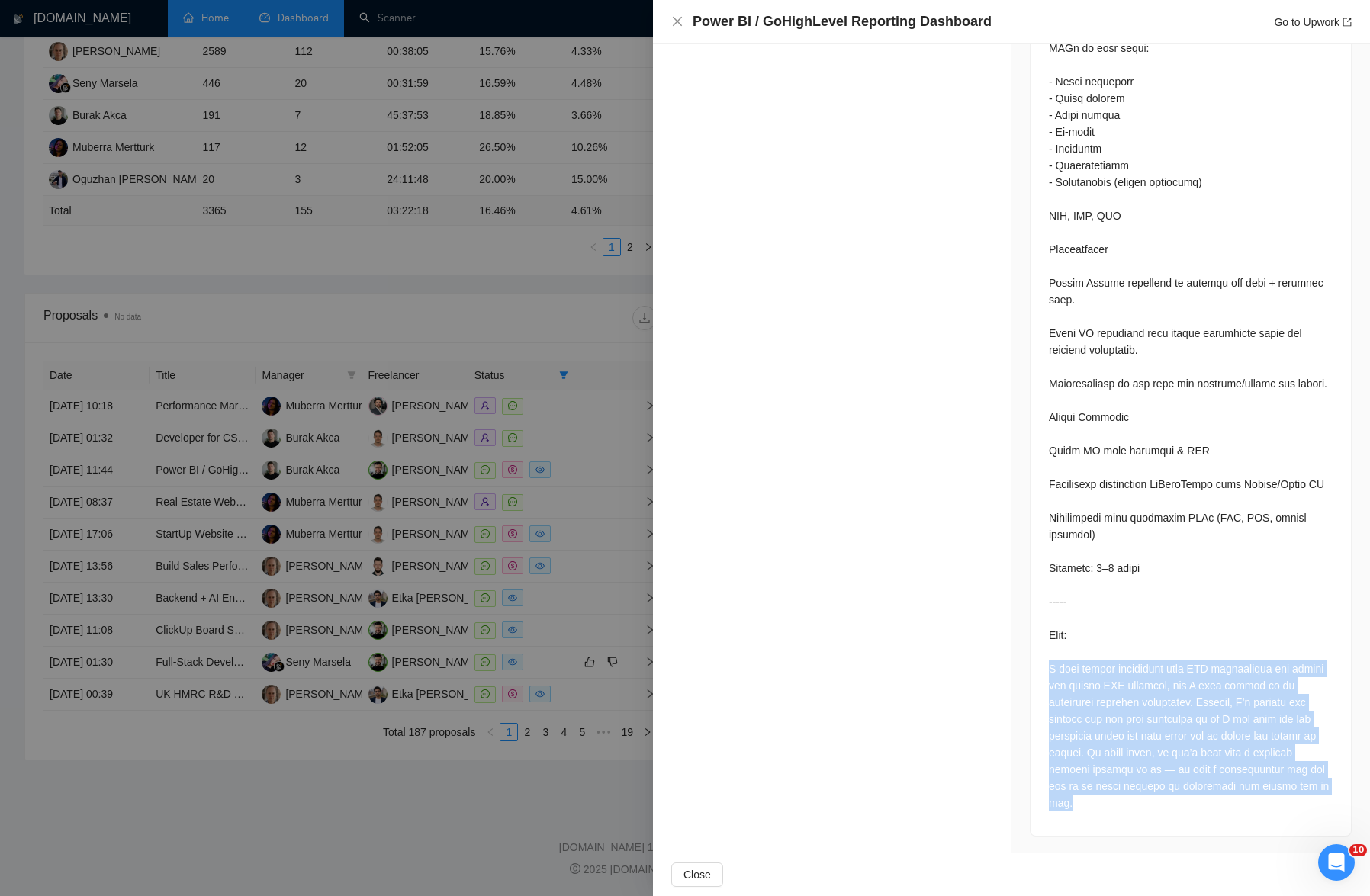
drag, startPoint x: 1162, startPoint y: 800, endPoint x: 1040, endPoint y: 674, distance: 175.4
click at [812, 674] on div at bounding box center [1190, 311] width 320 height 1050
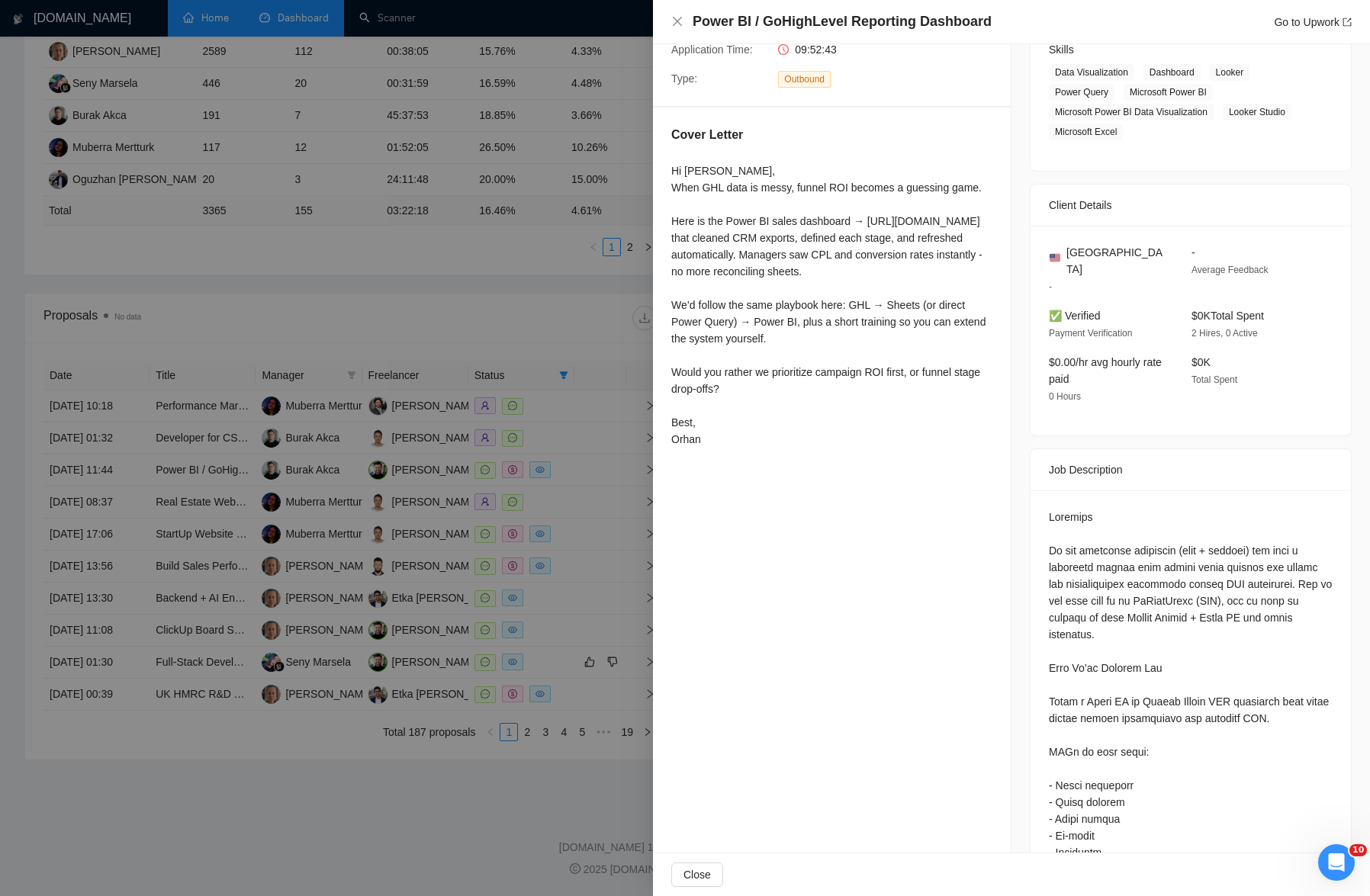
scroll to position [0, 0]
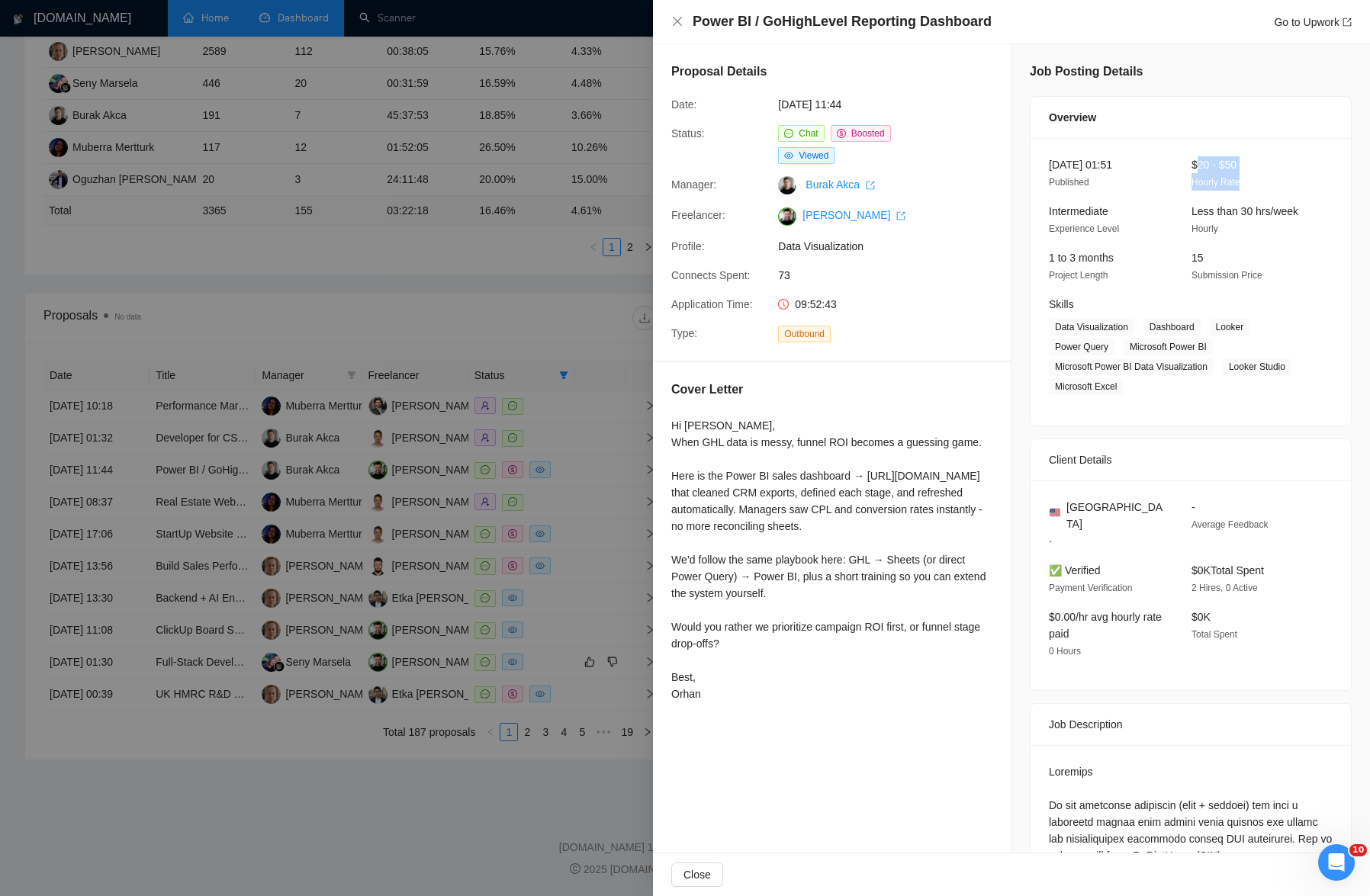
drag, startPoint x: 1195, startPoint y: 163, endPoint x: 1293, endPoint y: 190, distance: 101.7
click at [812, 190] on div "$20 - $50 Hourly Rate" at bounding box center [1250, 174] width 130 height 35
click at [812, 206] on span "Less than 30 hrs/week" at bounding box center [1244, 211] width 107 height 12
click at [495, 494] on div at bounding box center [685, 448] width 1370 height 896
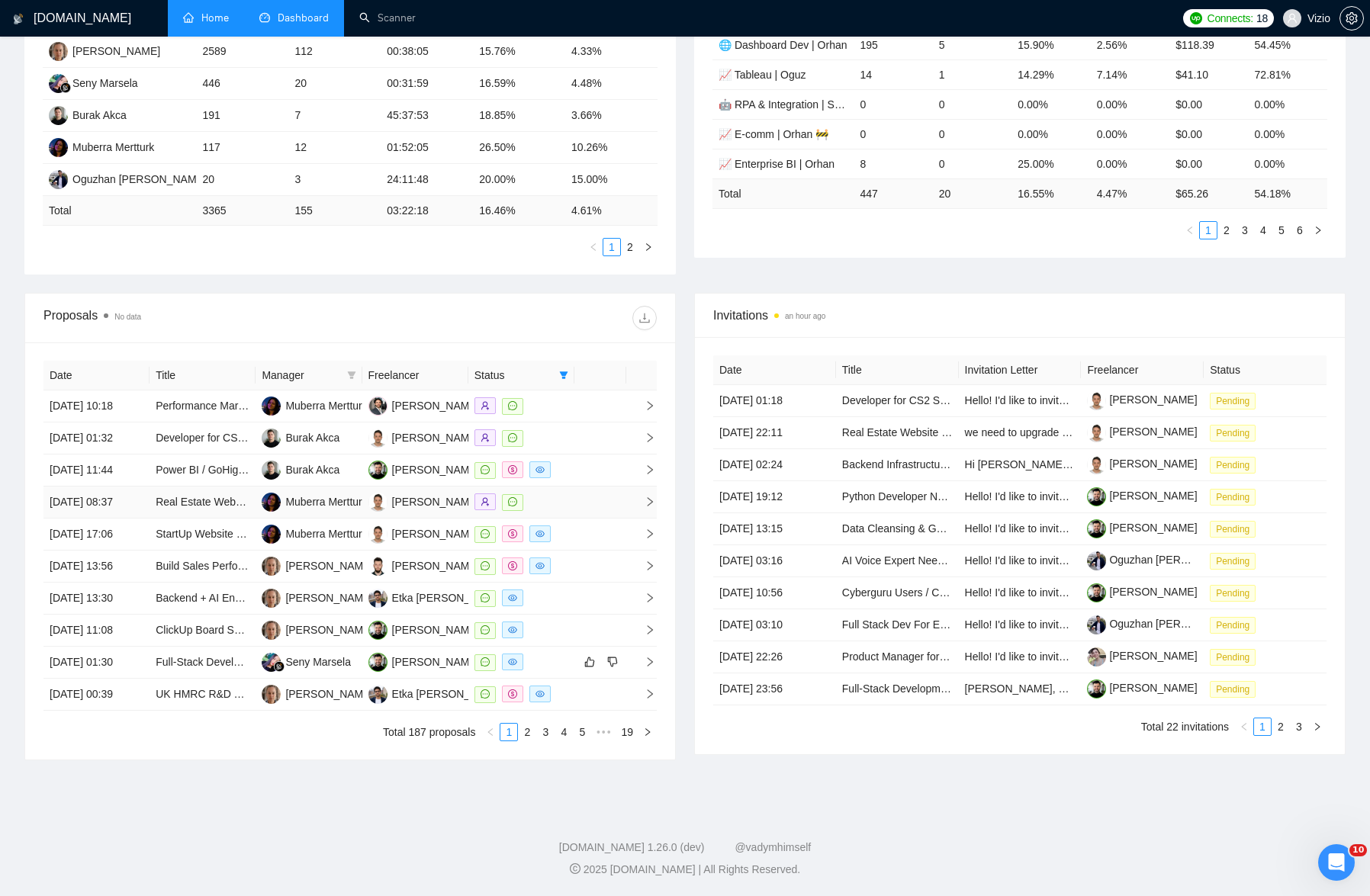
click at [613, 508] on td at bounding box center [600, 502] width 52 height 32
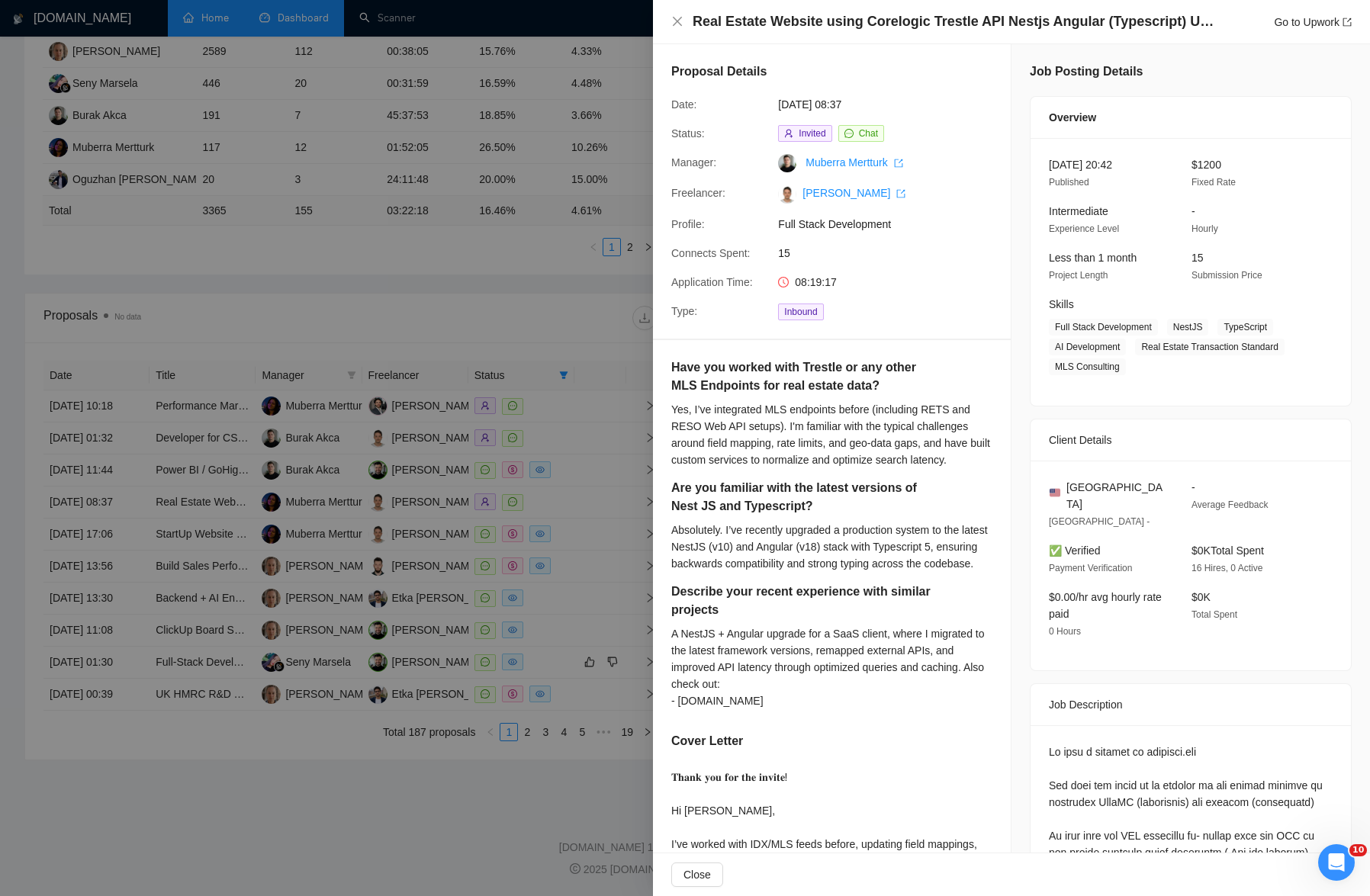
click at [443, 513] on div at bounding box center [685, 448] width 1370 height 896
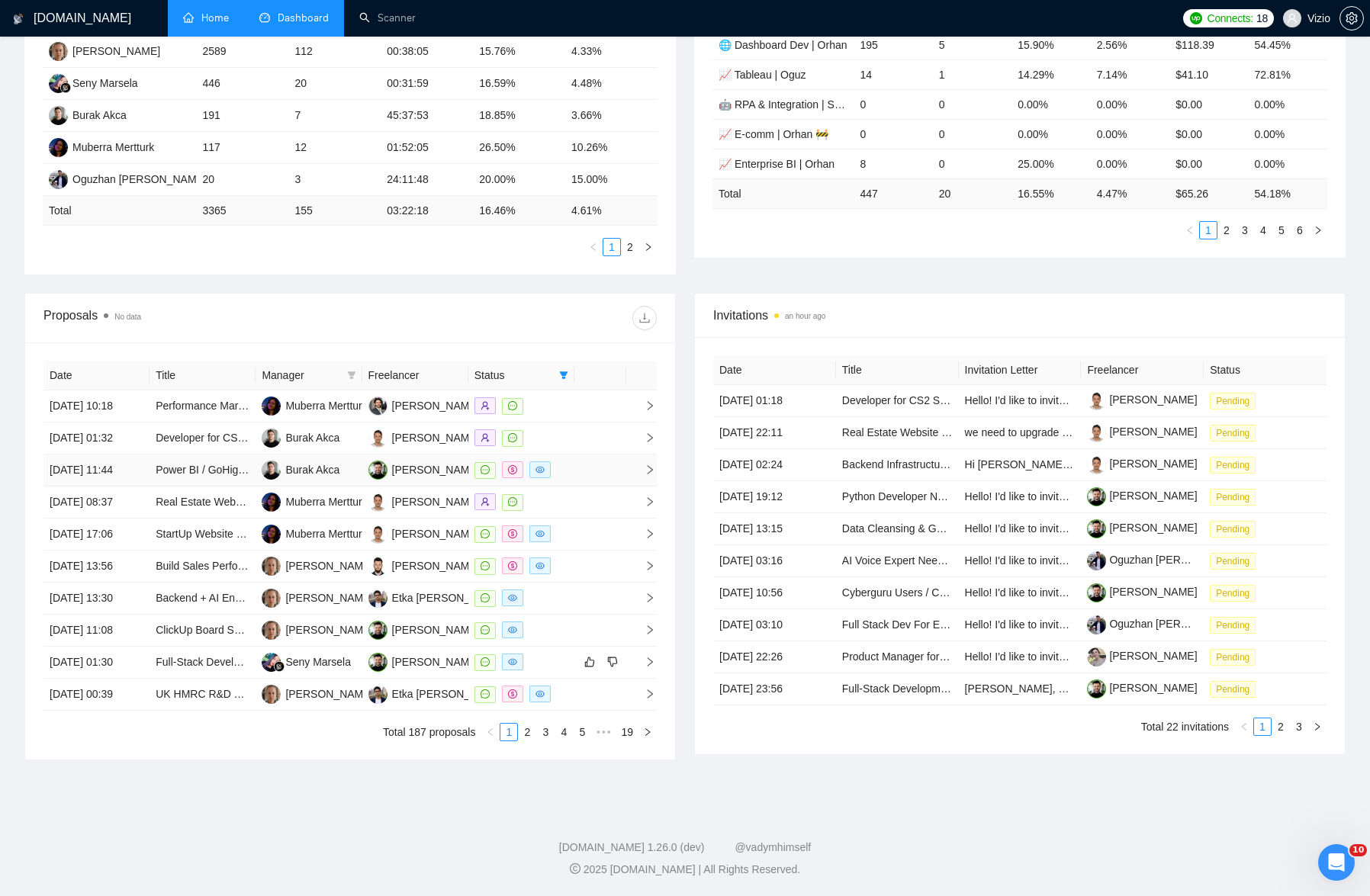
click at [601, 465] on td at bounding box center [600, 471] width 52 height 32
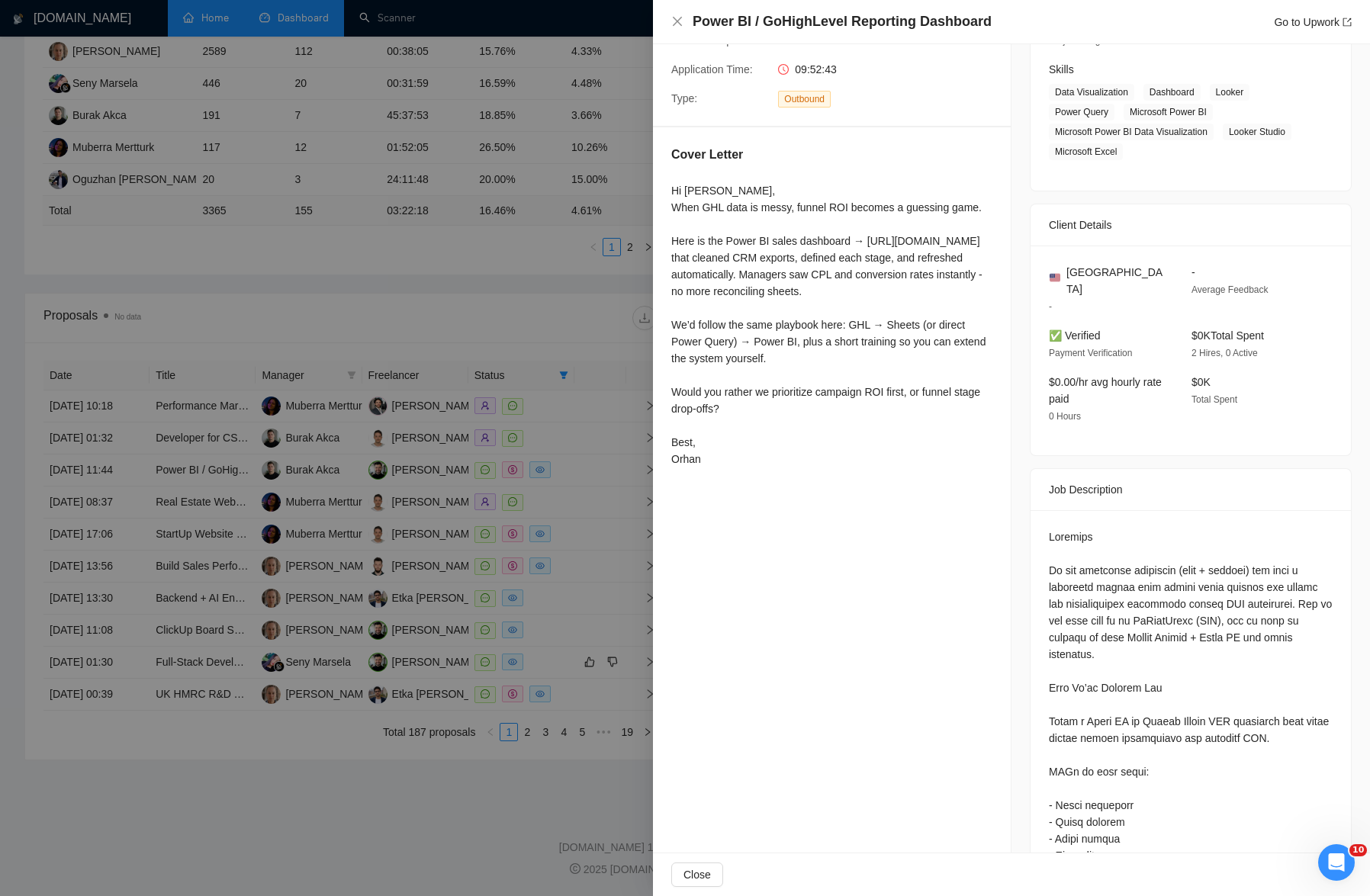
scroll to position [370, 0]
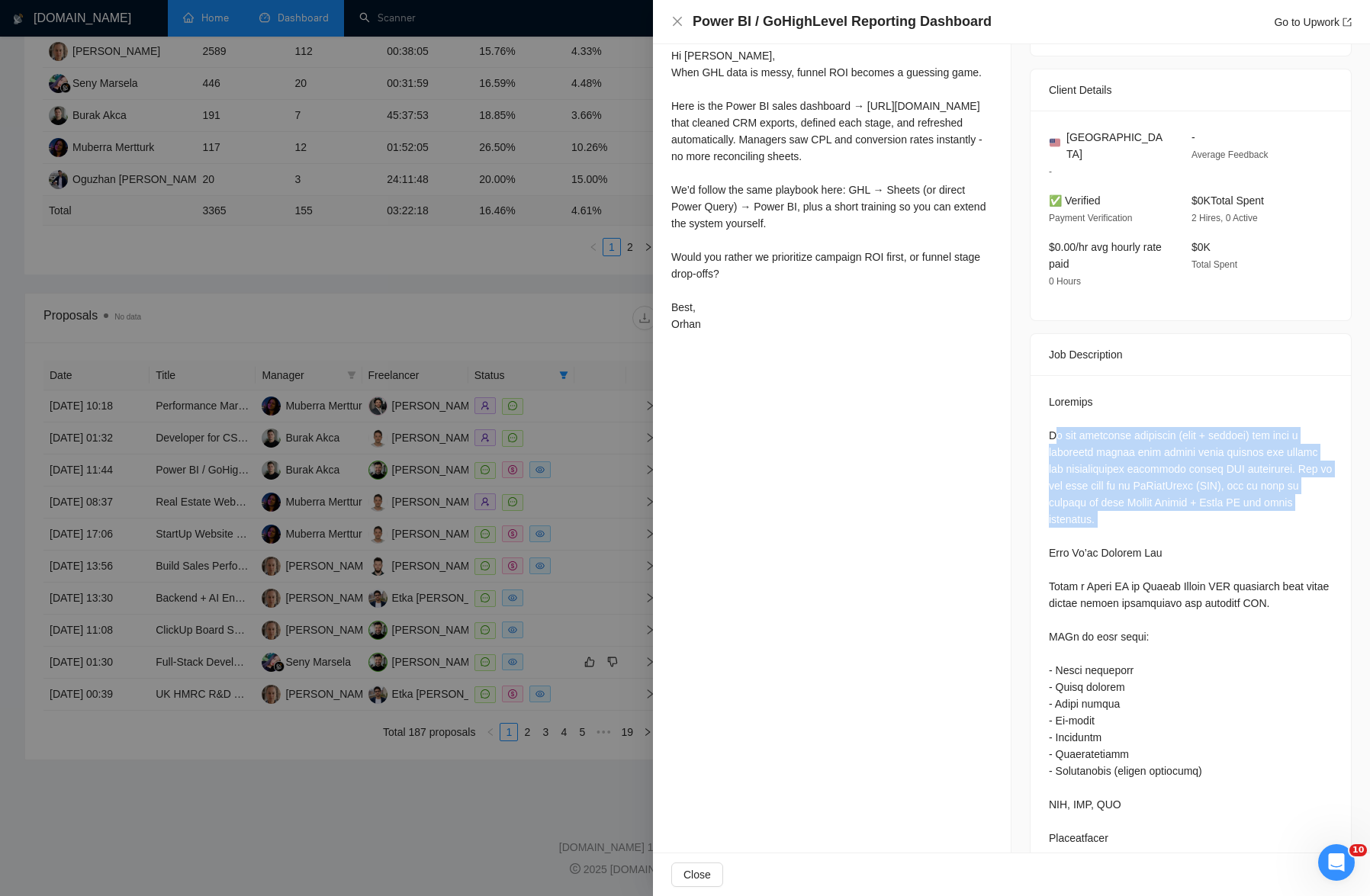
drag, startPoint x: 1053, startPoint y: 419, endPoint x: 1180, endPoint y: 531, distance: 169.3
click at [812, 531] on div at bounding box center [1190, 896] width 284 height 1006
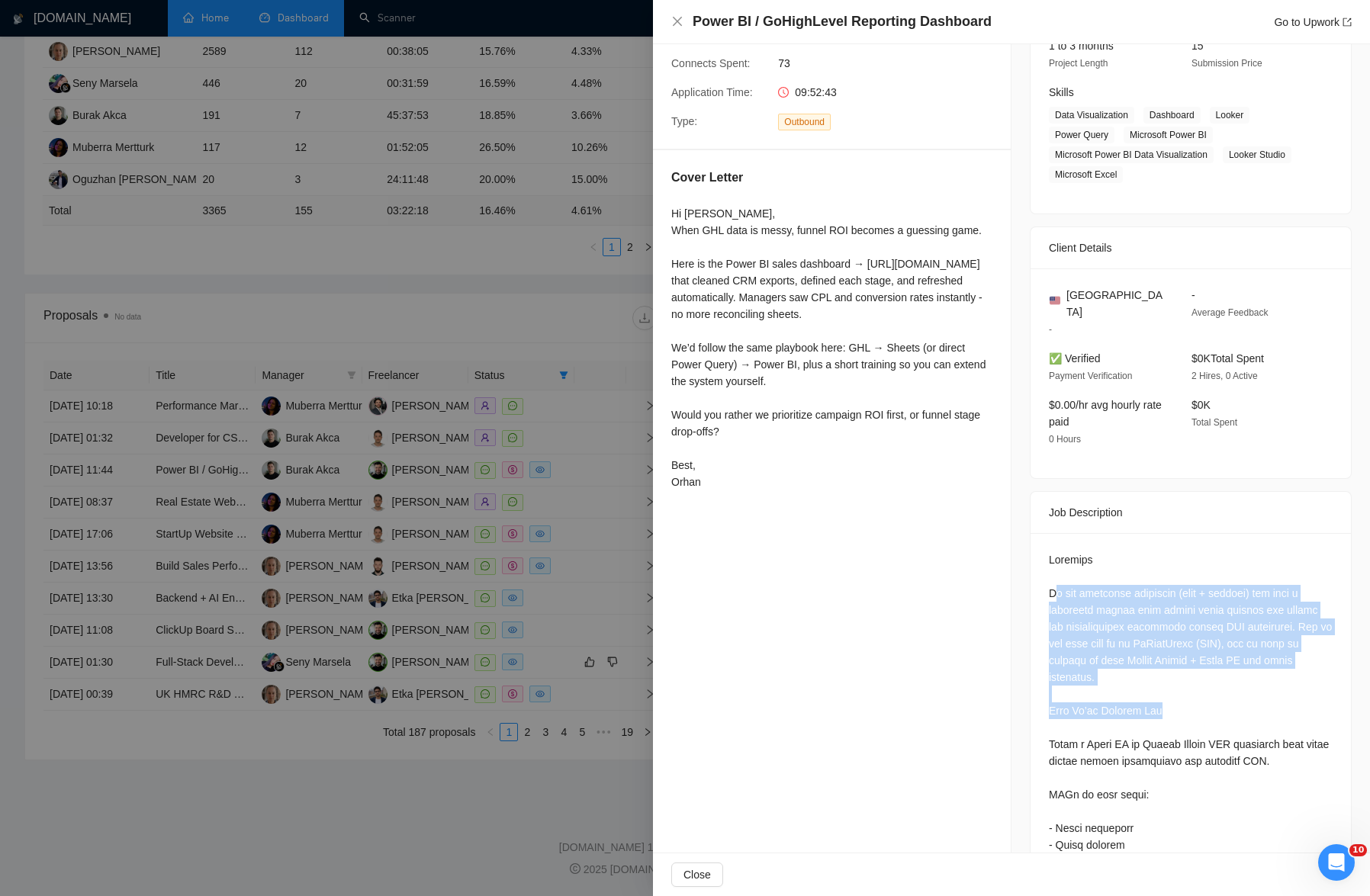
scroll to position [0, 0]
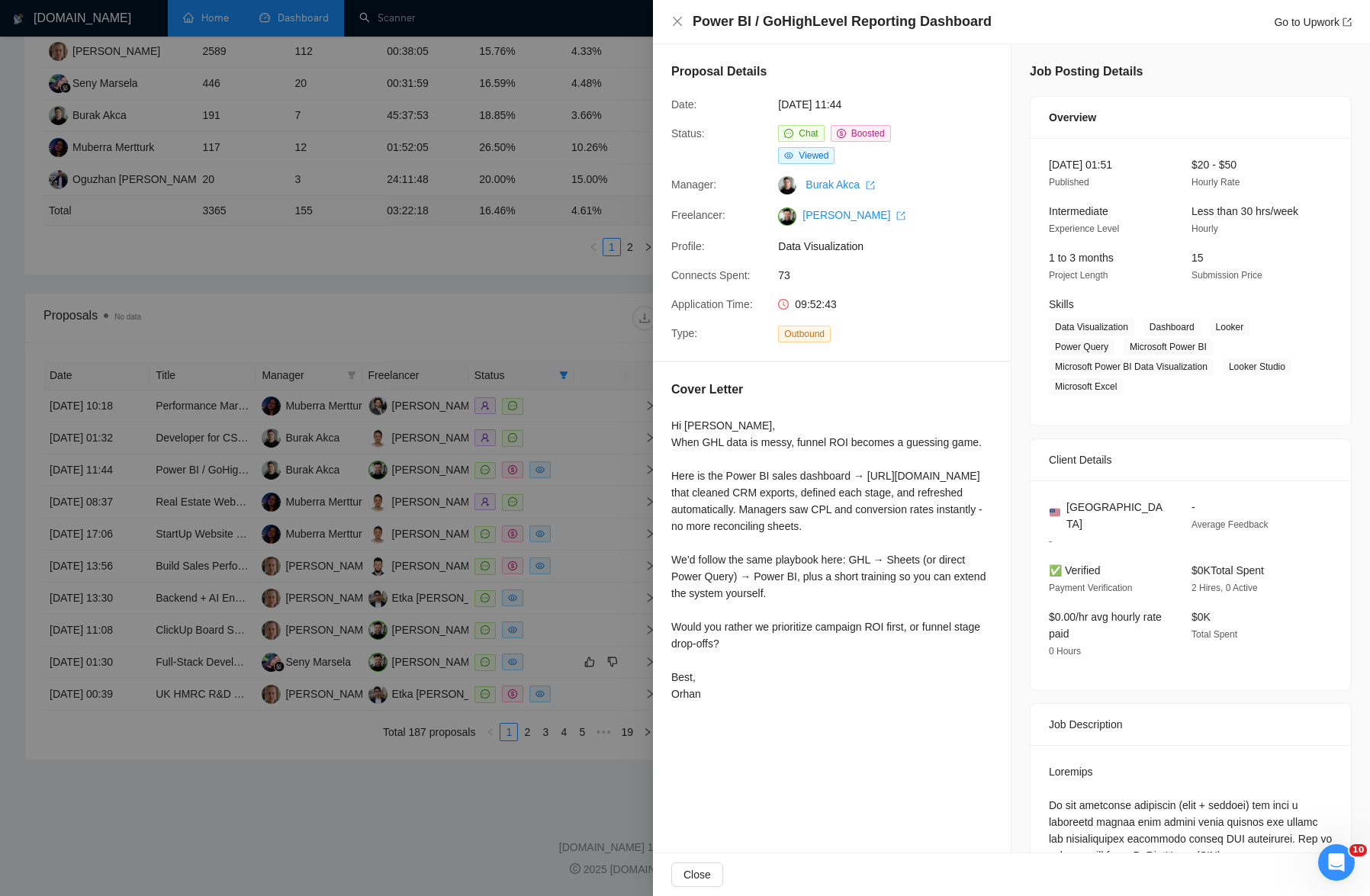
click at [445, 504] on div at bounding box center [685, 448] width 1370 height 896
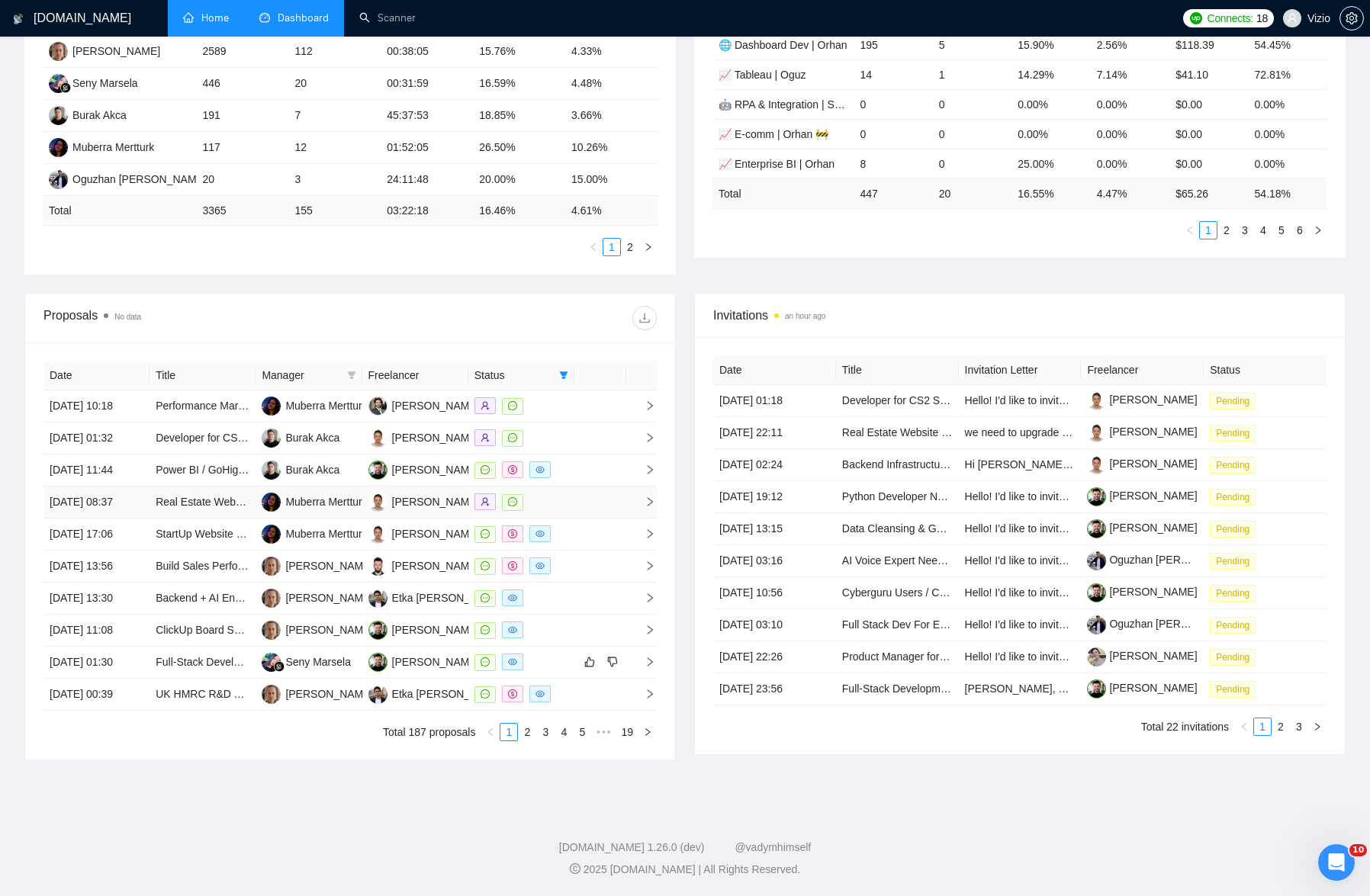
click at [631, 507] on td at bounding box center [641, 502] width 30 height 32
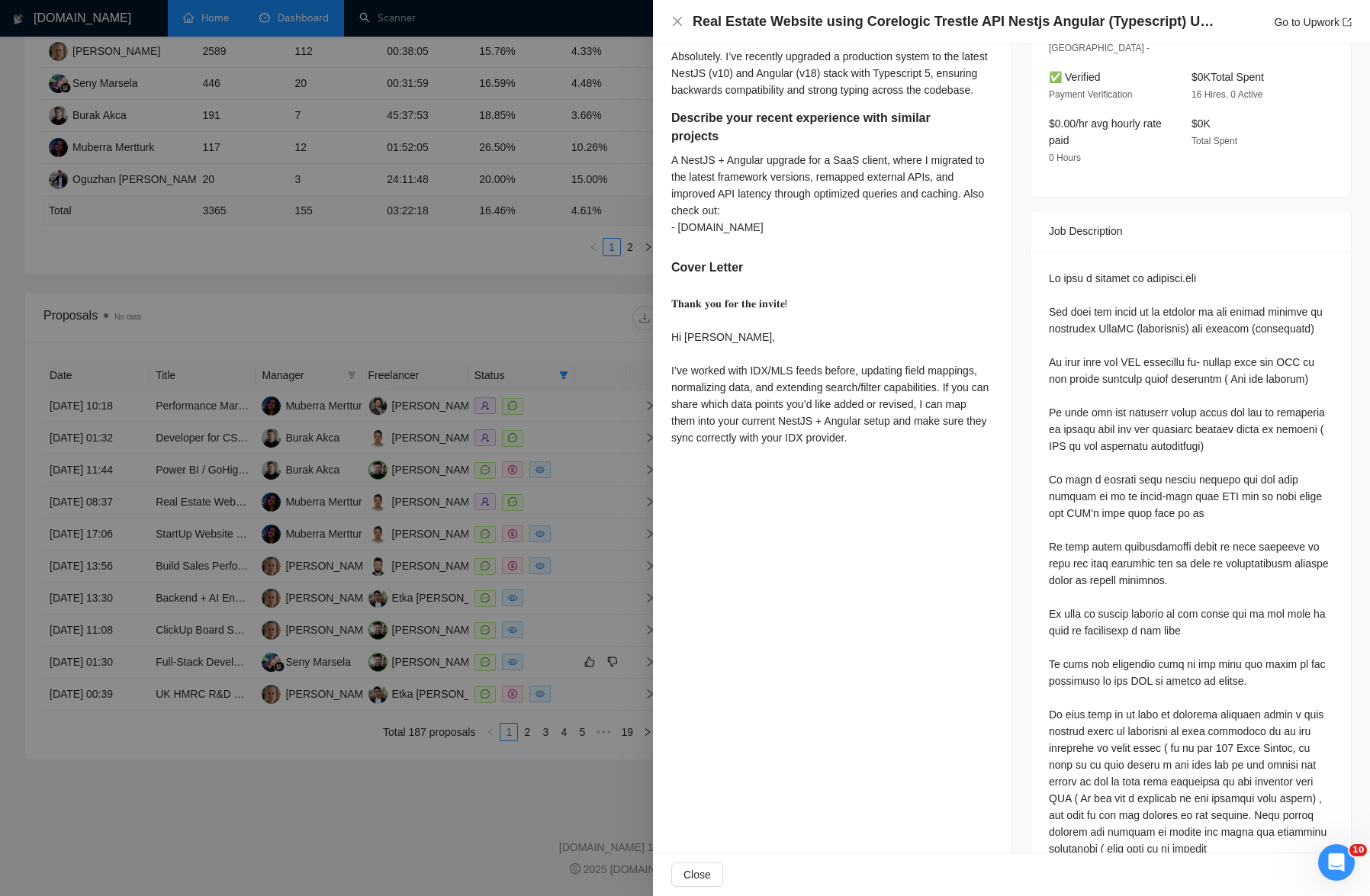
scroll to position [499, 0]
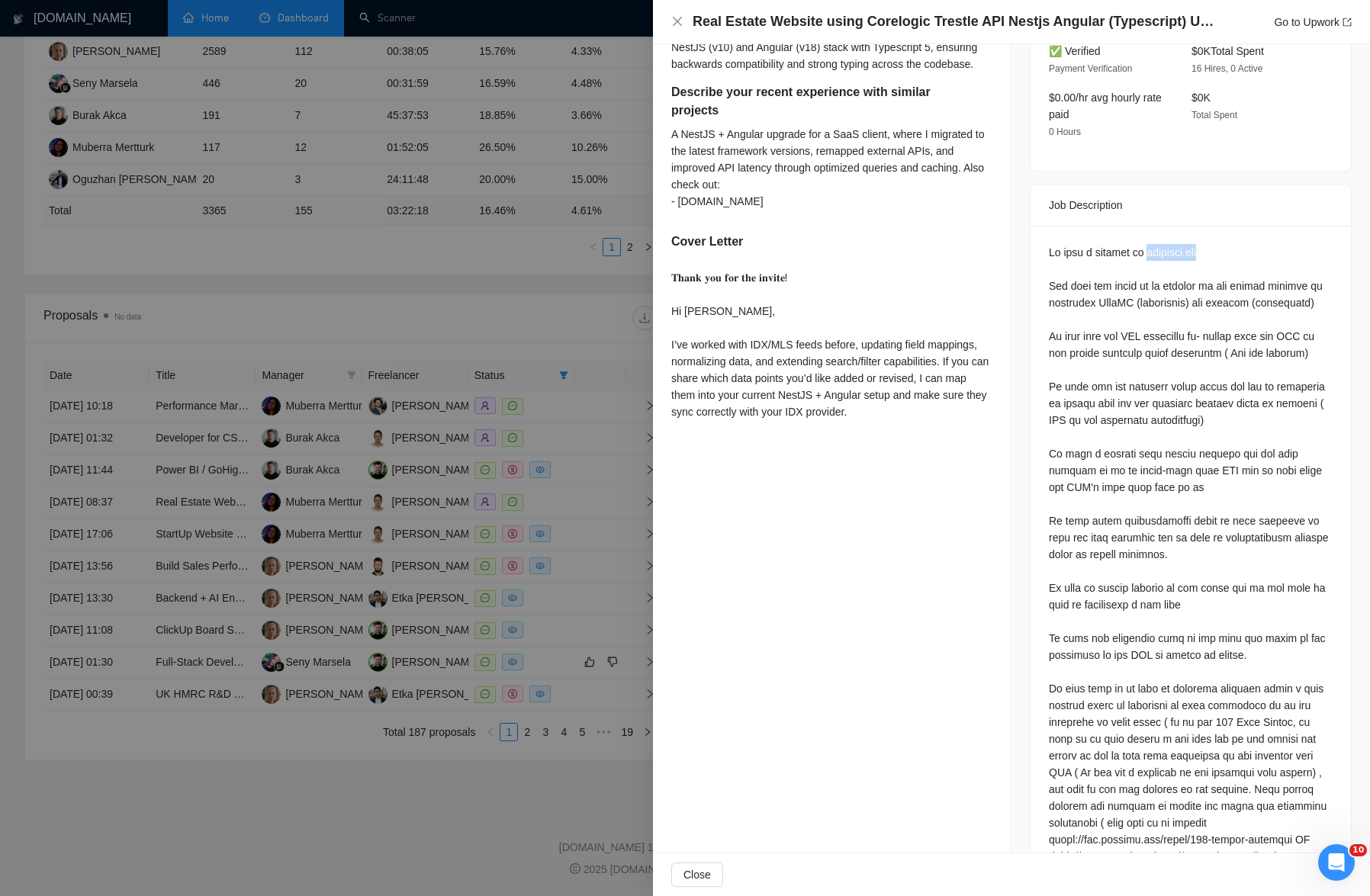
drag, startPoint x: 1156, startPoint y: 229, endPoint x: 1236, endPoint y: 227, distance: 80.0
click at [812, 244] on div "Questions: Have you worked with Trestle or any other MLS Endpoints for real est…" at bounding box center [1190, 622] width 284 height 755
copy div "[DOMAIN_NAME]"
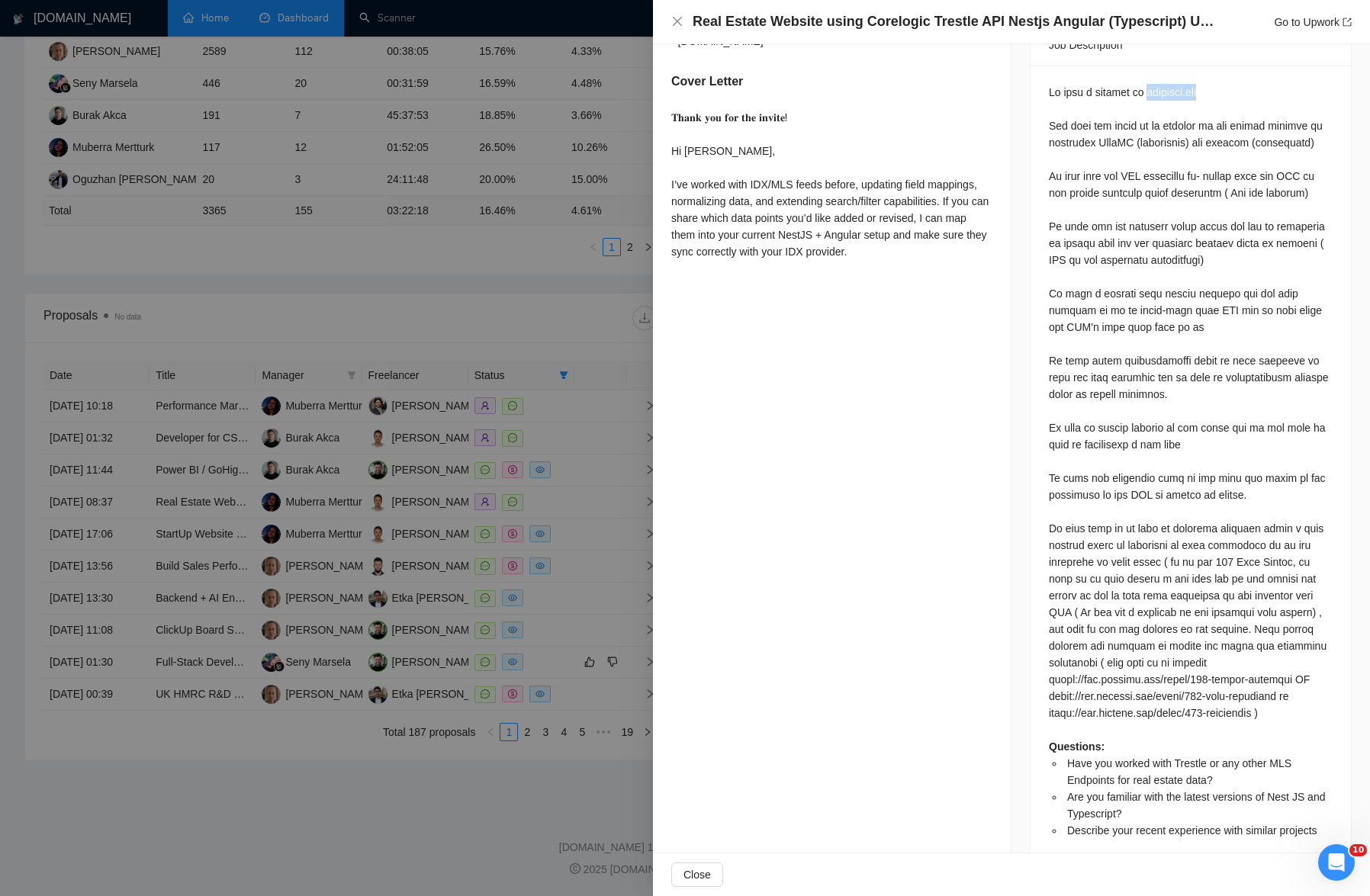
scroll to position [708, 0]
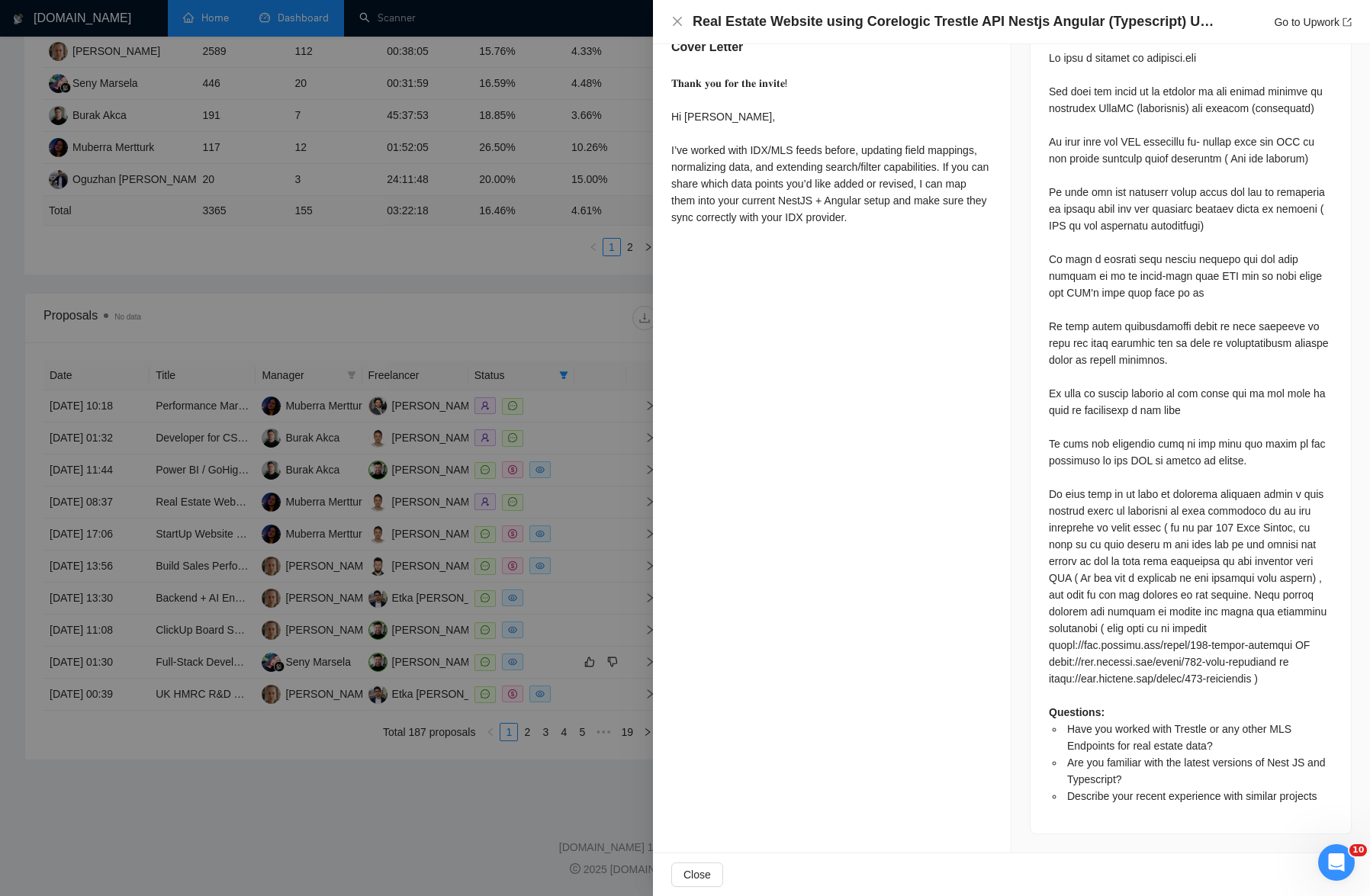
click at [498, 205] on div at bounding box center [685, 448] width 1370 height 896
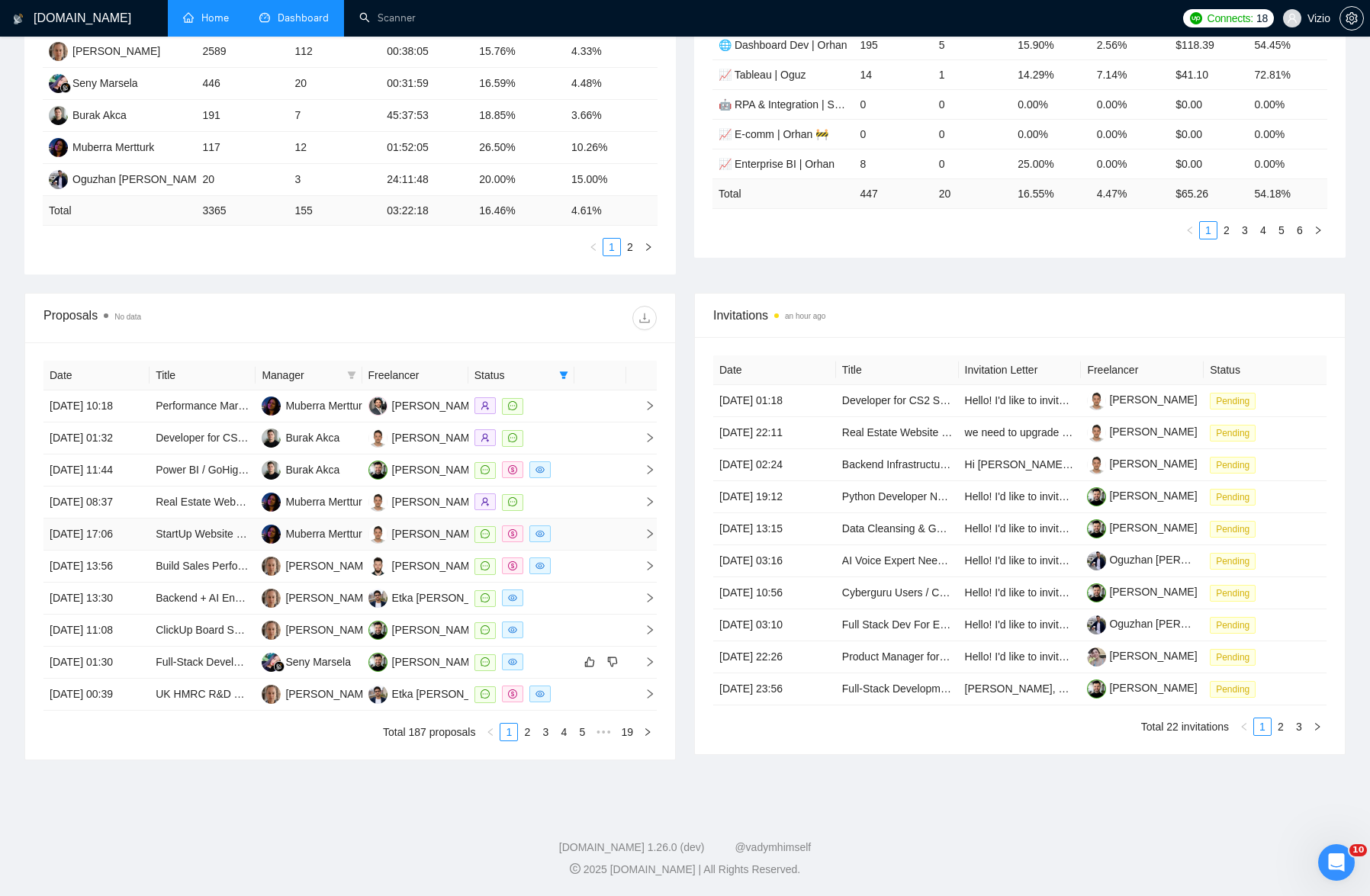
click at [574, 550] on td at bounding box center [600, 534] width 52 height 32
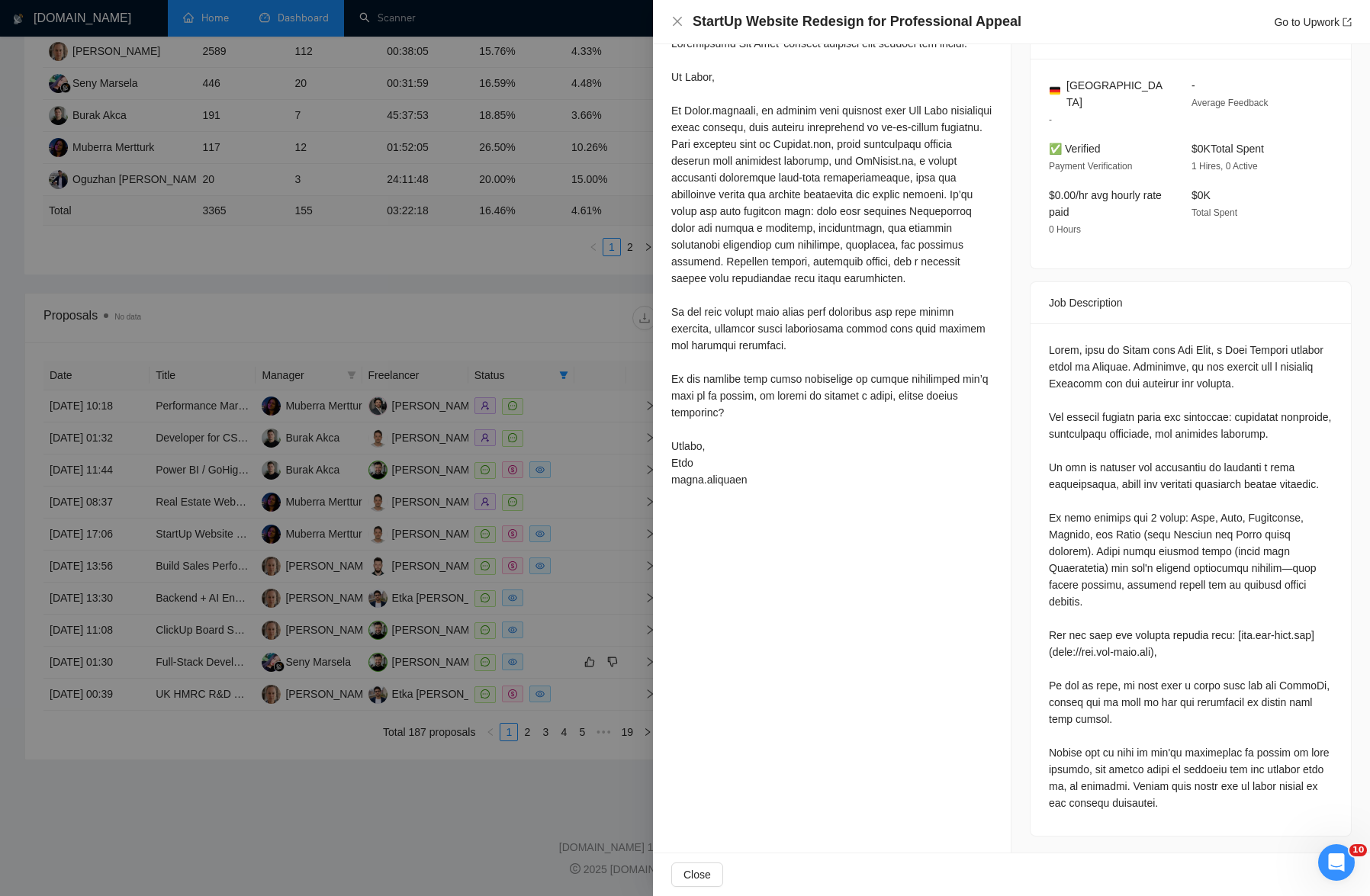
scroll to position [0, 0]
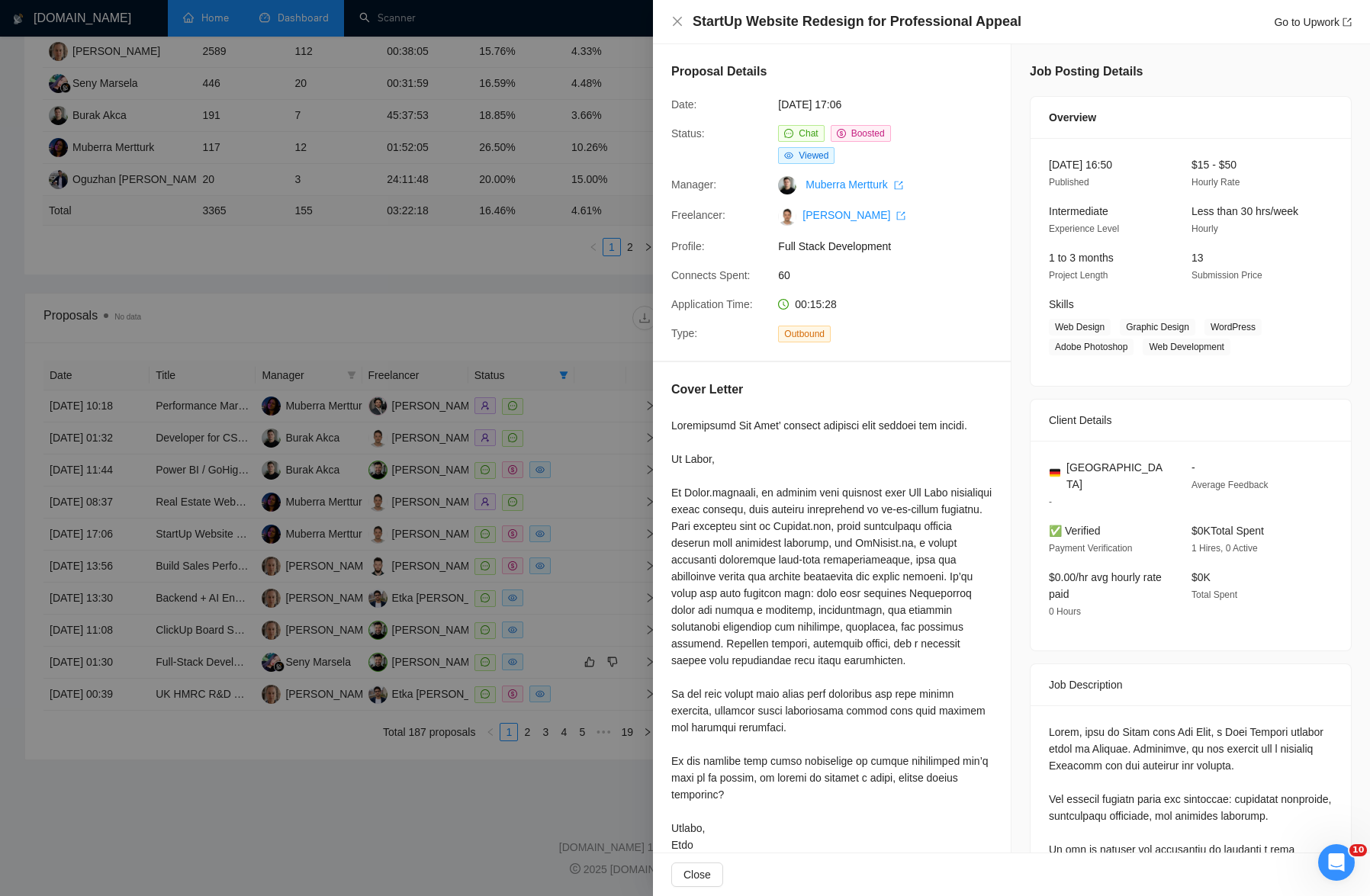
click at [549, 163] on div at bounding box center [685, 448] width 1370 height 896
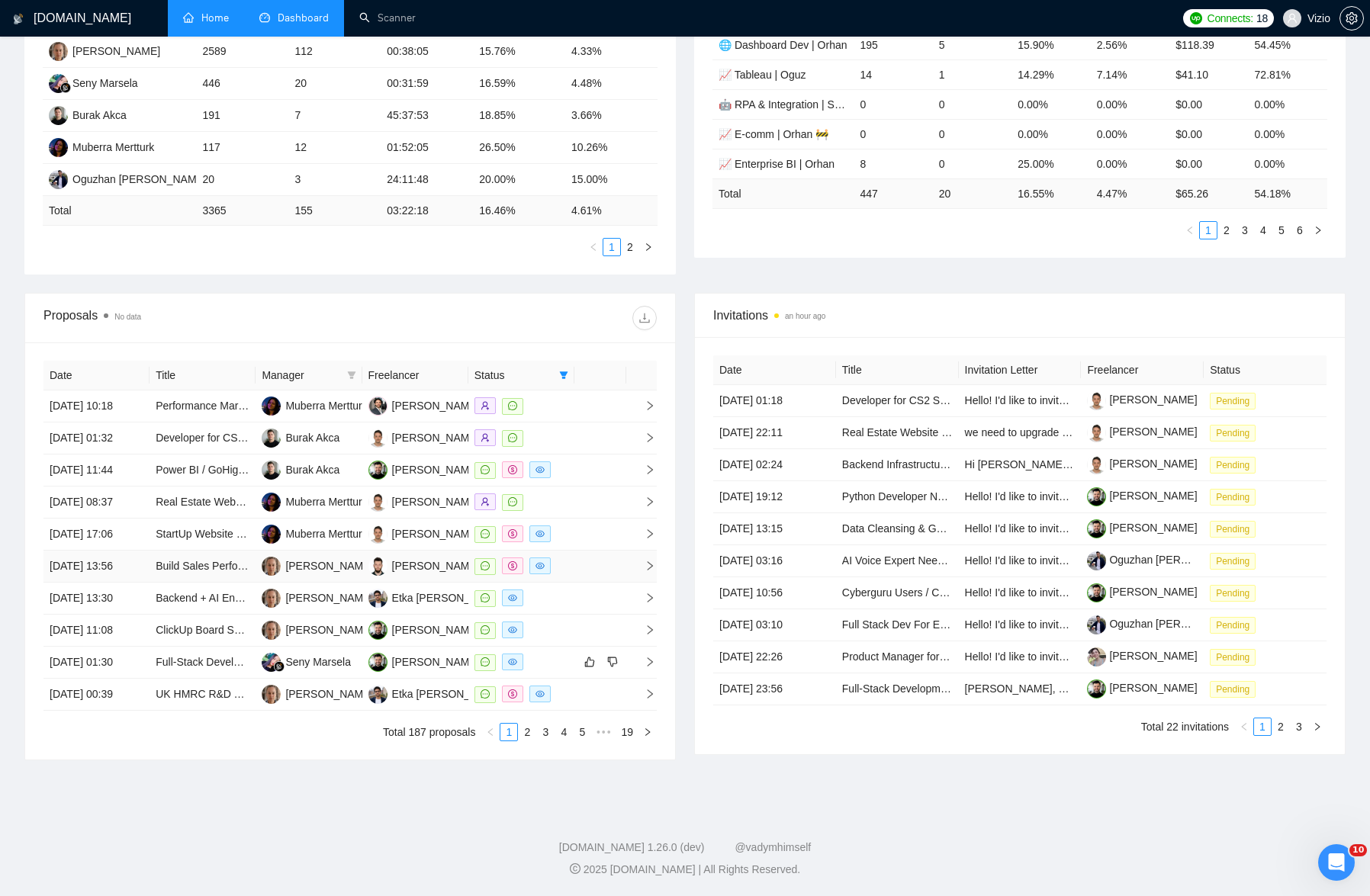
click at [581, 550] on td at bounding box center [600, 566] width 52 height 32
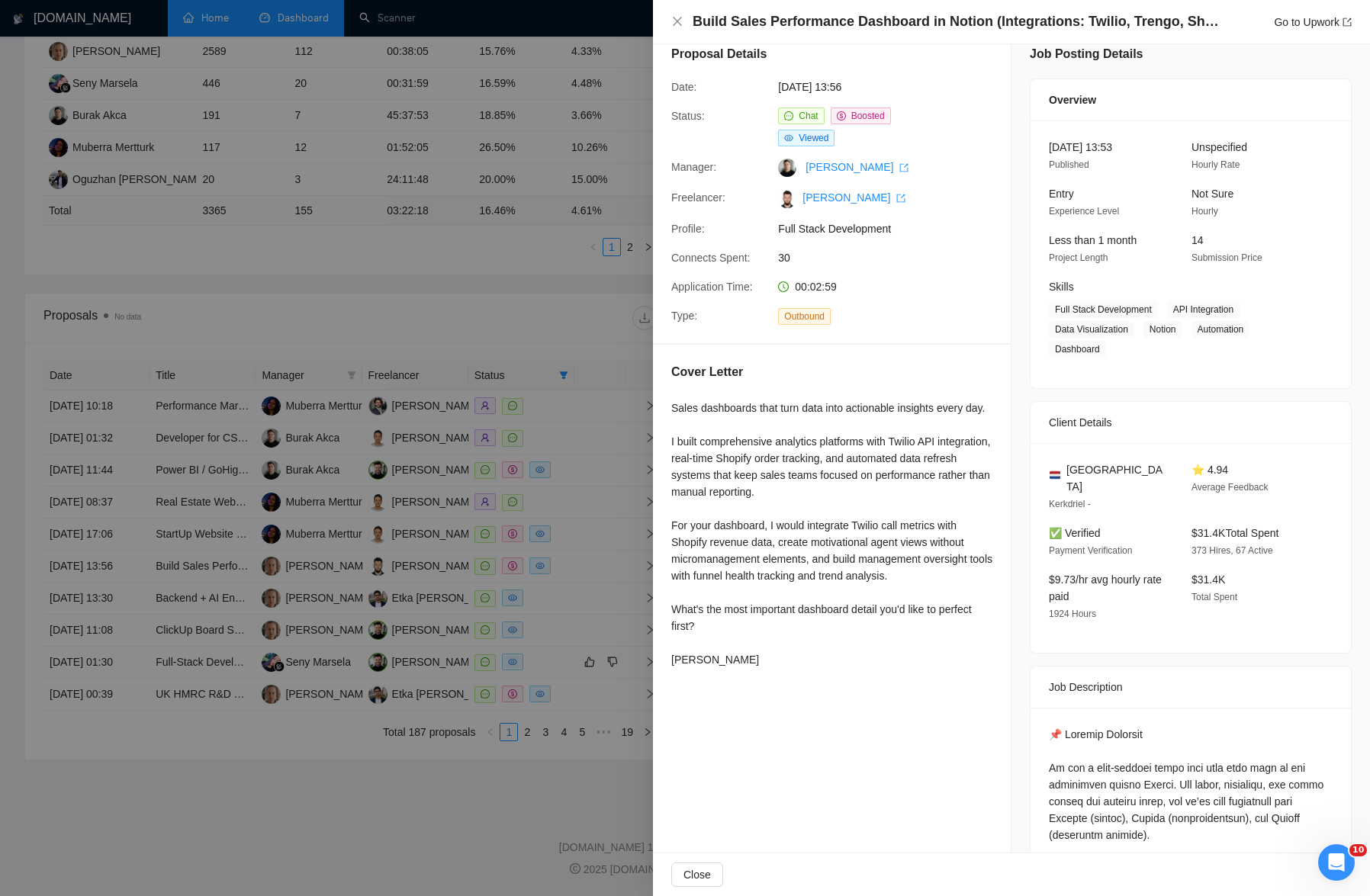
scroll to position [19, 0]
drag, startPoint x: 692, startPoint y: 22, endPoint x: 979, endPoint y: 24, distance: 287.0
click at [812, 24] on h4 "Build Sales Performance Dashboard in Notion (Integrations: Twilio, Trengo, Shop…" at bounding box center [956, 22] width 526 height 19
click at [785, 42] on div "Build Sales Performance Dashboard in Notion (Integrations: Twilio, Trengo, Shop…" at bounding box center [1011, 22] width 717 height 44
drag, startPoint x: 693, startPoint y: 16, endPoint x: 981, endPoint y: 25, distance: 288.1
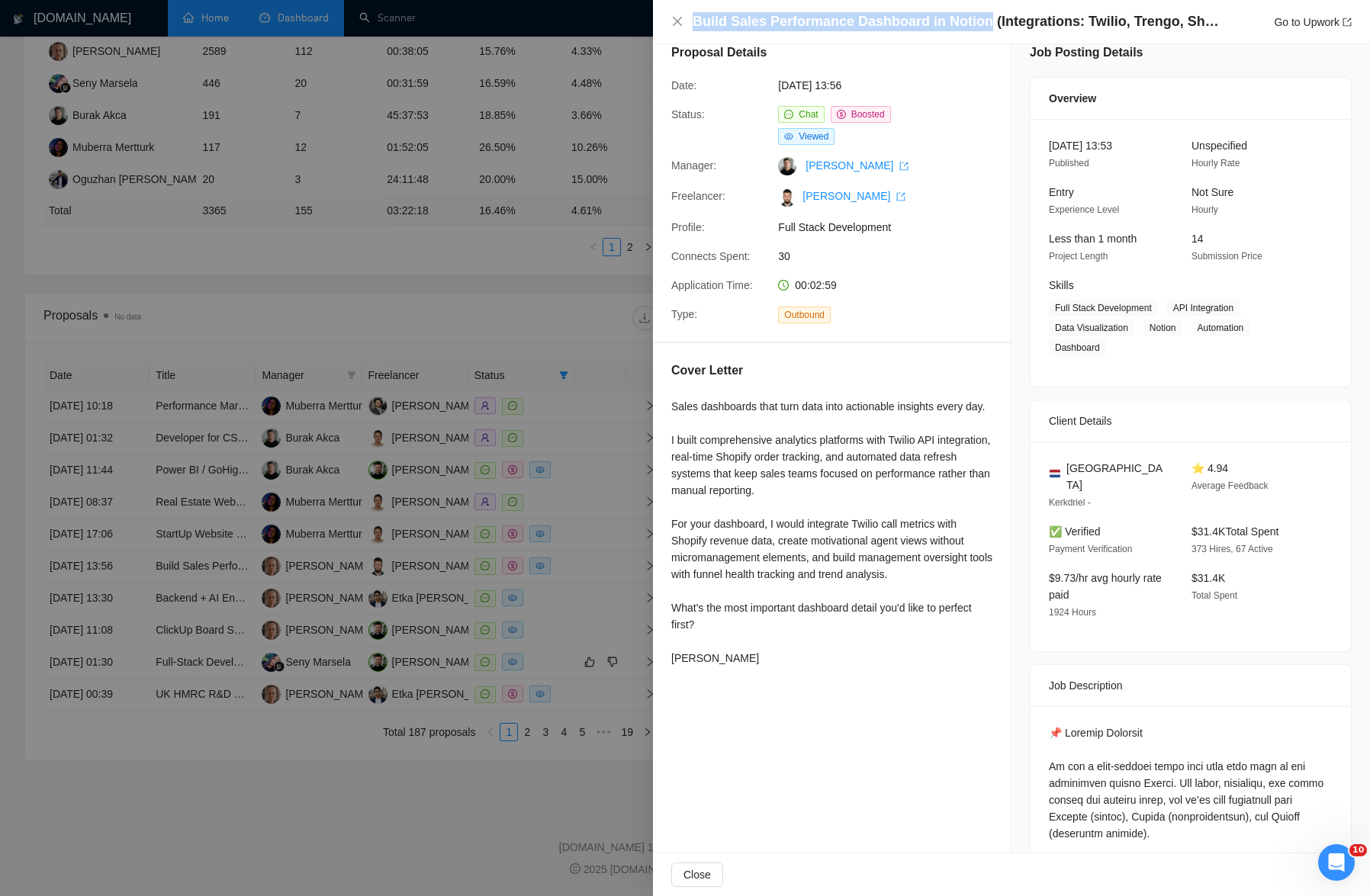
click at [812, 25] on h4 "Build Sales Performance Dashboard in Notion (Integrations: Twilio, Trengo, Shop…" at bounding box center [956, 22] width 526 height 19
click at [582, 550] on div at bounding box center [685, 448] width 1370 height 896
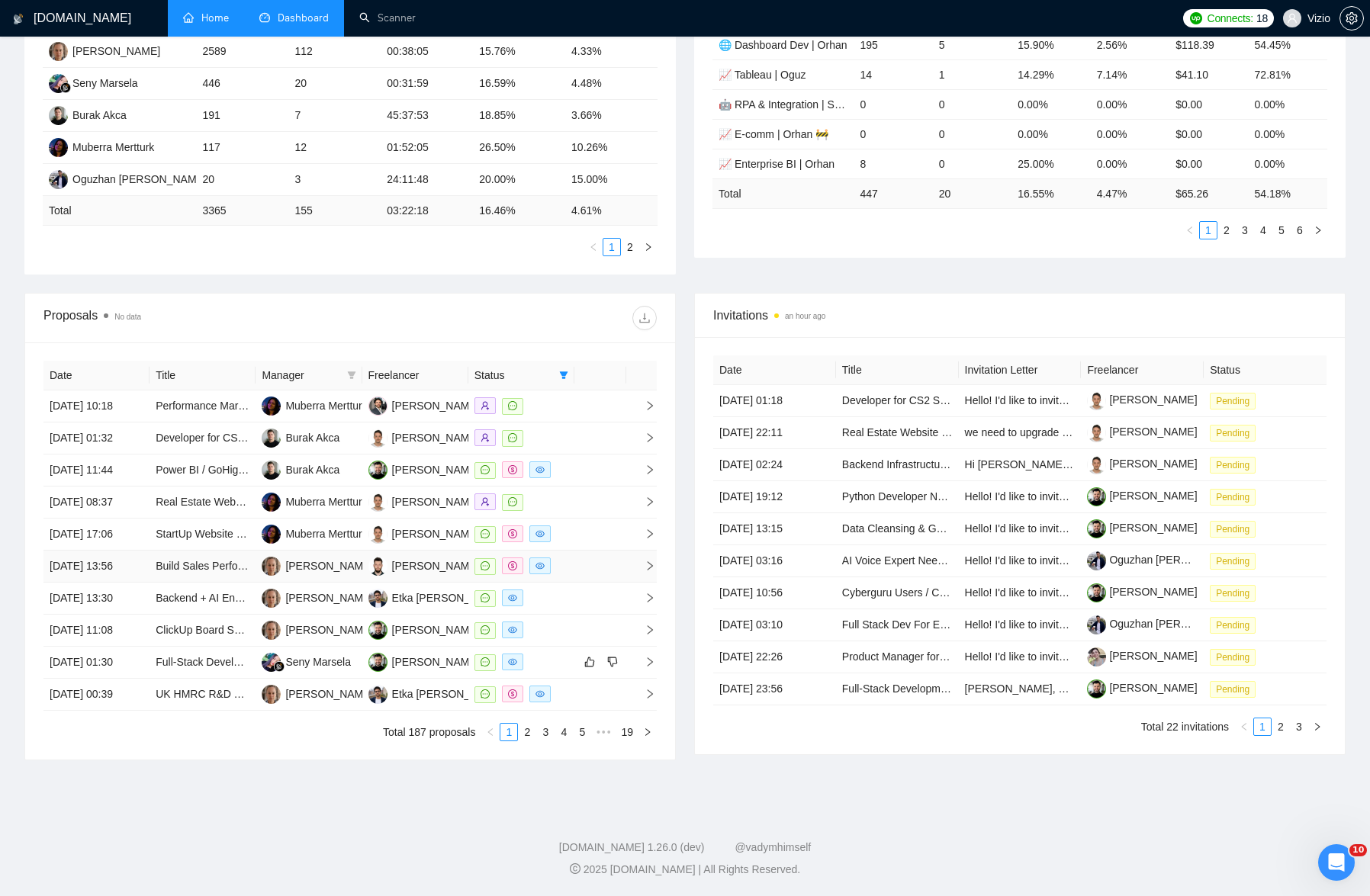
click at [583, 550] on td at bounding box center [600, 566] width 52 height 32
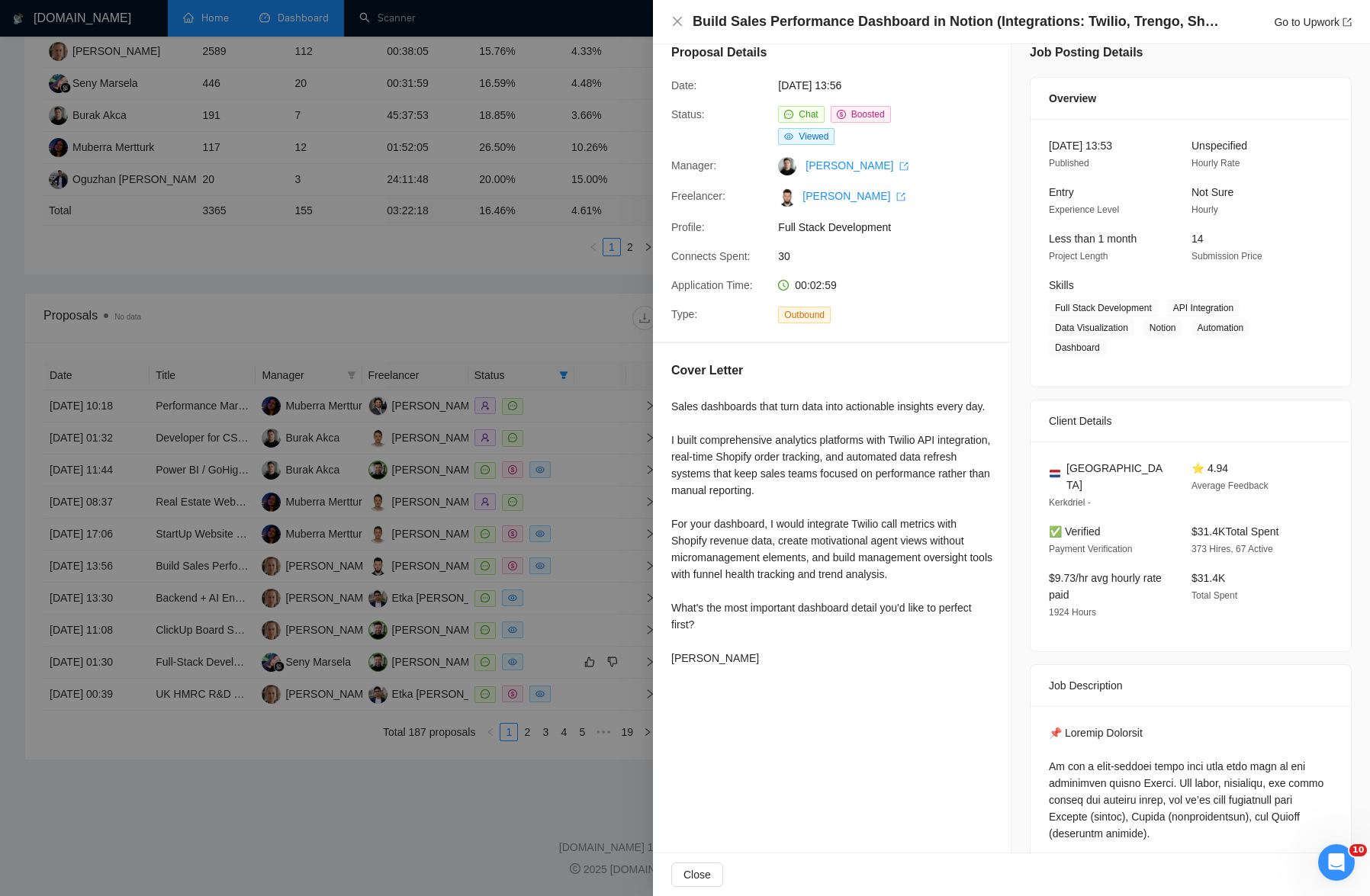
click at [439, 539] on div at bounding box center [685, 448] width 1370 height 896
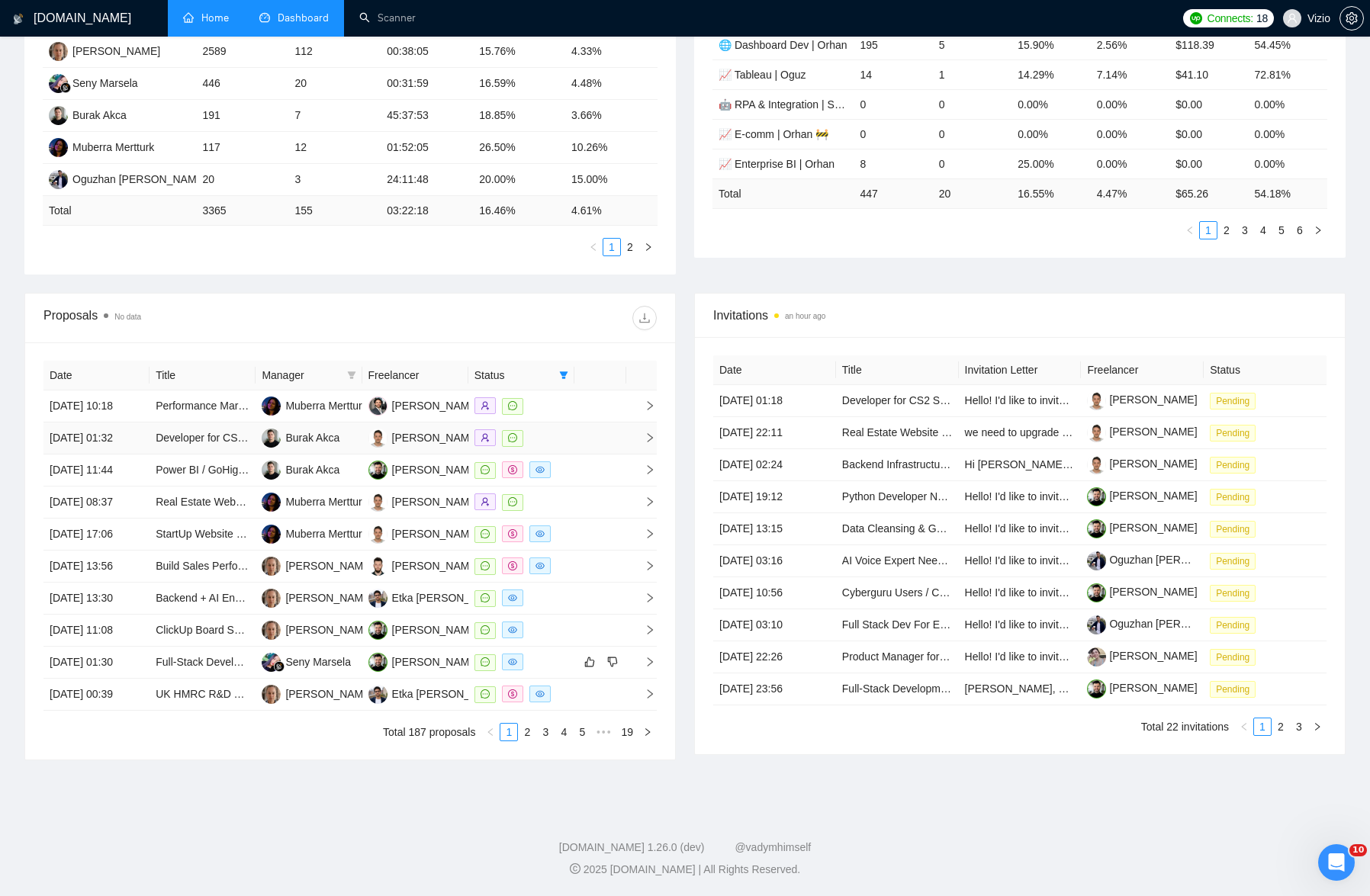
scroll to position [415, 0]
click at [688, 439] on div "Invitations an hour ago Date Title Invitation Letter Freelancer Status [DATE] 0…" at bounding box center [1019, 526] width 669 height 467
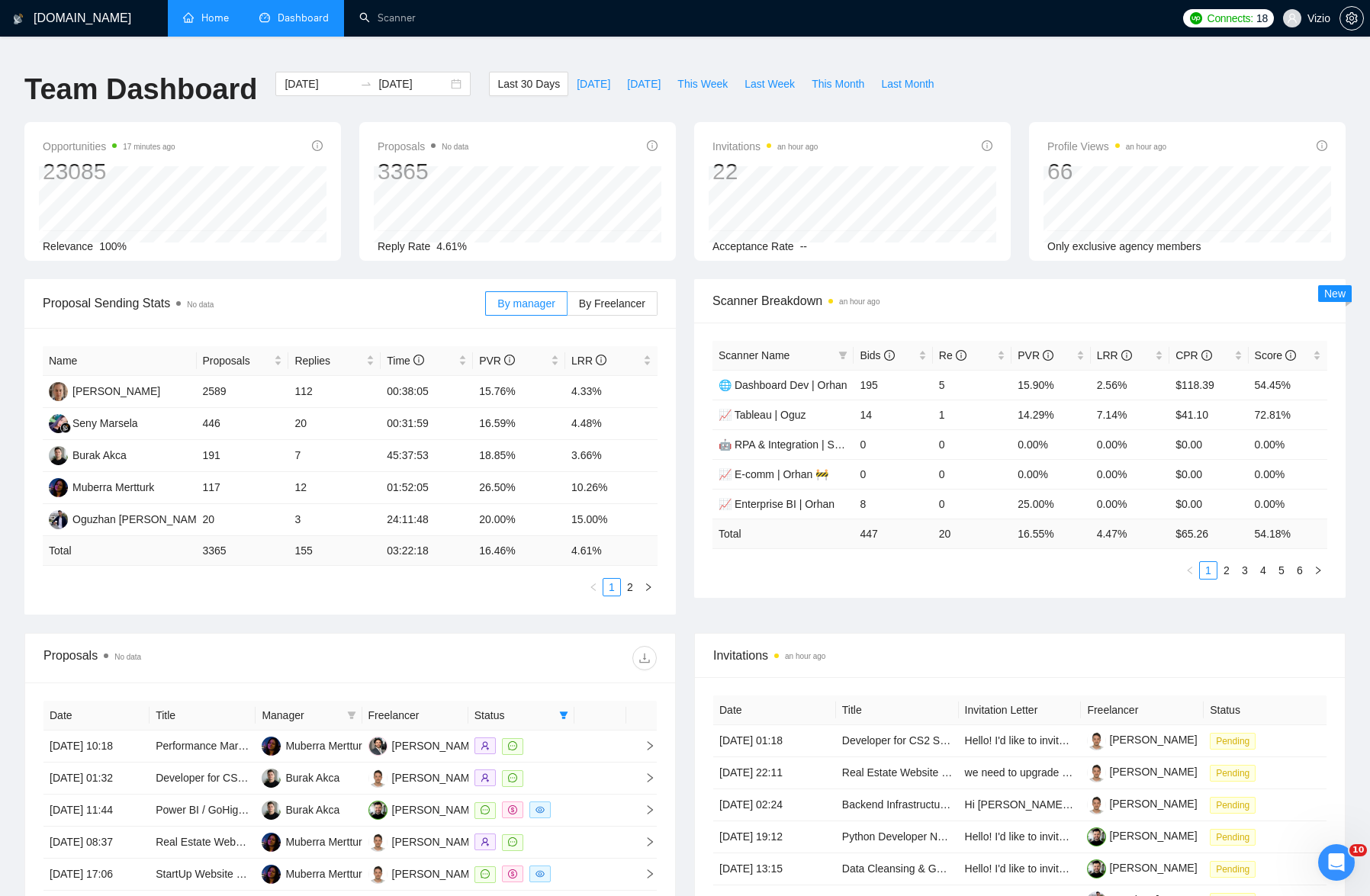
click at [682, 432] on div "Proposal Sending Stats No data By manager By Freelancer Name Proposals Replies …" at bounding box center [350, 446] width 669 height 335
click at [187, 24] on link "Home" at bounding box center [206, 17] width 46 height 13
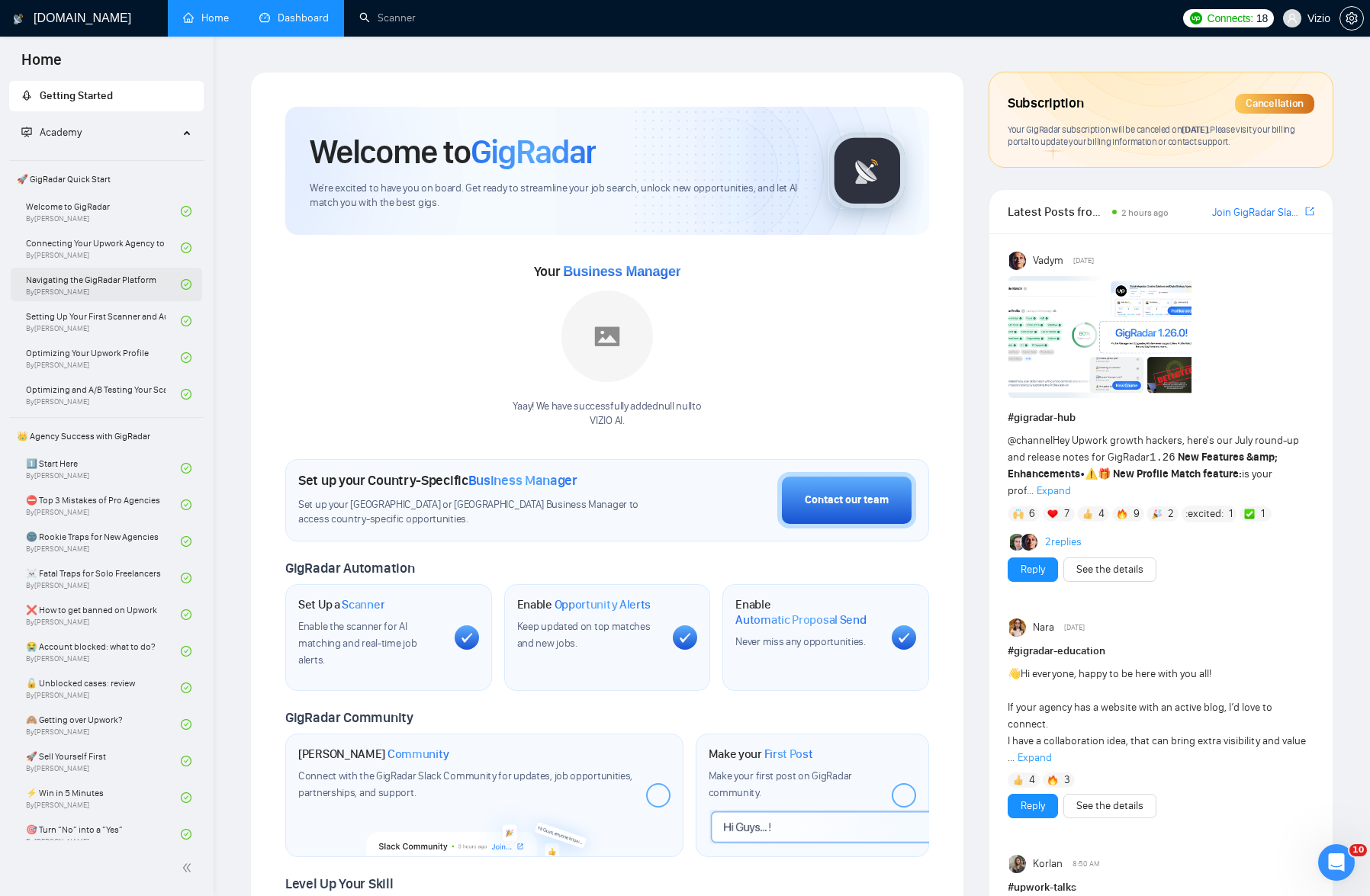
click at [100, 281] on link "Navigating the GigRadar Platform By [PERSON_NAME]" at bounding box center [103, 284] width 155 height 34
